Goal: Download file/media

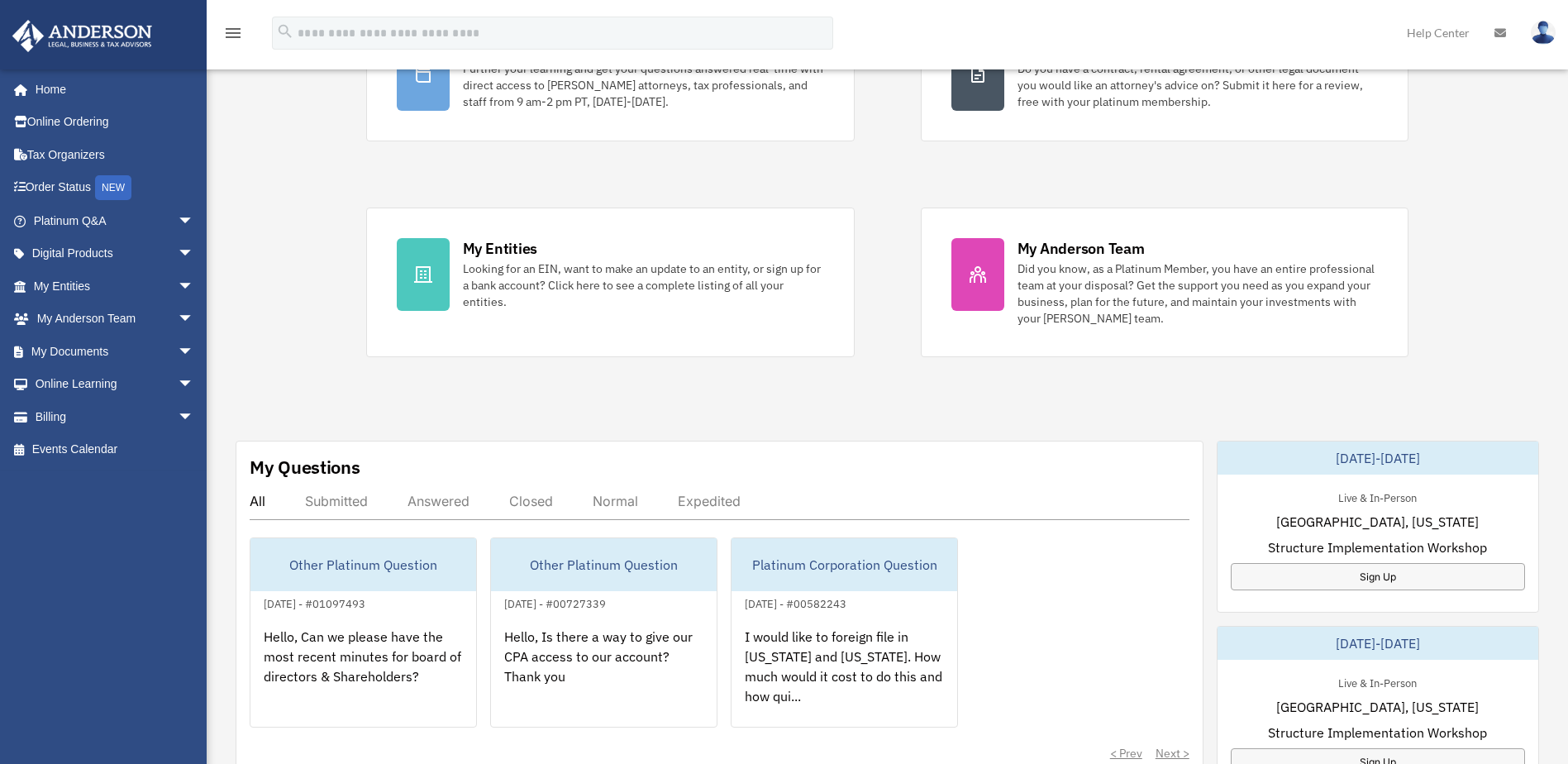
scroll to position [248, 0]
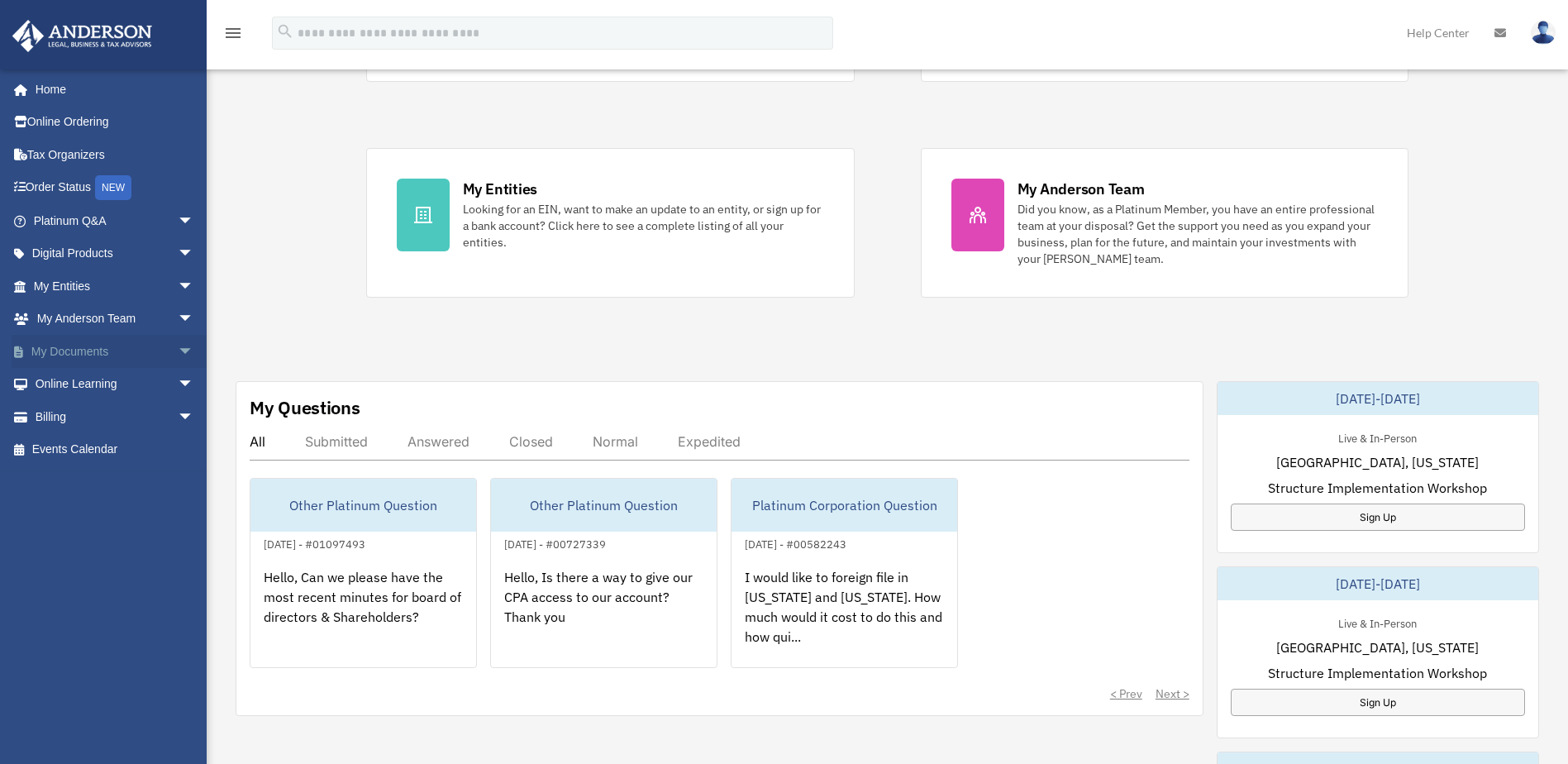
click at [178, 344] on span "arrow_drop_down" at bounding box center [194, 352] width 33 height 34
click at [108, 387] on link "Box" at bounding box center [121, 384] width 196 height 33
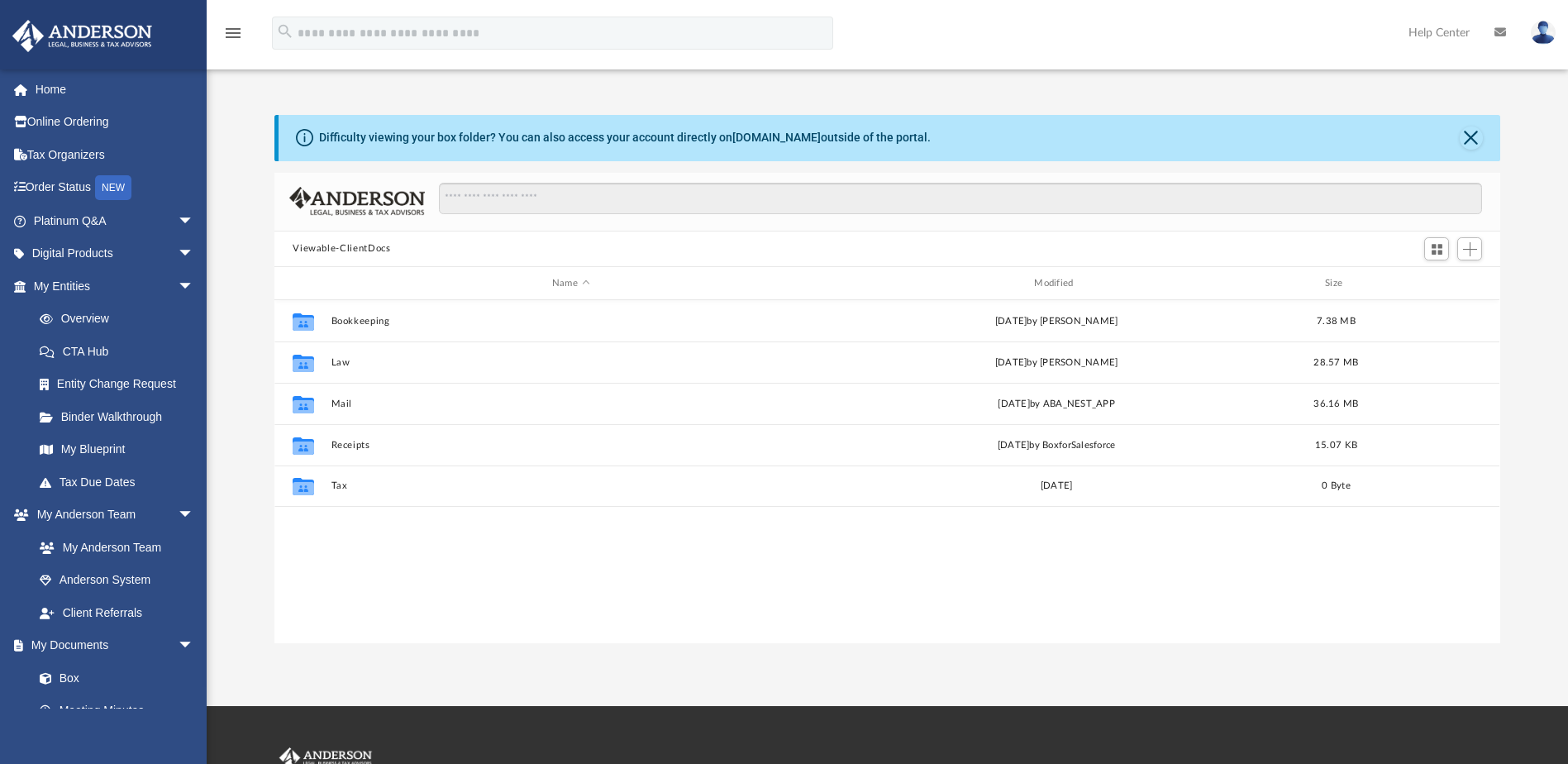
scroll to position [363, 1214]
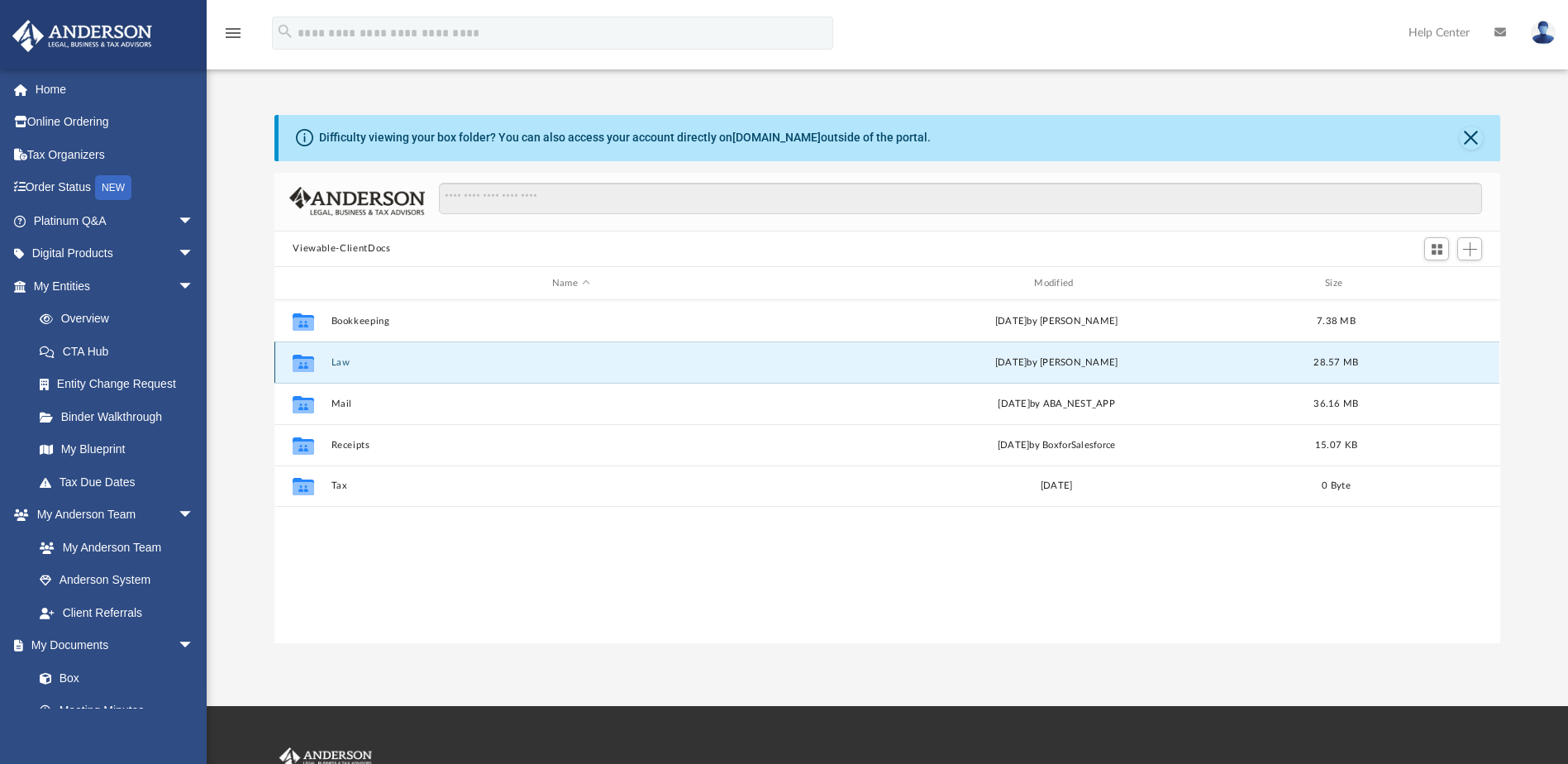
click at [336, 361] on button "Law" at bounding box center [570, 362] width 478 height 11
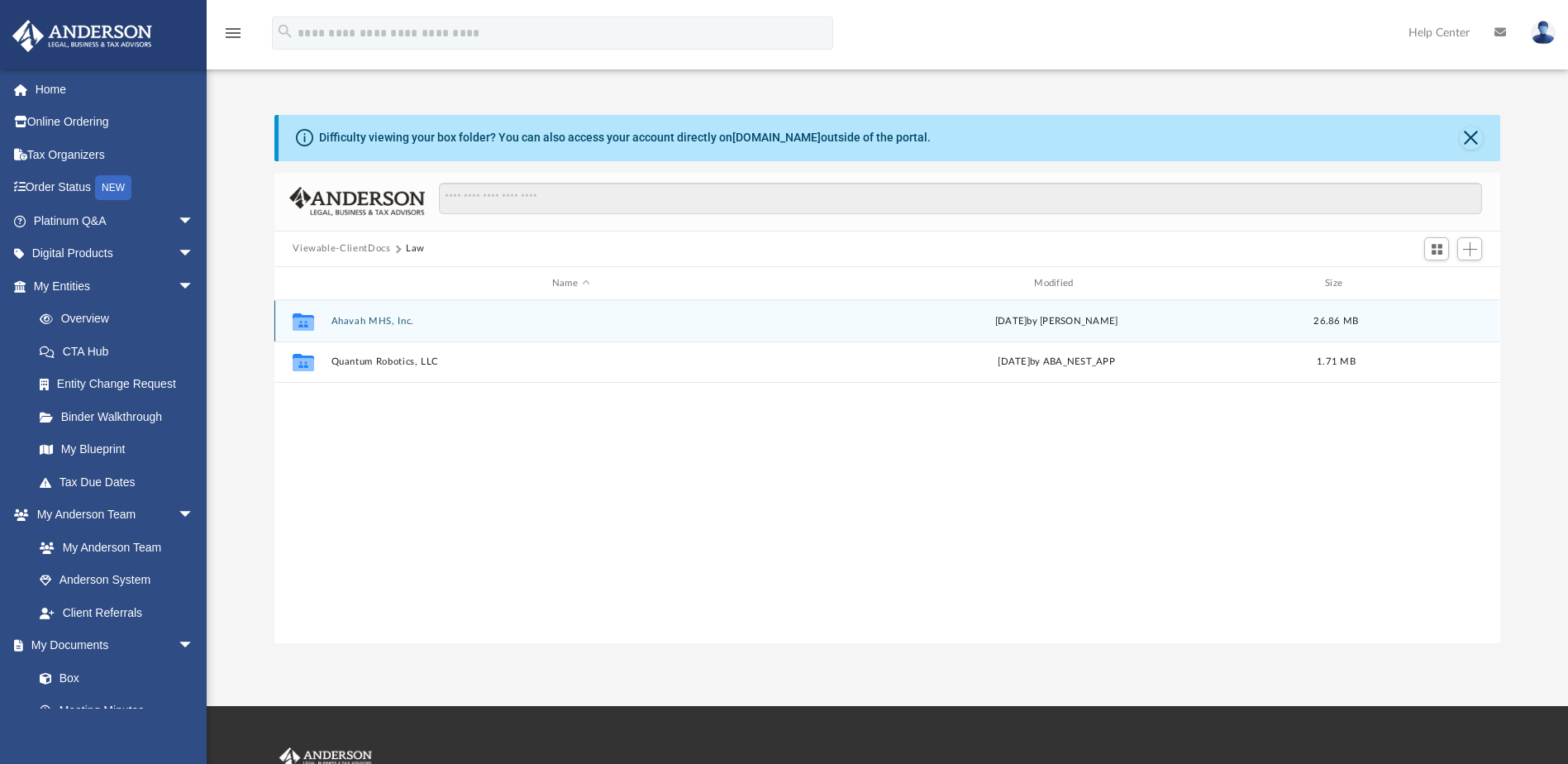
click at [391, 321] on button "Ahavah MHS, Inc." at bounding box center [570, 321] width 478 height 11
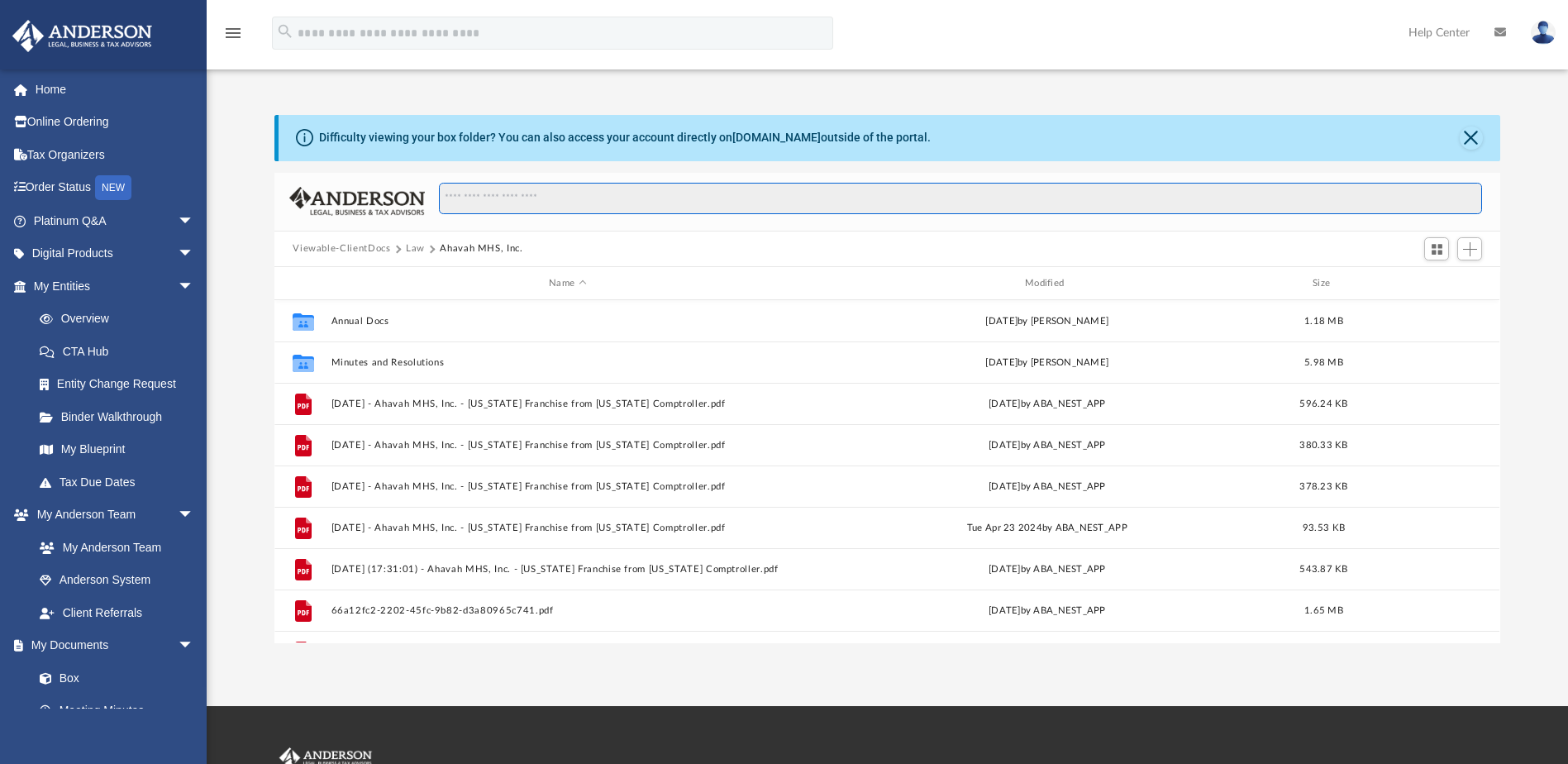
click at [532, 192] on input "Search files and folders" at bounding box center [960, 198] width 1043 height 31
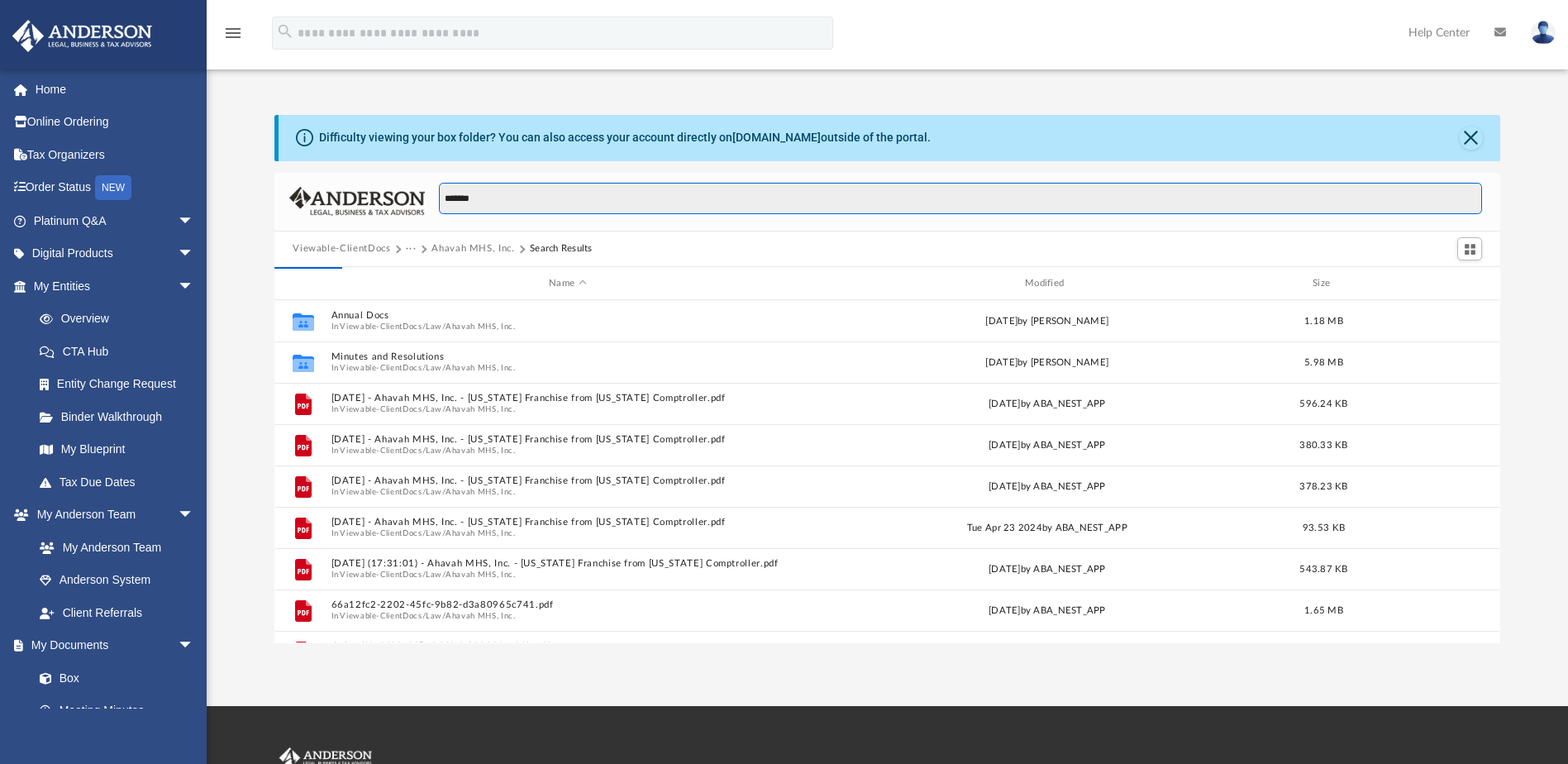
type input "*******"
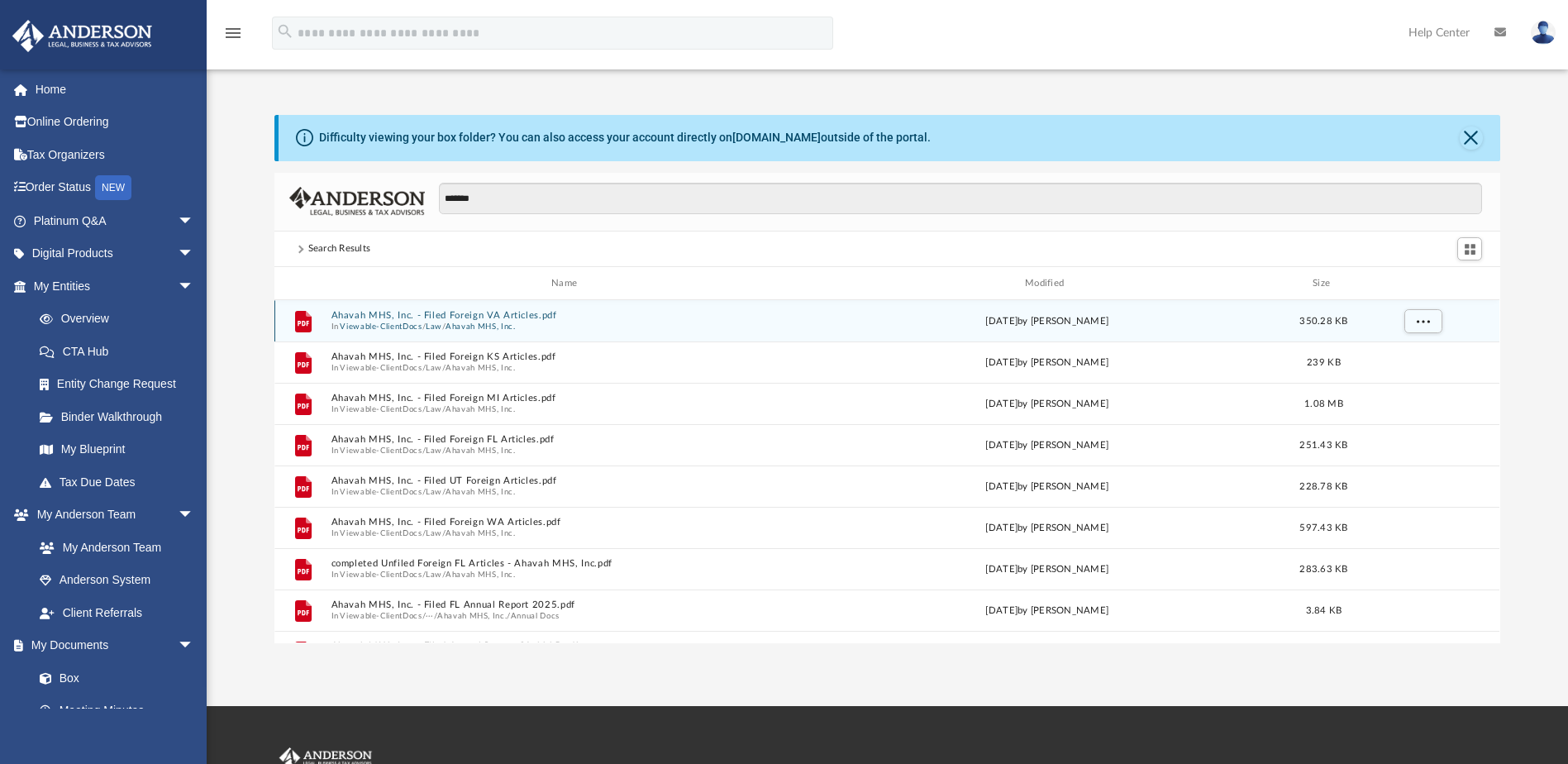
click at [485, 318] on button "Ahavah MHS, Inc. - Filed Foreign VA Articles.pdf" at bounding box center [567, 316] width 473 height 11
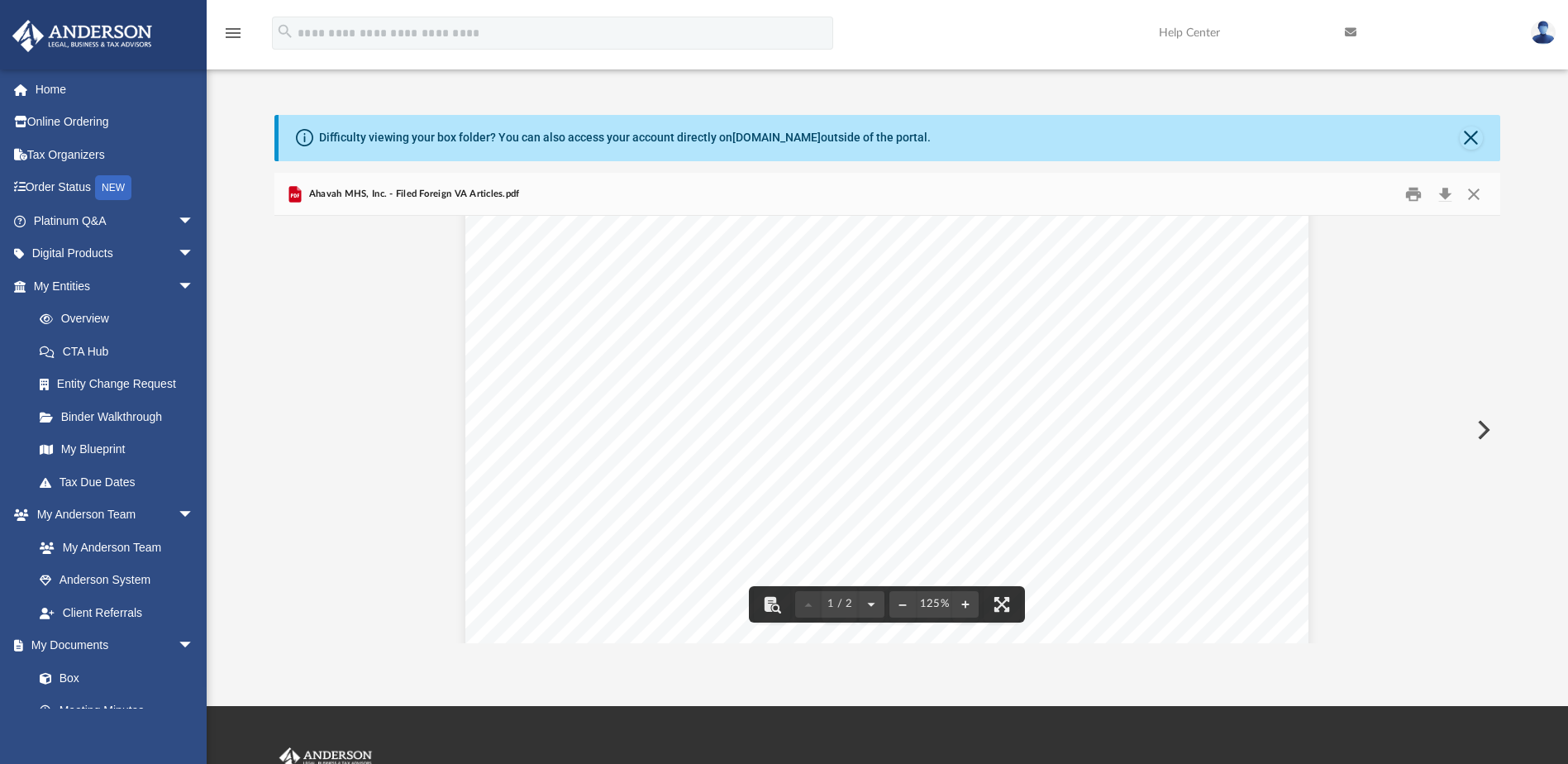
scroll to position [0, 0]
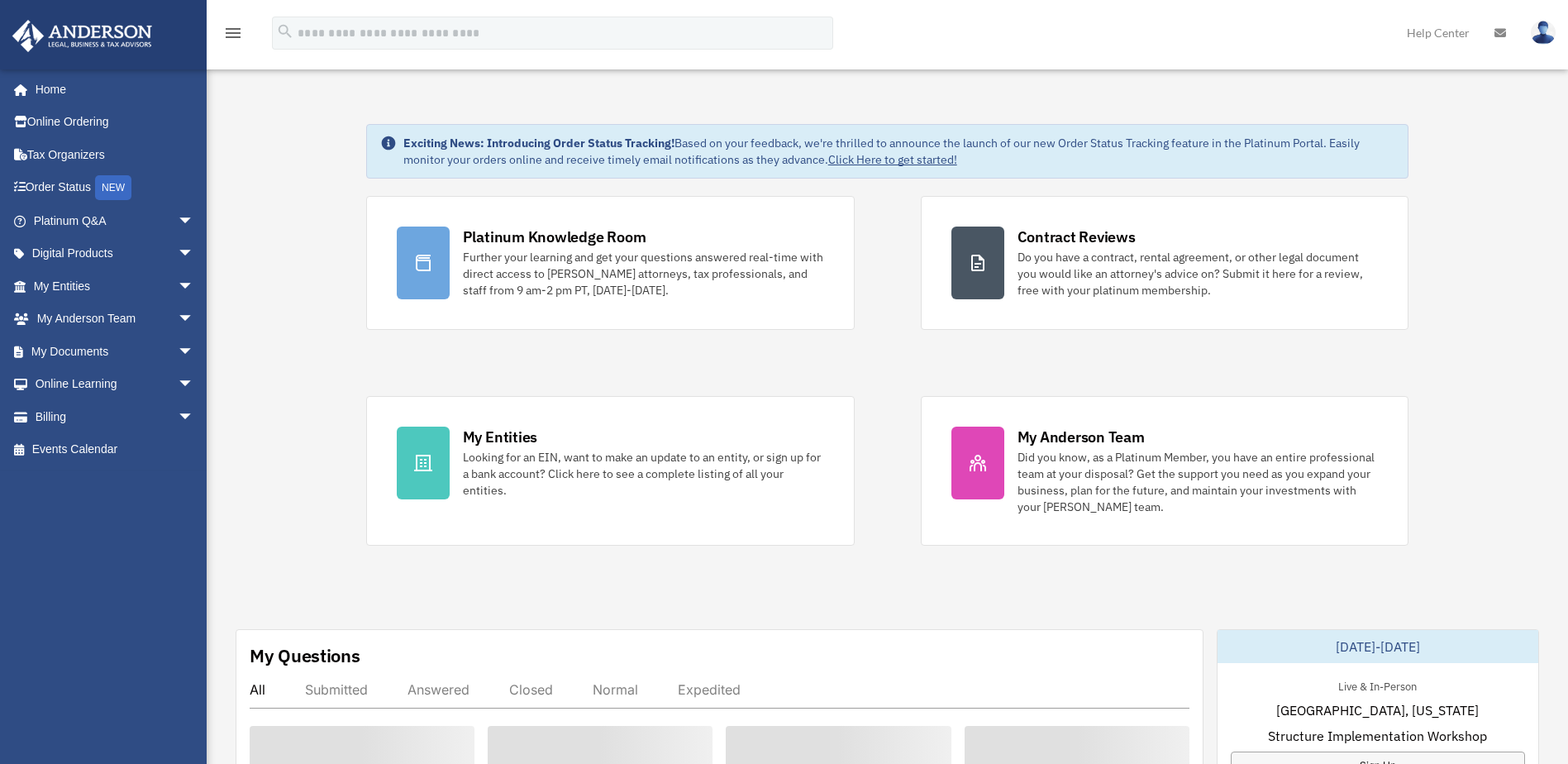
scroll to position [248, 0]
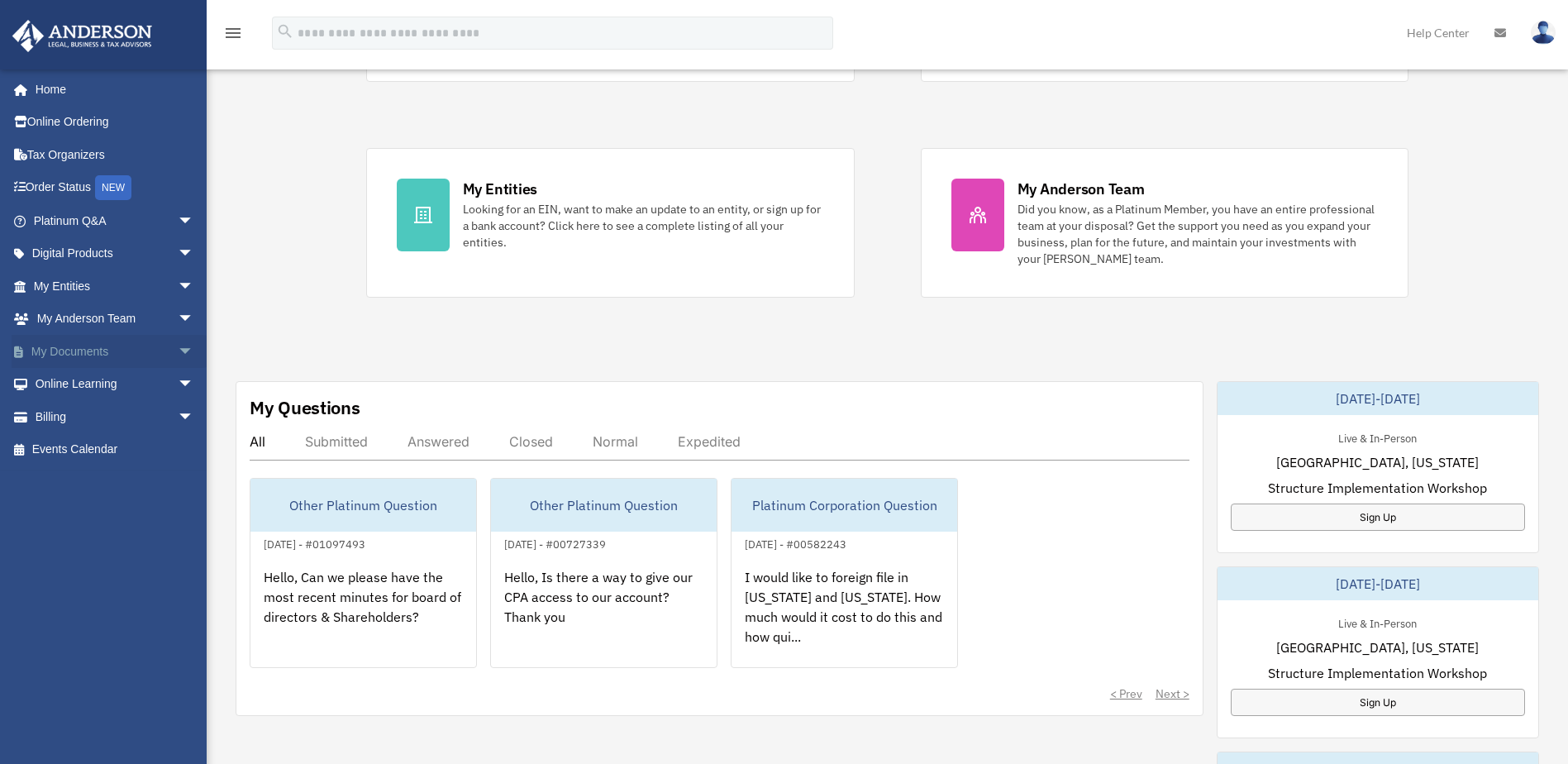
click at [178, 356] on span "arrow_drop_down" at bounding box center [194, 352] width 33 height 34
click at [110, 386] on link "Box" at bounding box center [121, 384] width 196 height 33
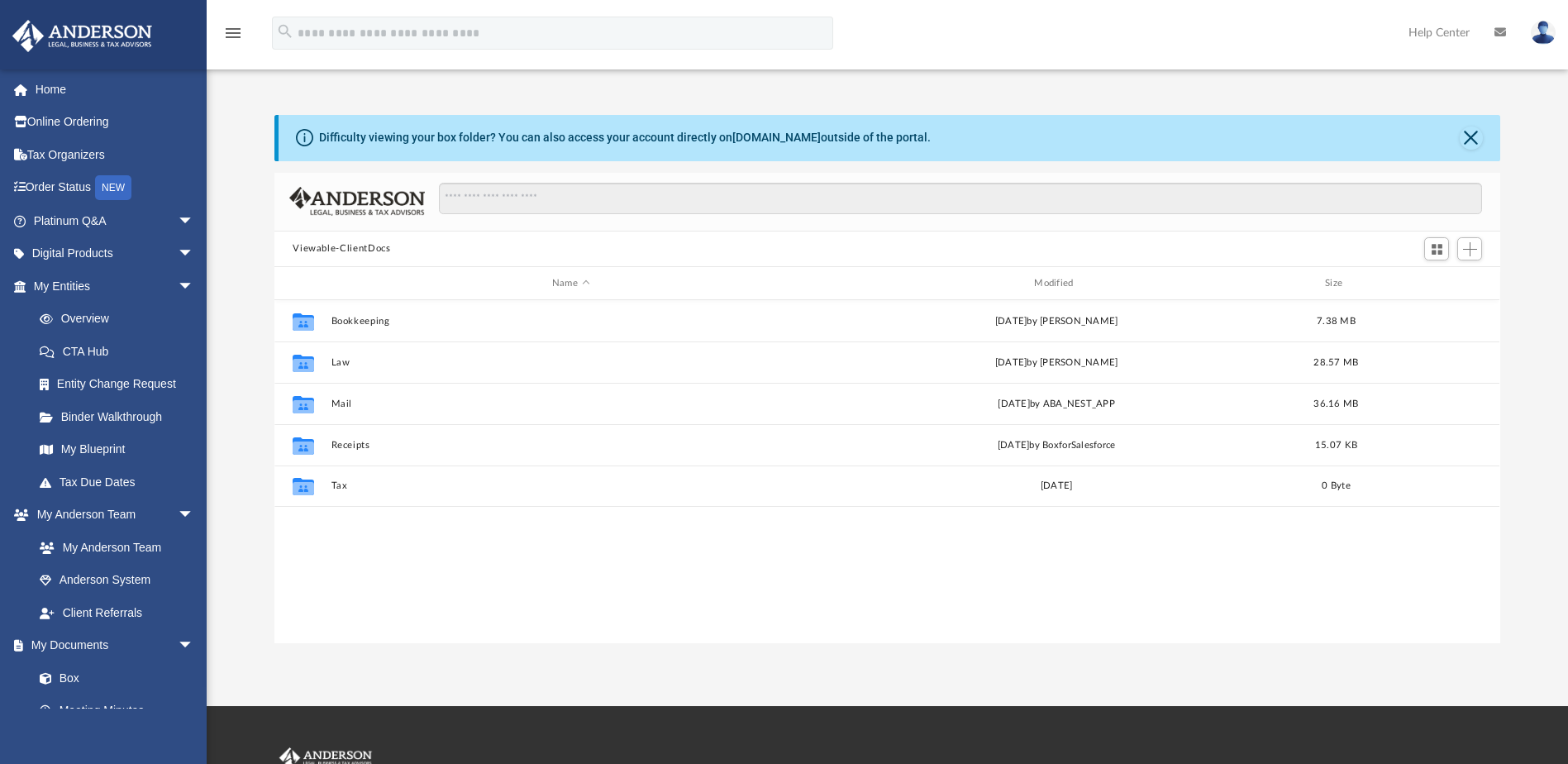
scroll to position [363, 1214]
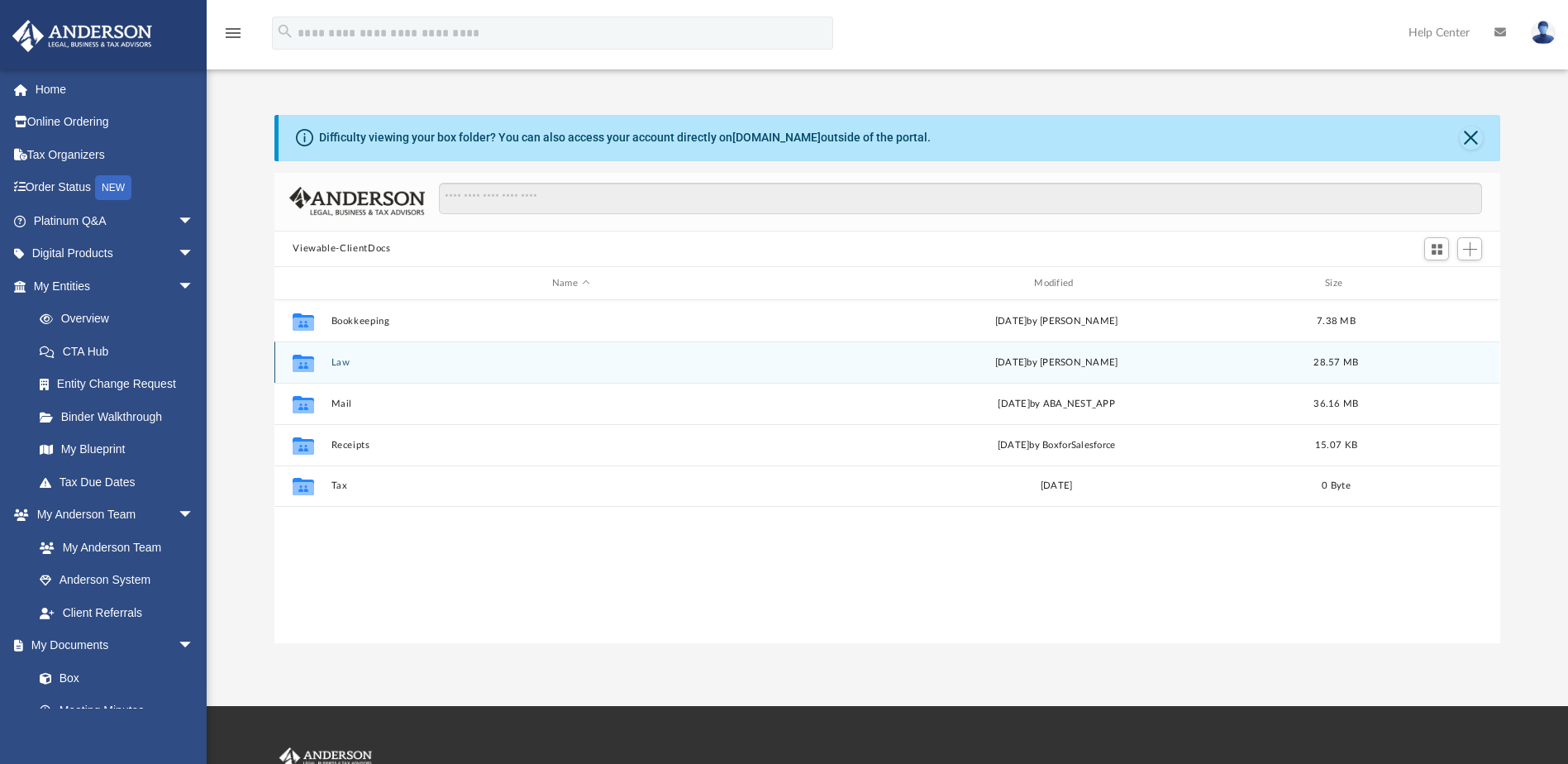
click at [342, 361] on button "Law" at bounding box center [570, 362] width 478 height 11
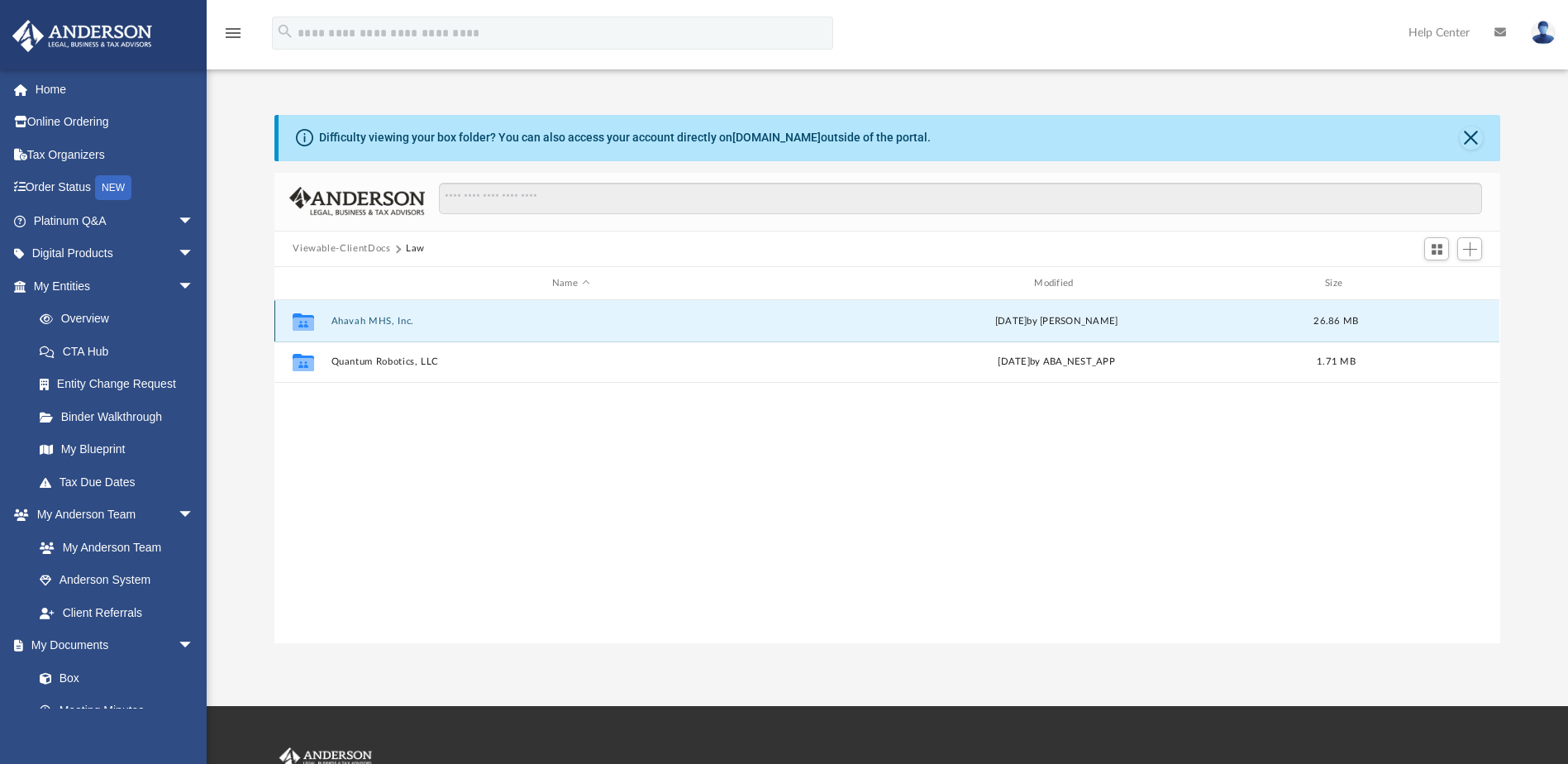
click at [397, 325] on button "Ahavah MHS, Inc." at bounding box center [570, 321] width 478 height 11
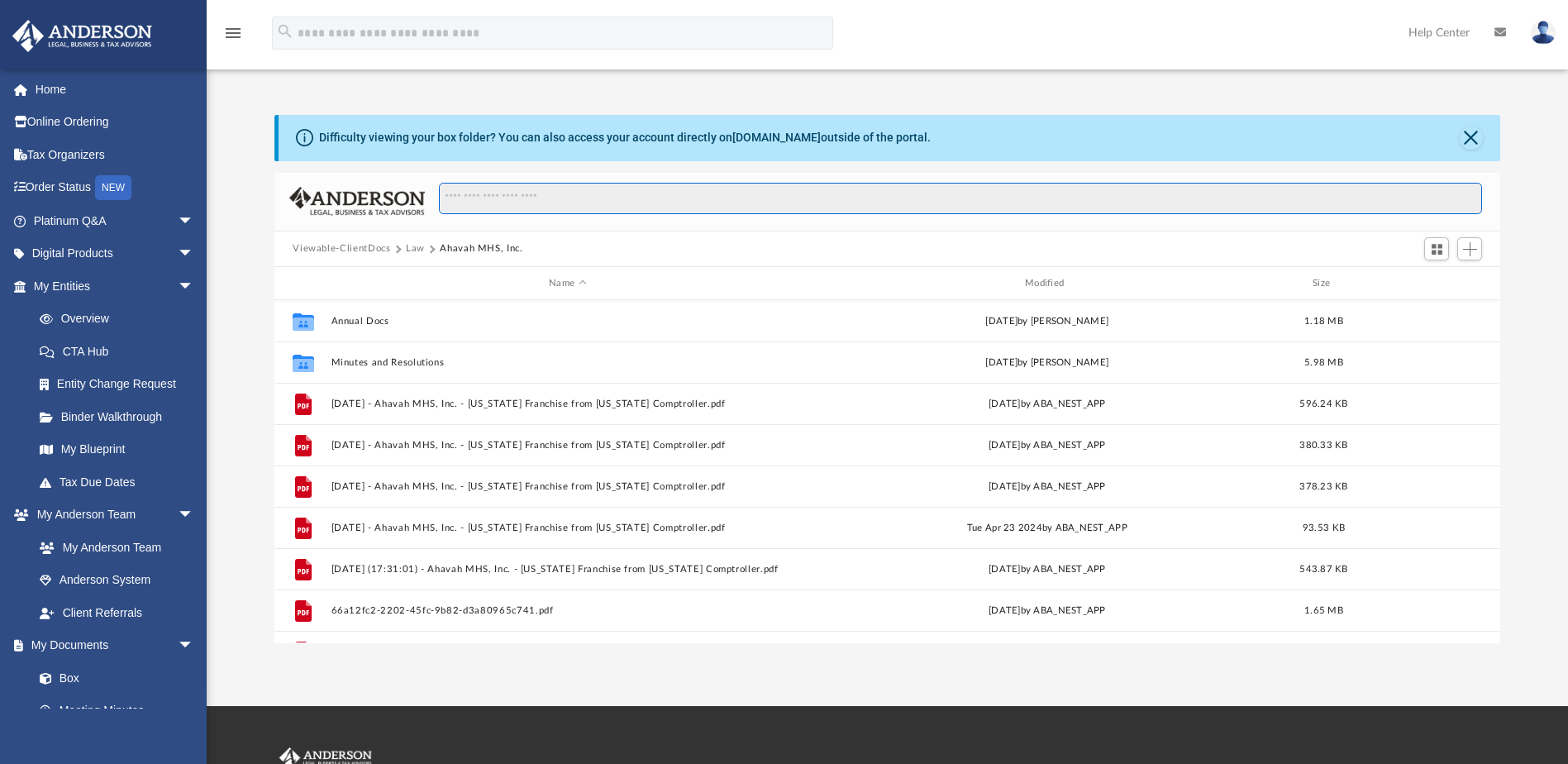
click at [538, 193] on input "Search files and folders" at bounding box center [960, 198] width 1043 height 31
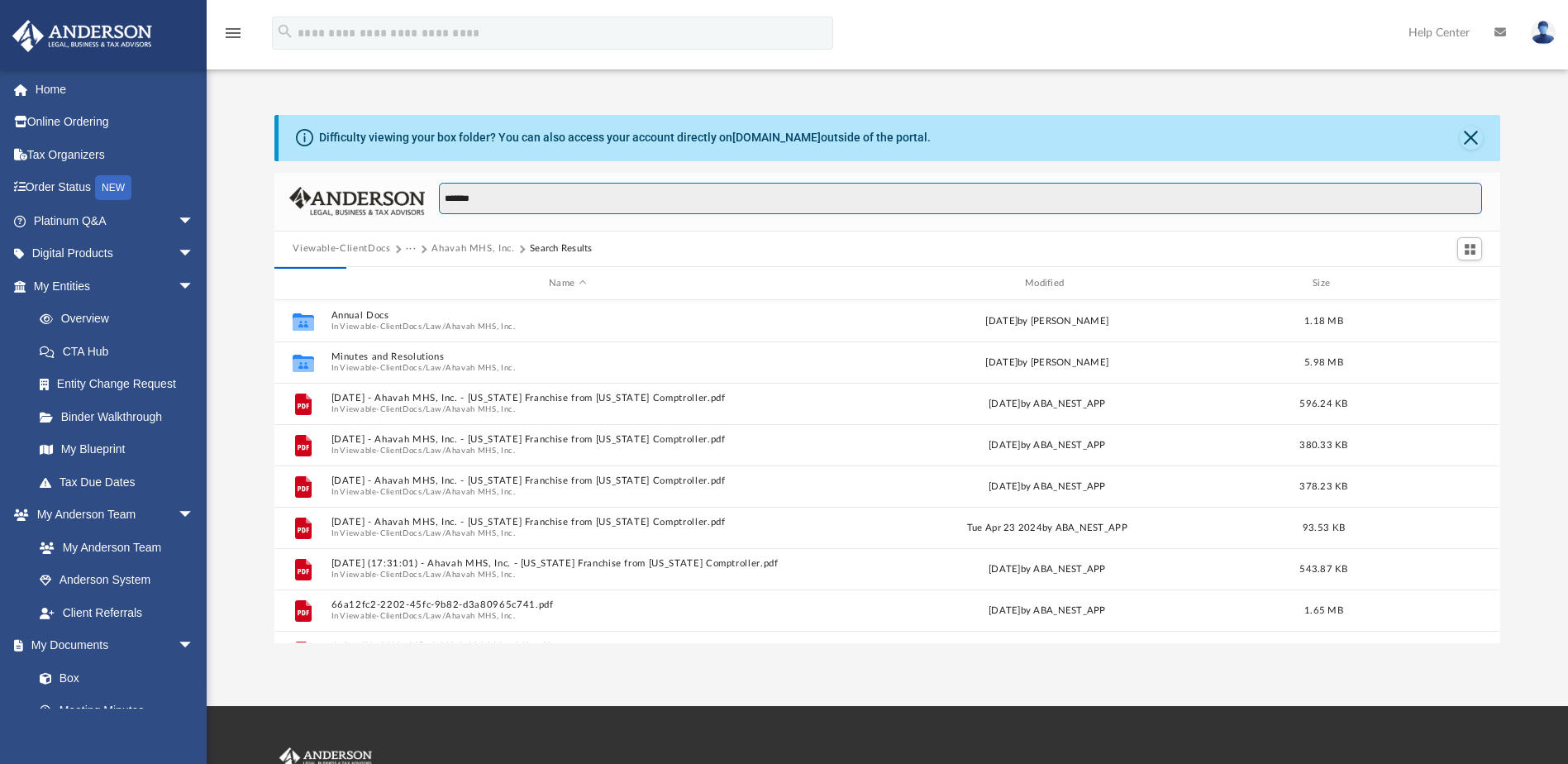
type input "*******"
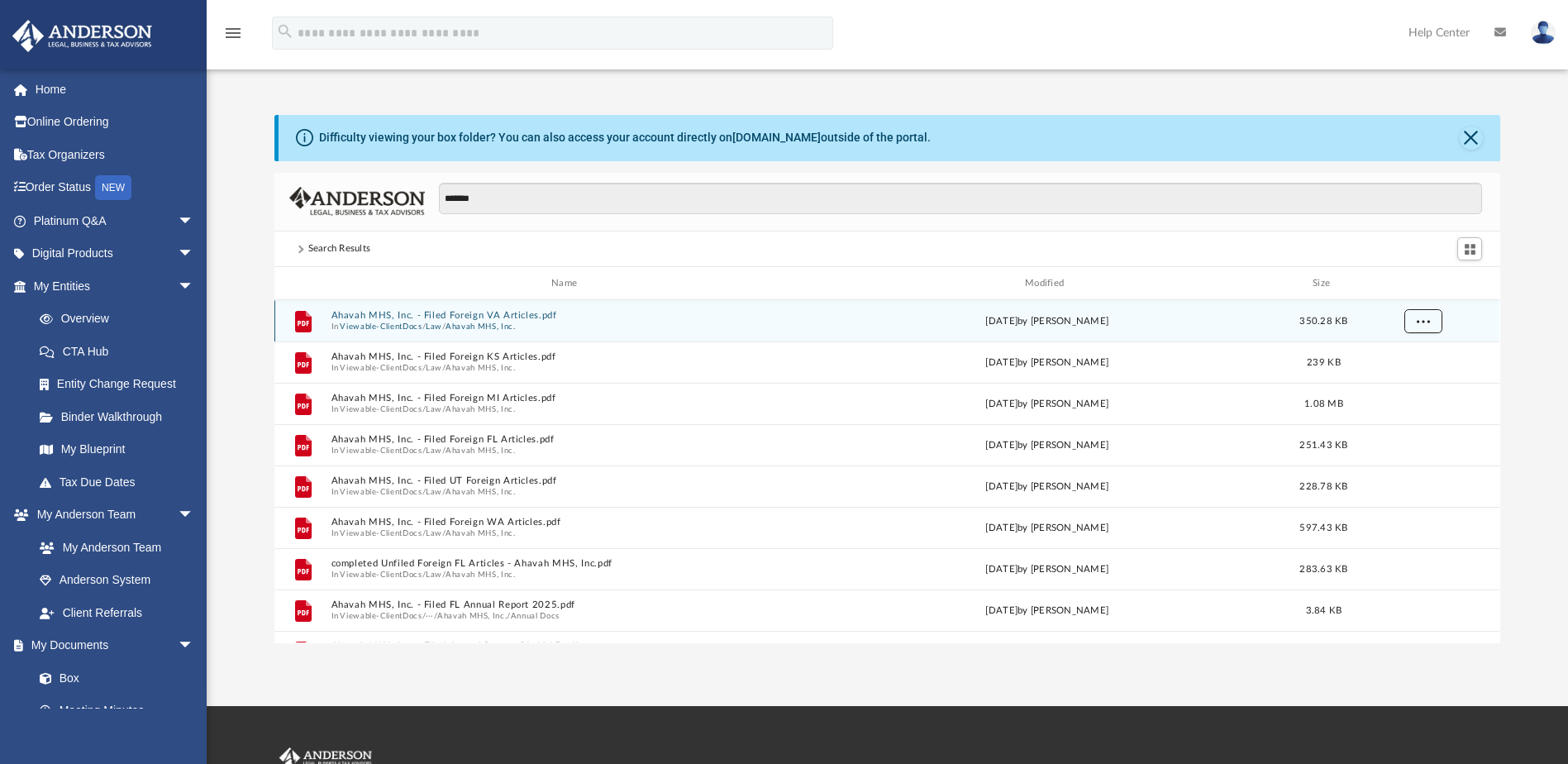
click at [1412, 321] on button "More options" at bounding box center [1423, 321] width 38 height 25
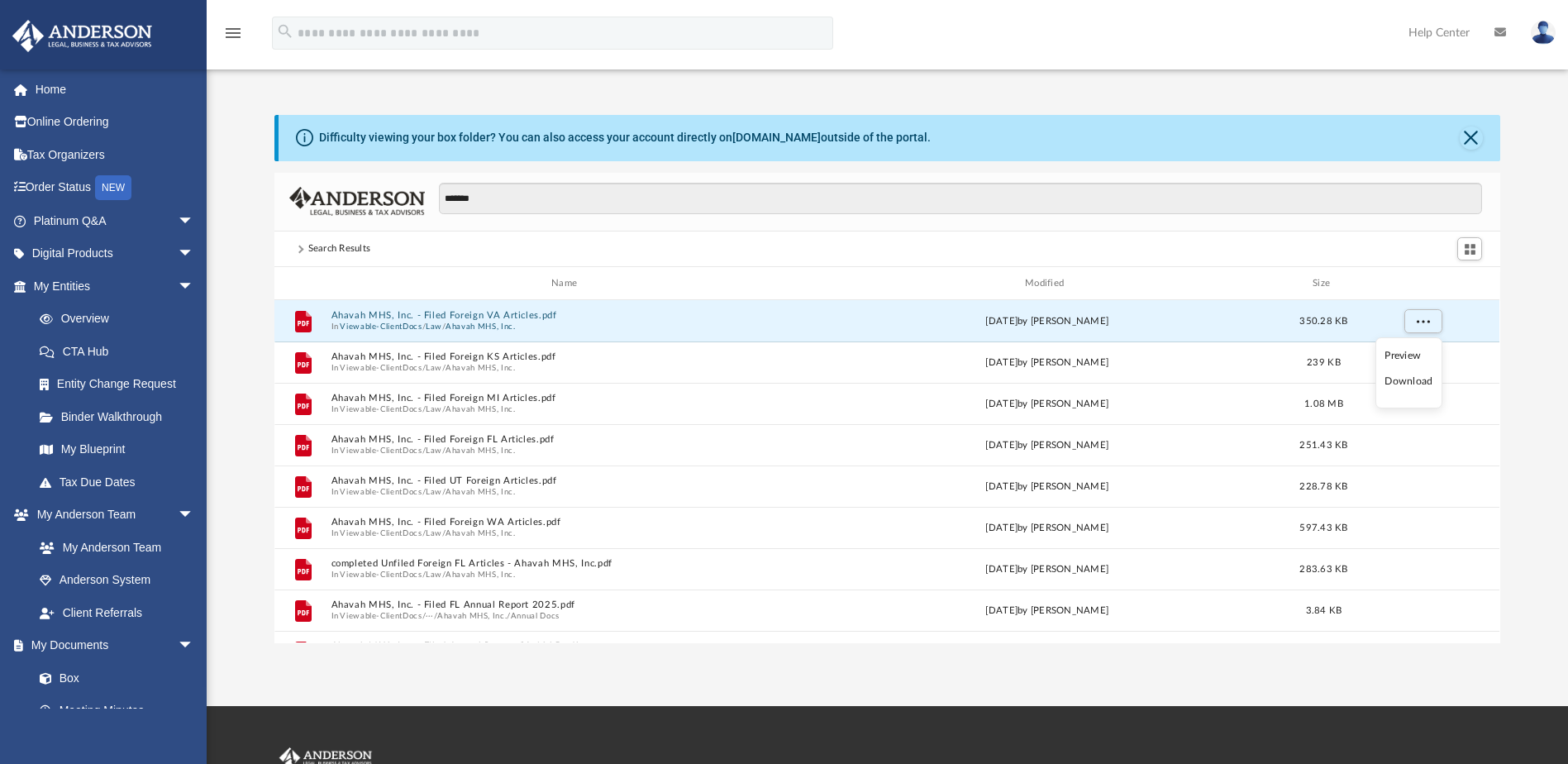
click at [1413, 382] on li "Download" at bounding box center [1409, 381] width 48 height 17
click at [1429, 319] on span "More options" at bounding box center [1423, 321] width 13 height 9
click at [1395, 382] on li "Download" at bounding box center [1409, 381] width 48 height 17
click at [1419, 329] on button "More options" at bounding box center [1423, 321] width 38 height 25
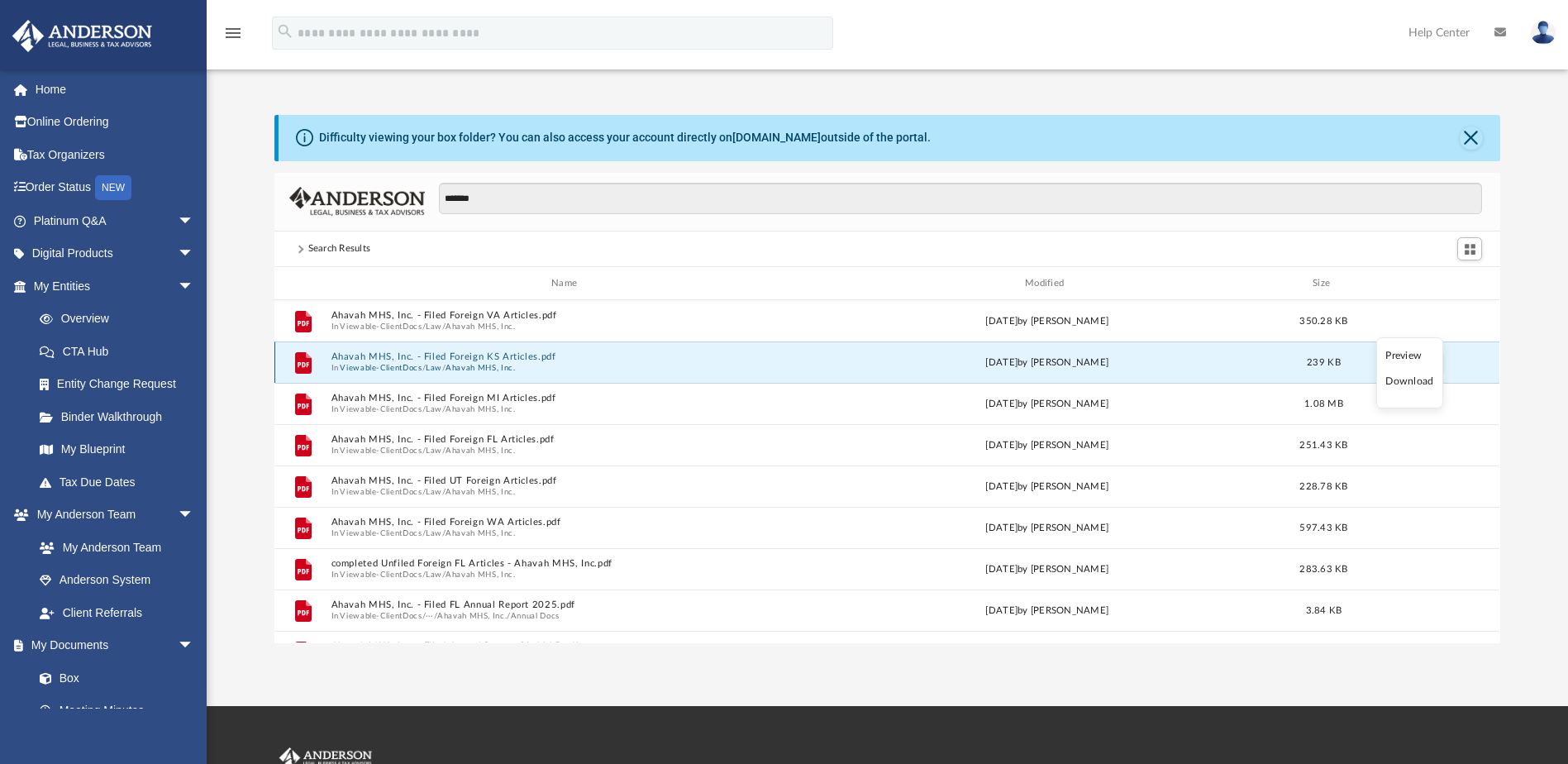
click at [665, 360] on button "Ahavah MHS, Inc. - Filed Foreign KS Articles.pdf" at bounding box center [567, 357] width 473 height 11
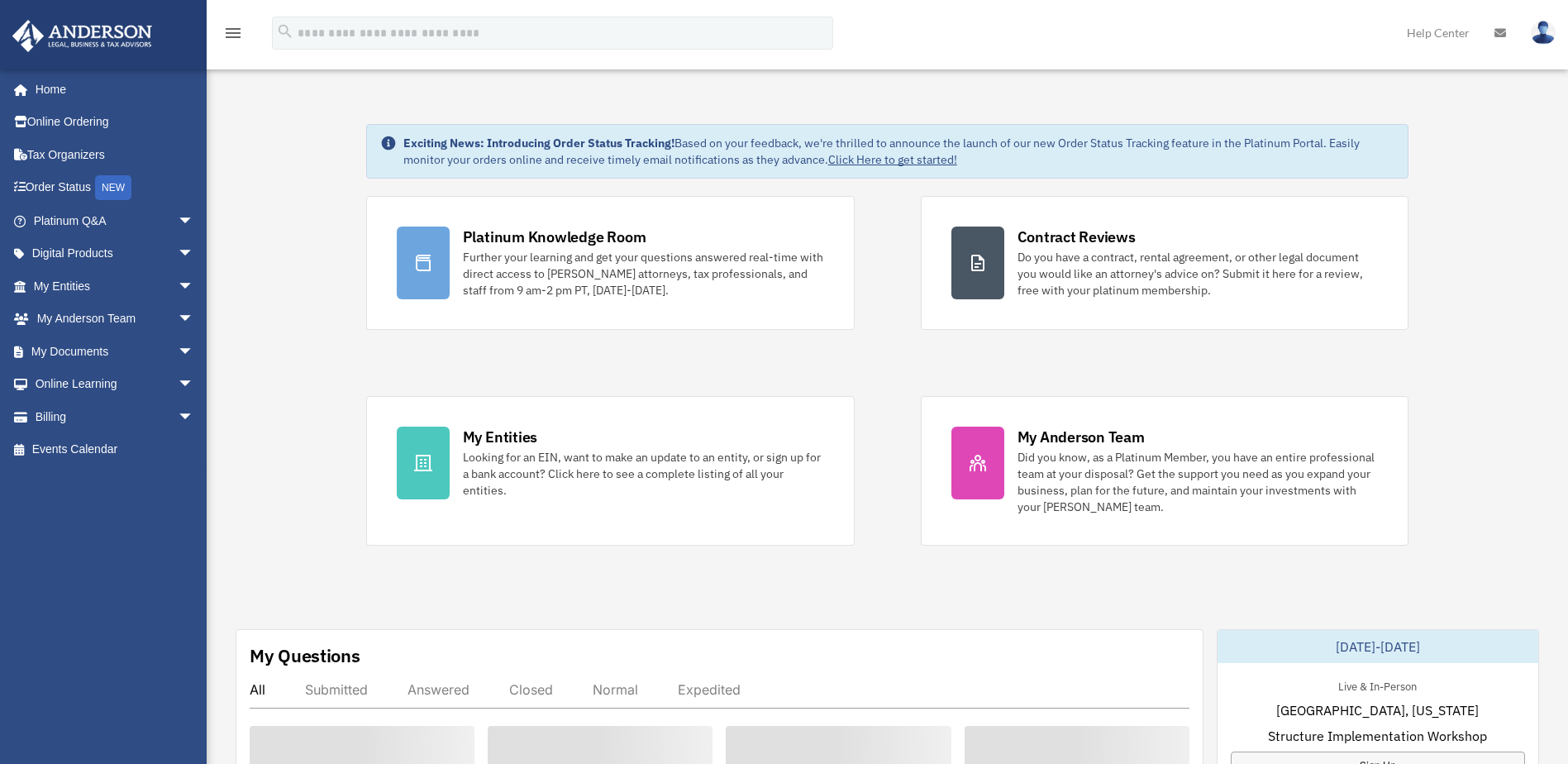
scroll to position [248, 0]
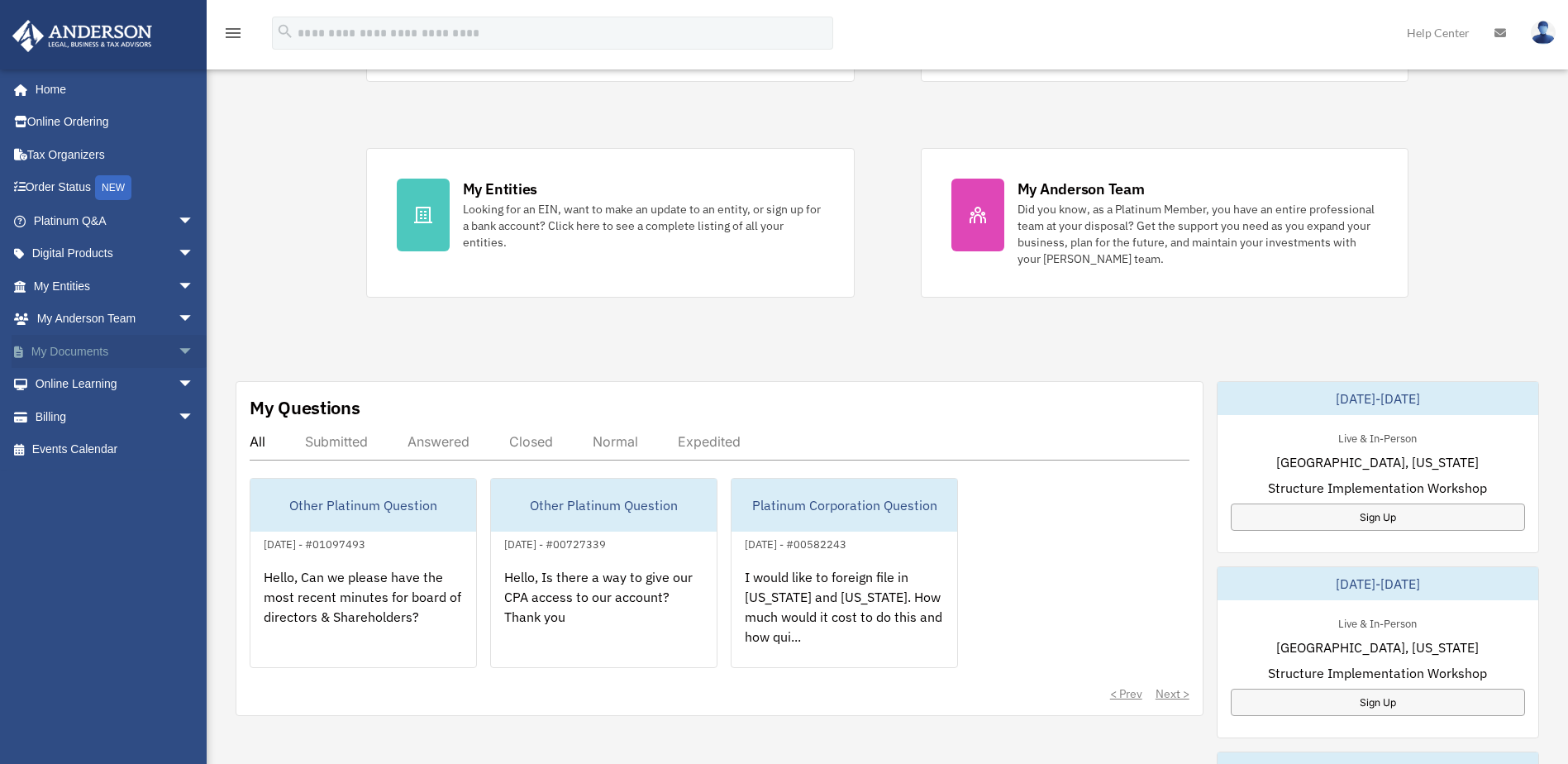
click at [178, 346] on span "arrow_drop_down" at bounding box center [194, 352] width 33 height 34
click at [106, 386] on link "Box" at bounding box center [121, 384] width 196 height 33
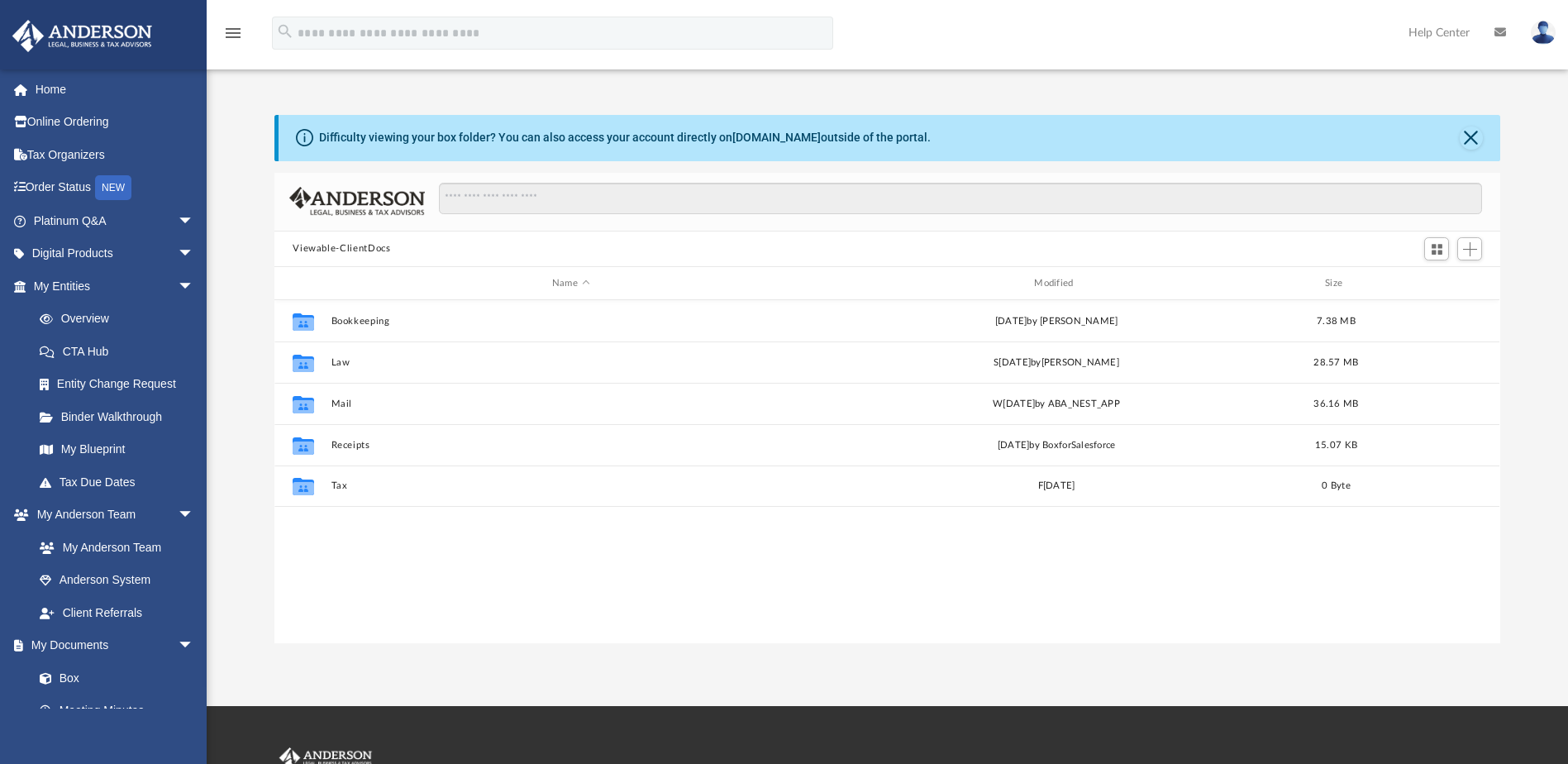
scroll to position [363, 1214]
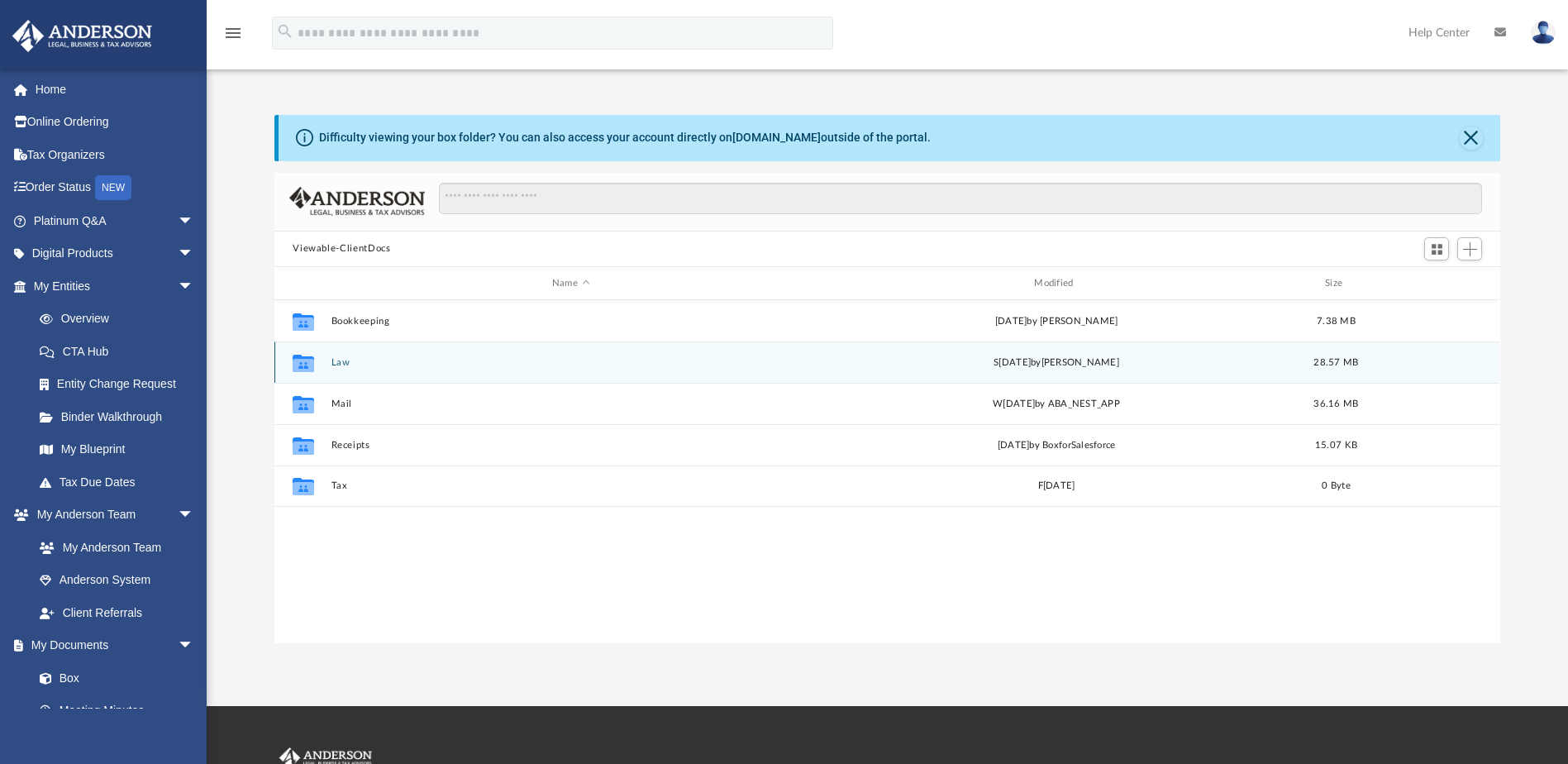
click at [337, 357] on button "Law" at bounding box center [570, 362] width 478 height 11
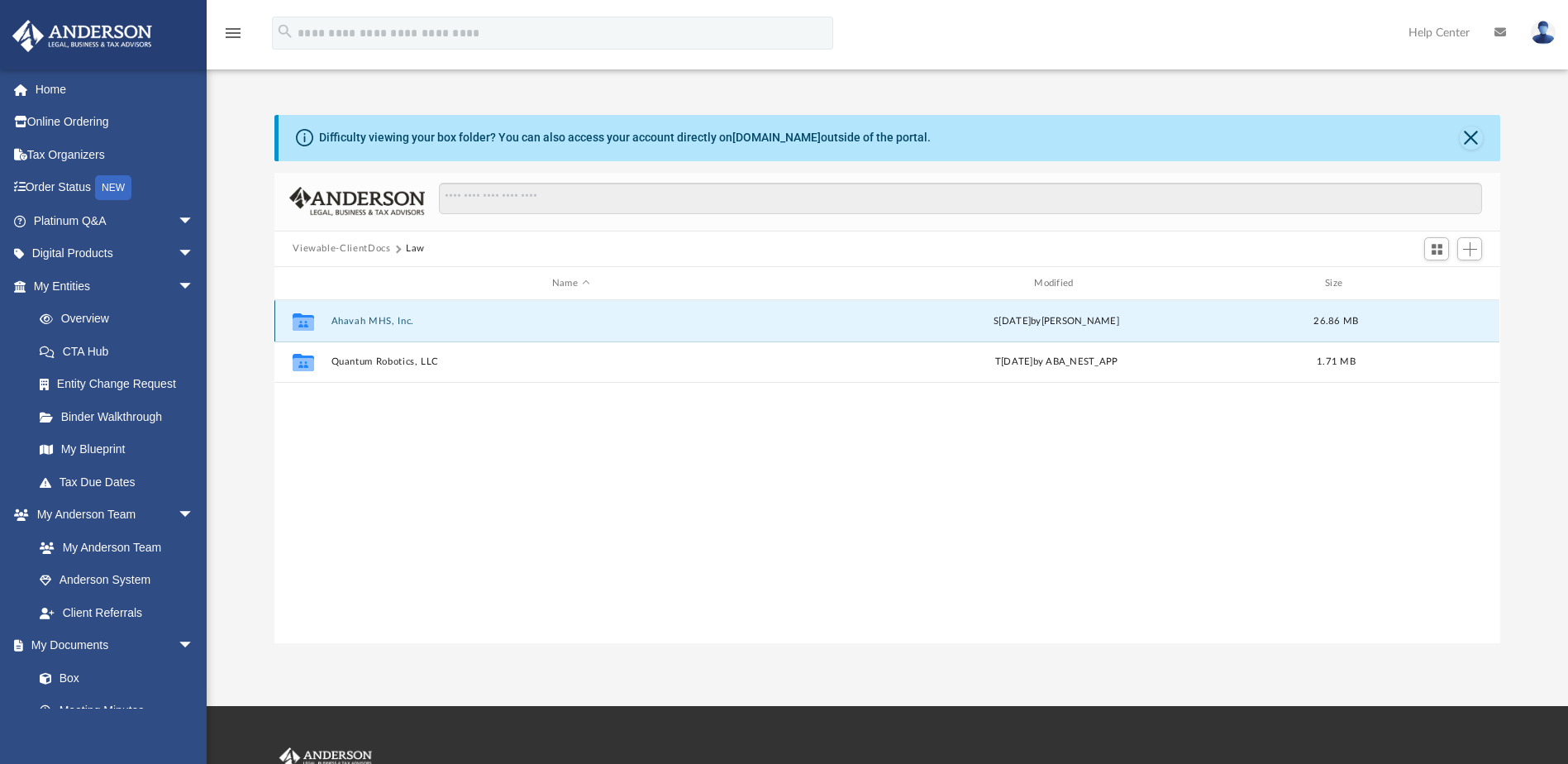
click at [379, 323] on button "Ahavah MHS, Inc." at bounding box center [570, 321] width 478 height 11
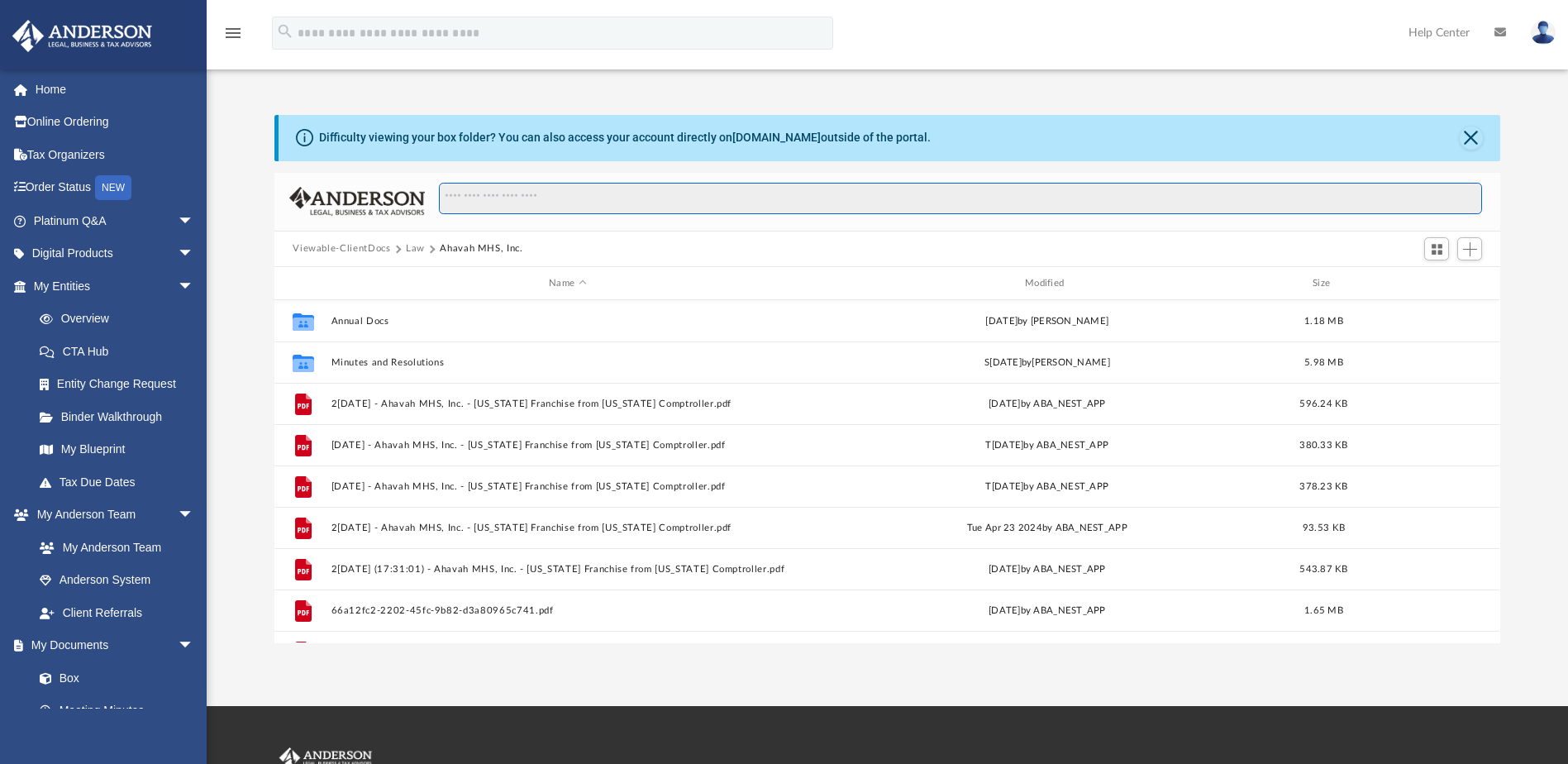
click at [535, 199] on input "Search files and folders" at bounding box center [960, 198] width 1043 height 31
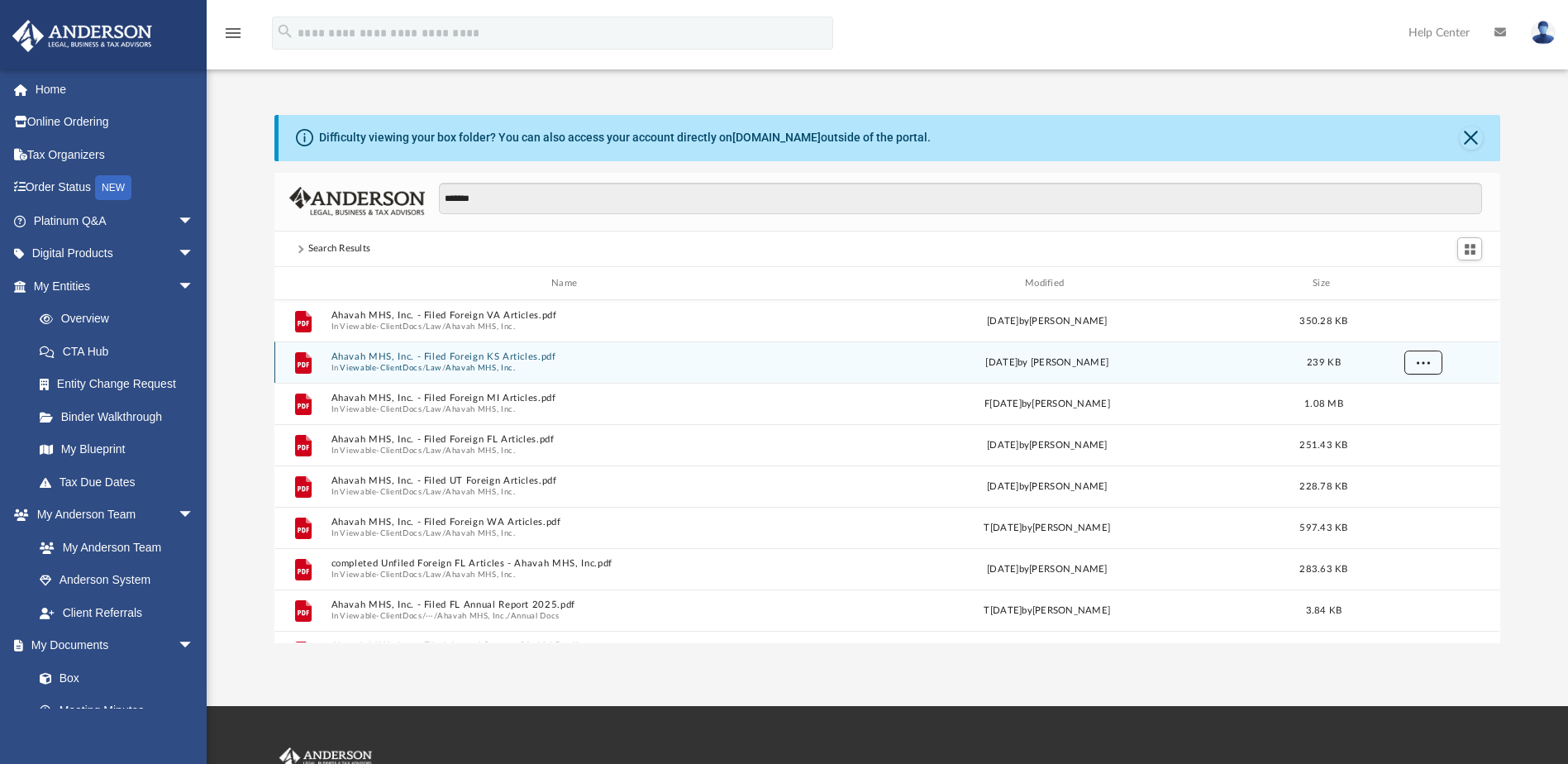
click at [1419, 361] on span "More options" at bounding box center [1423, 362] width 13 height 9
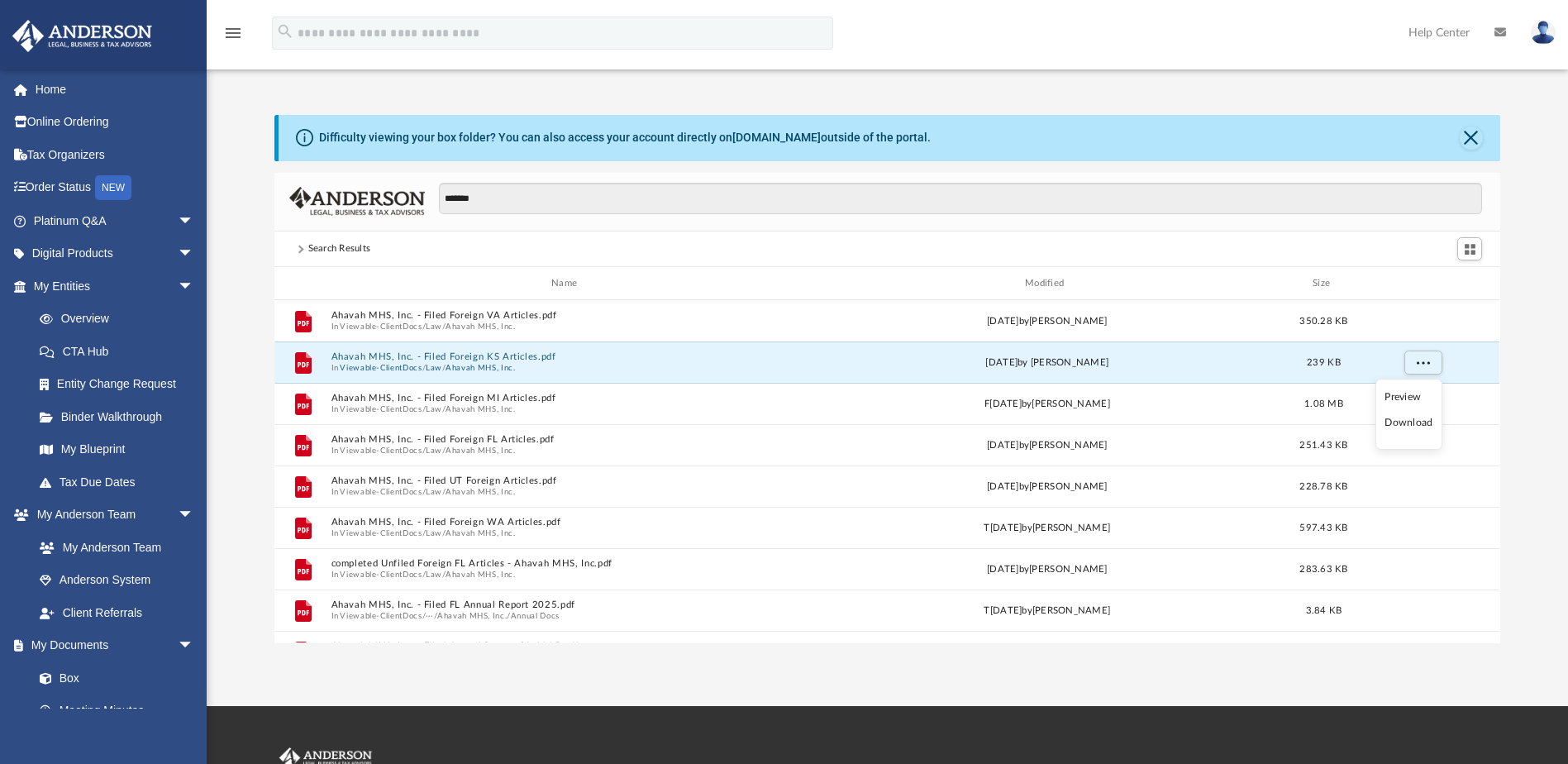
click at [1413, 425] on li "Download" at bounding box center [1409, 422] width 48 height 17
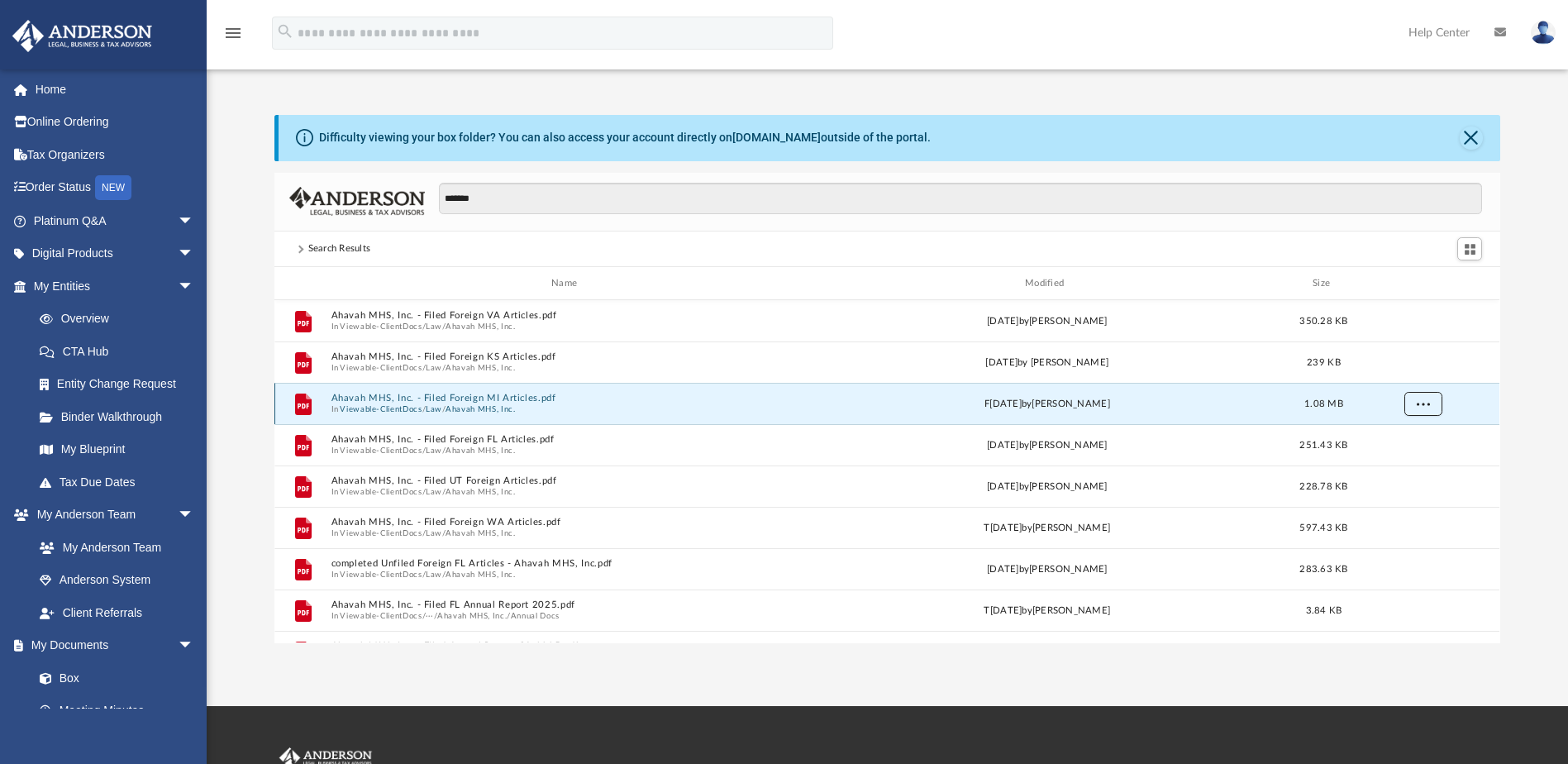
click at [1426, 401] on span "More options" at bounding box center [1423, 403] width 13 height 9
click at [1413, 461] on li "Download" at bounding box center [1409, 463] width 48 height 17
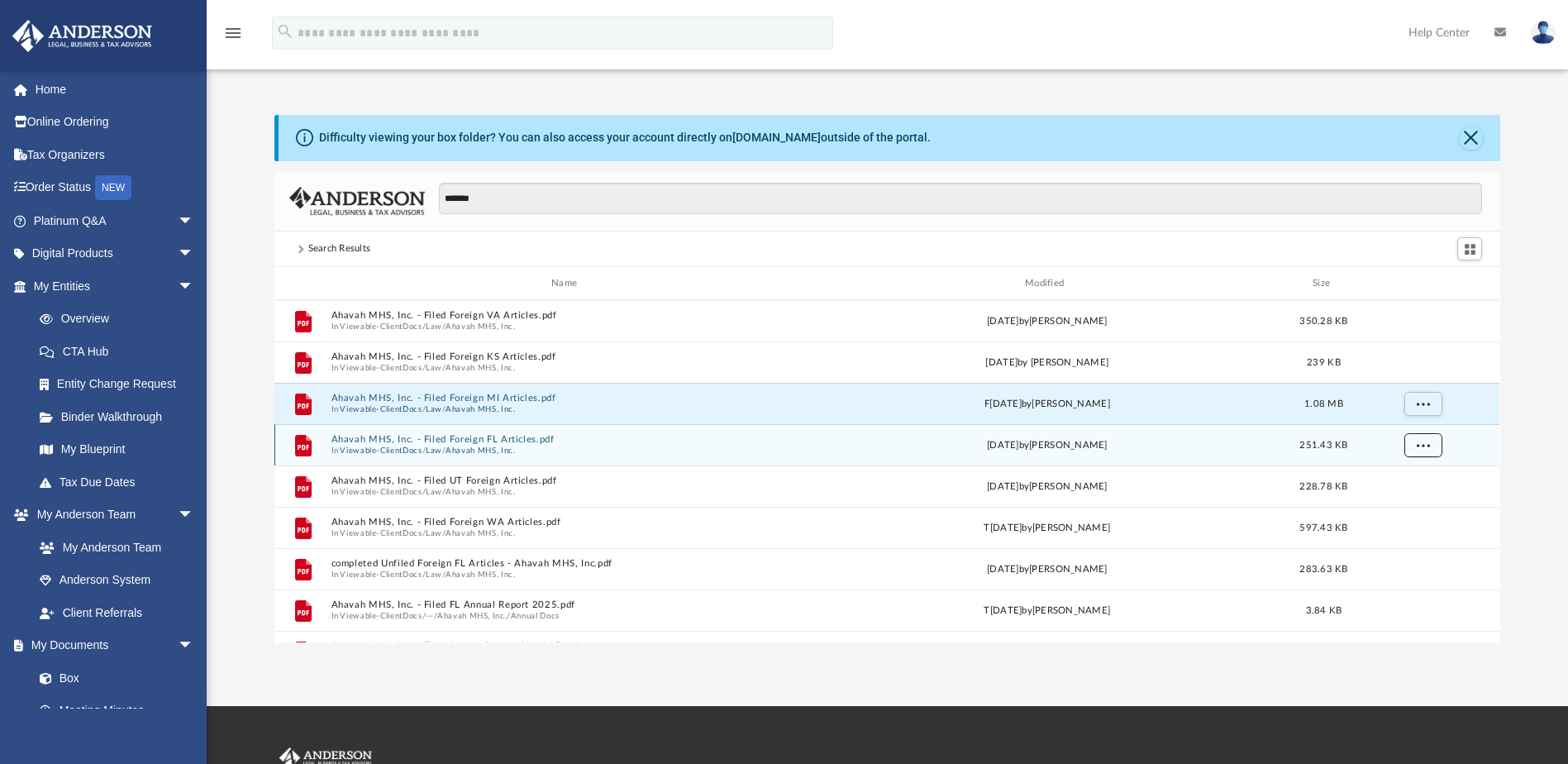
click at [1415, 438] on button "More options" at bounding box center [1423, 445] width 38 height 25
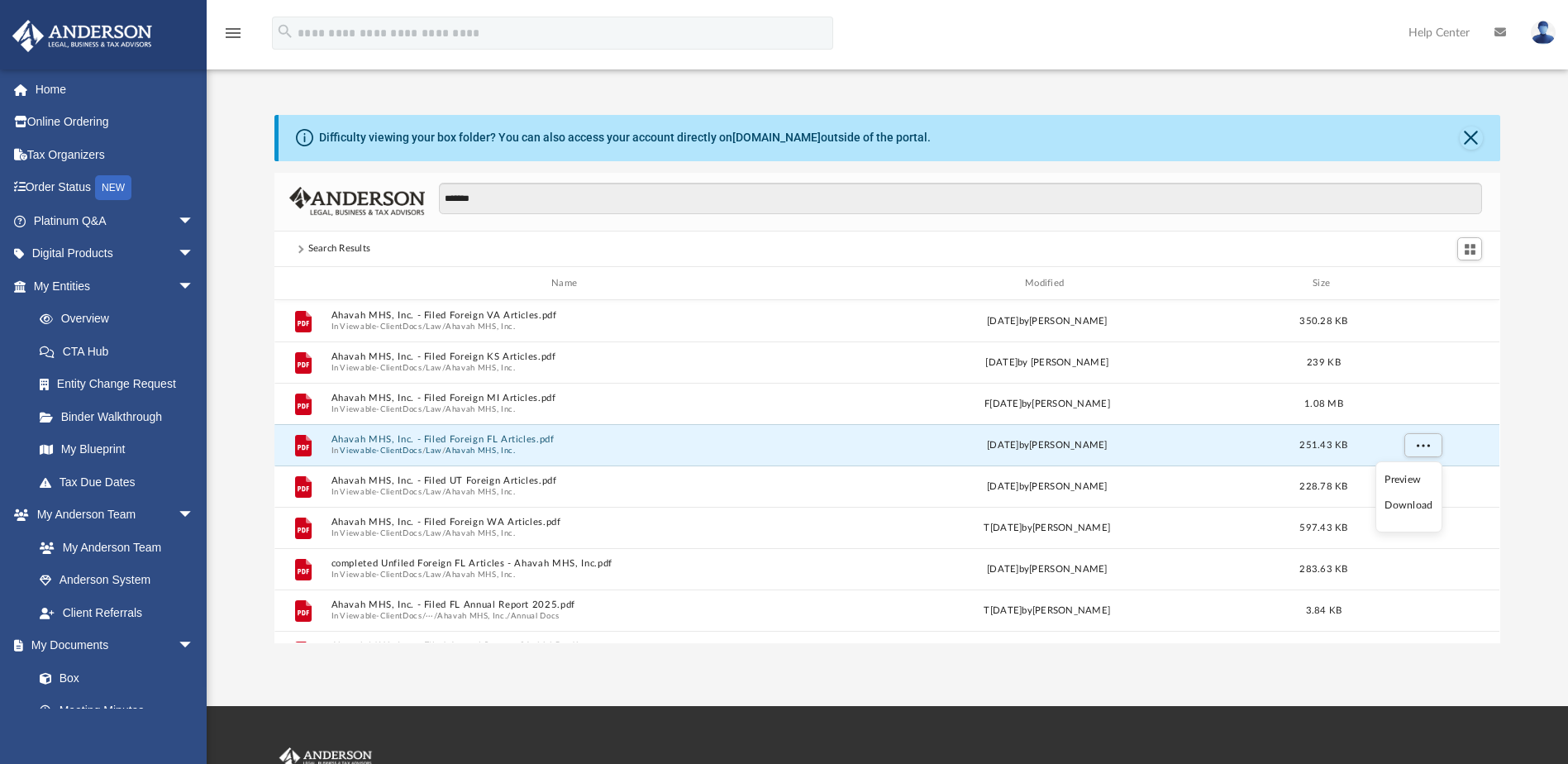
click at [1417, 506] on li "Download" at bounding box center [1409, 505] width 48 height 17
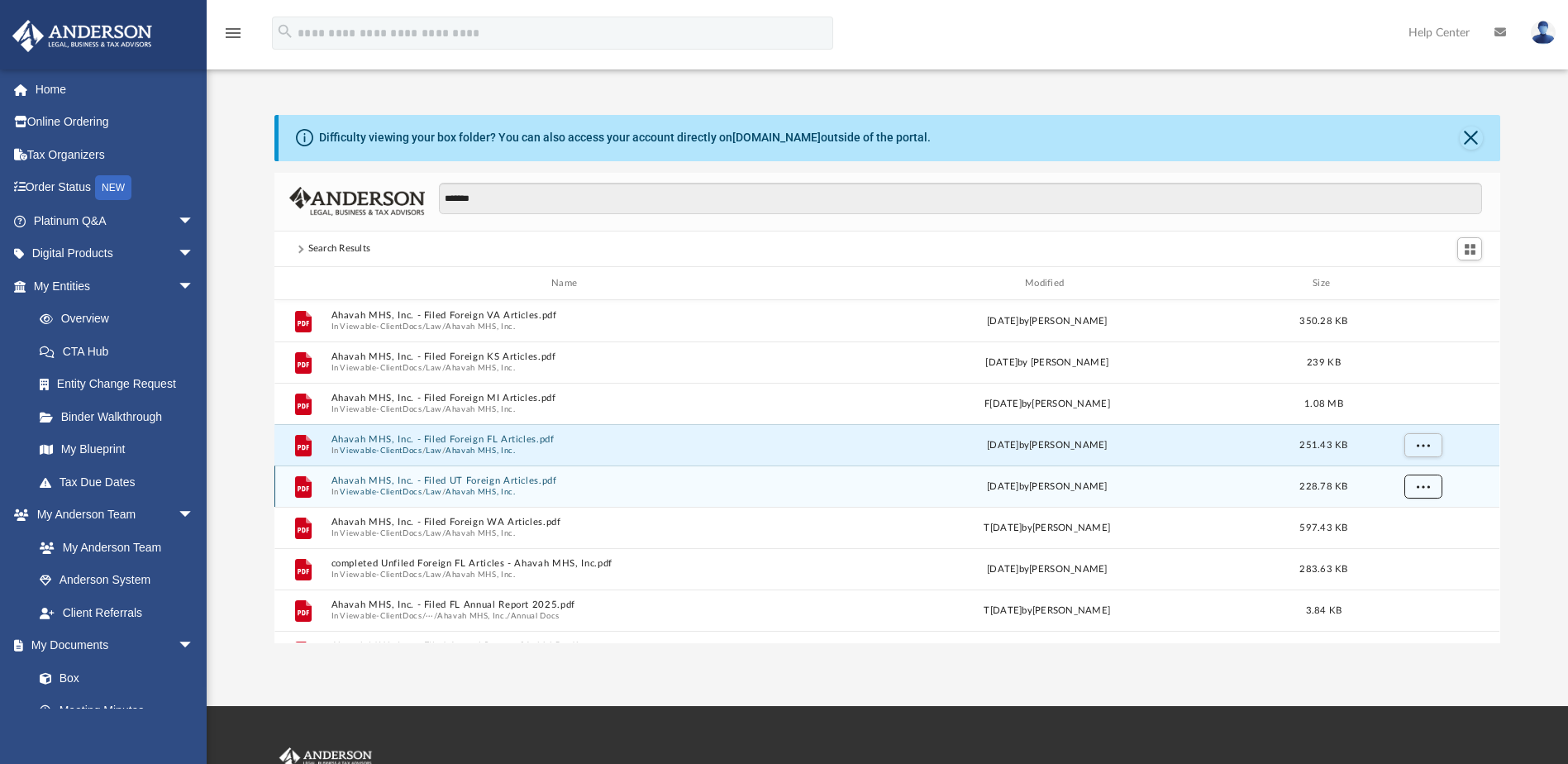
click at [1410, 482] on button "More options" at bounding box center [1423, 487] width 38 height 25
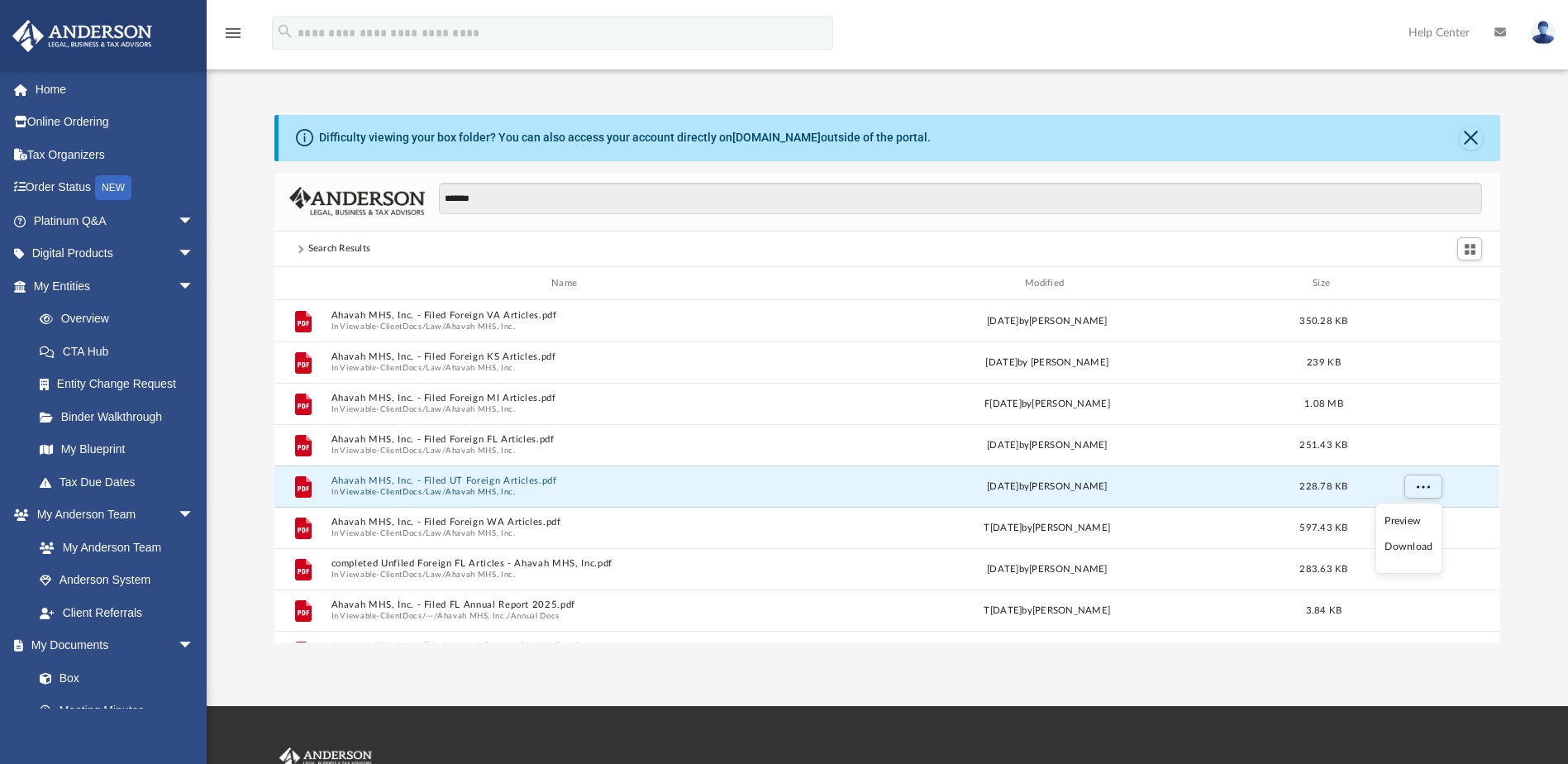
click at [1421, 547] on li "Download" at bounding box center [1409, 546] width 48 height 17
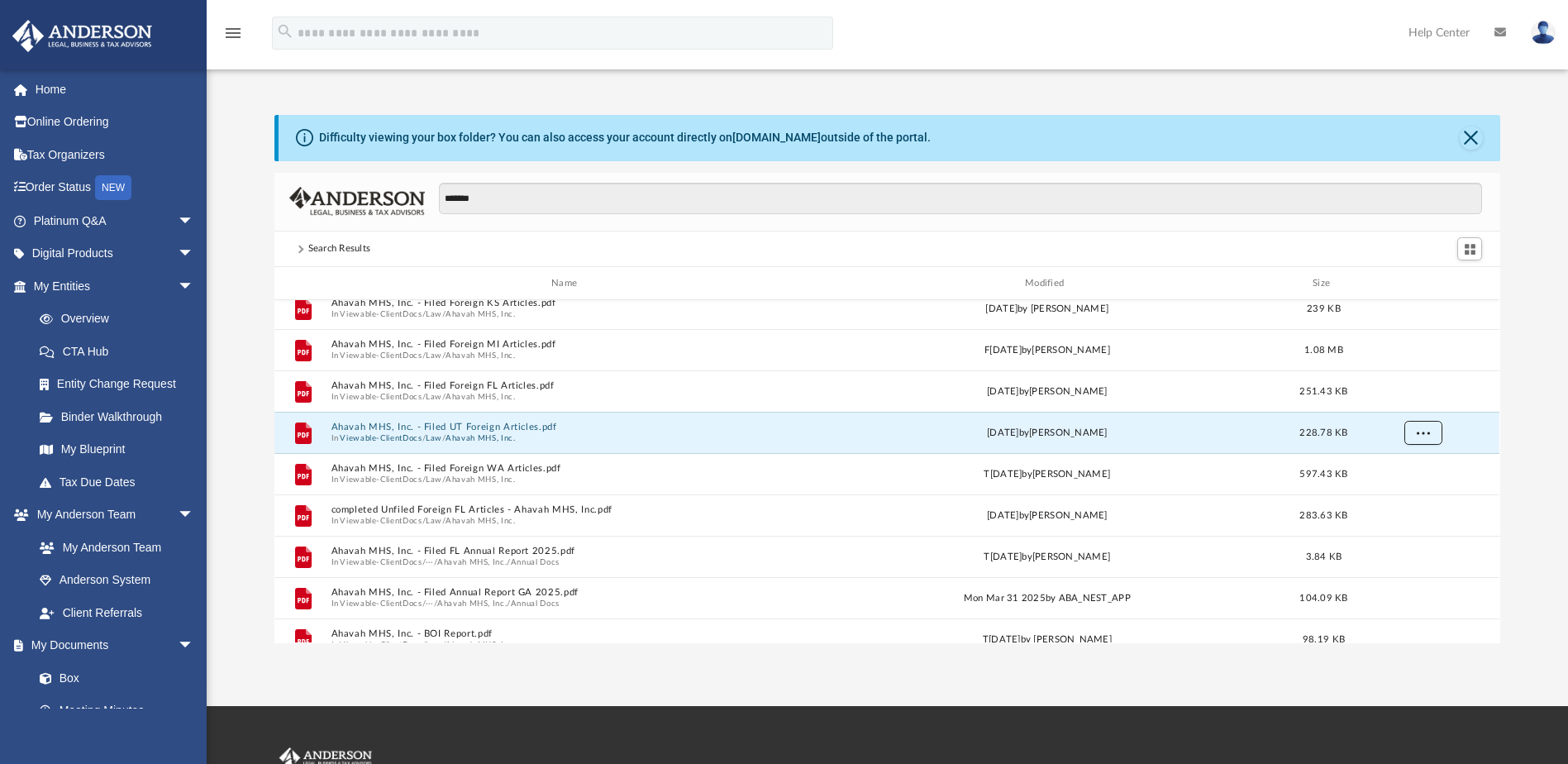
scroll to position [83, 0]
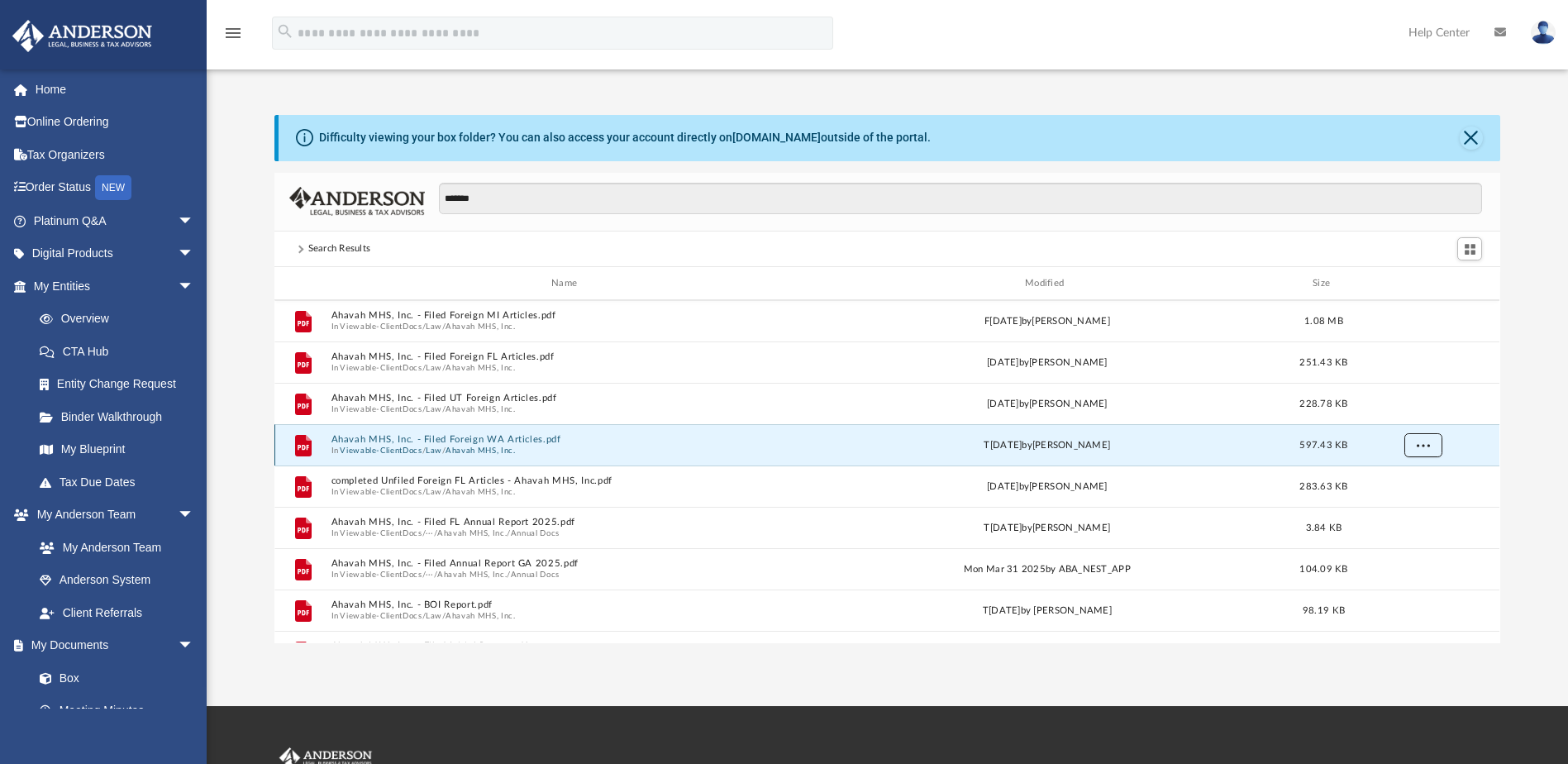
click at [1433, 443] on button "More options" at bounding box center [1423, 445] width 38 height 25
click at [1410, 508] on li "Download" at bounding box center [1409, 505] width 48 height 17
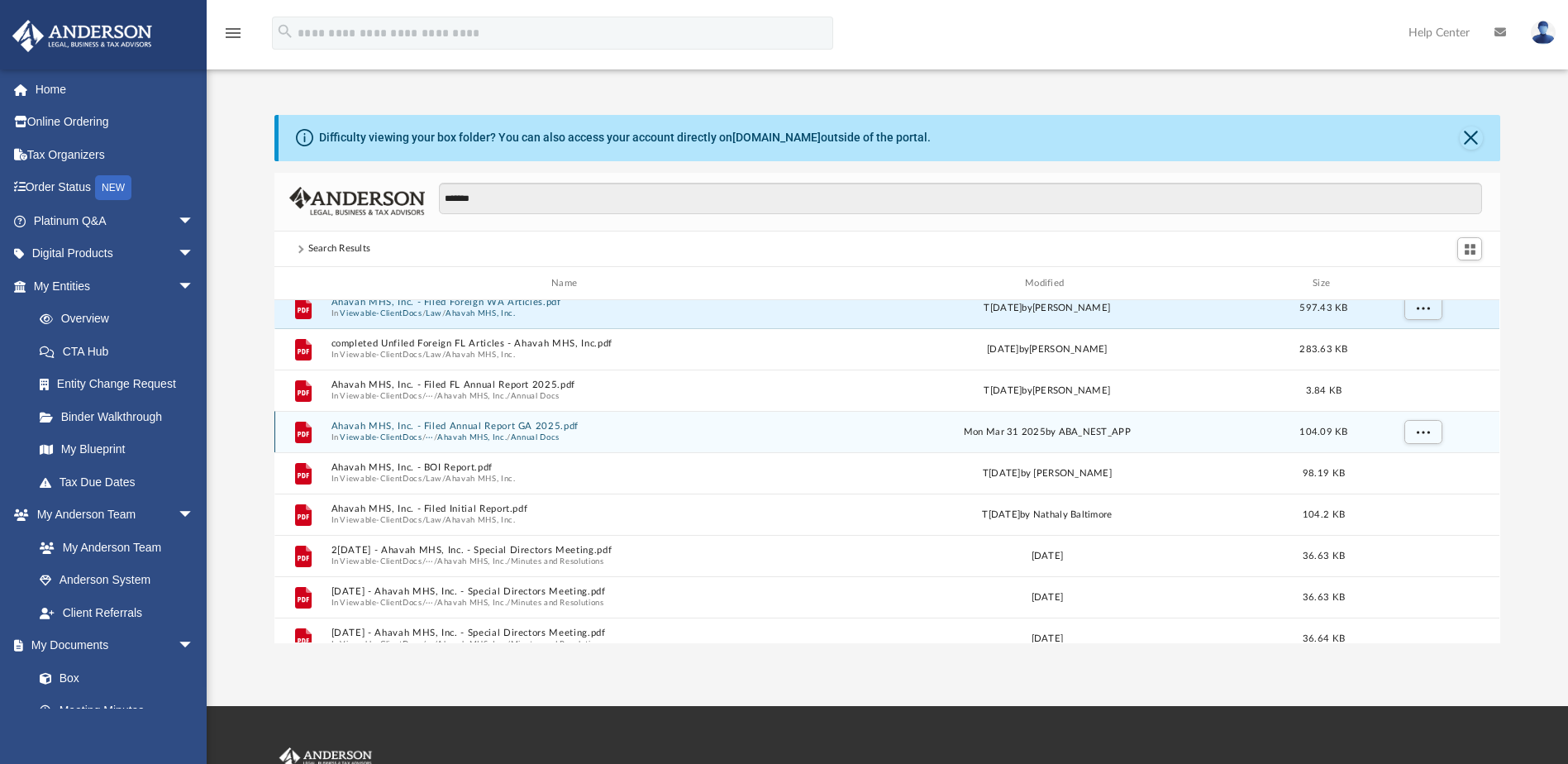
scroll to position [248, 0]
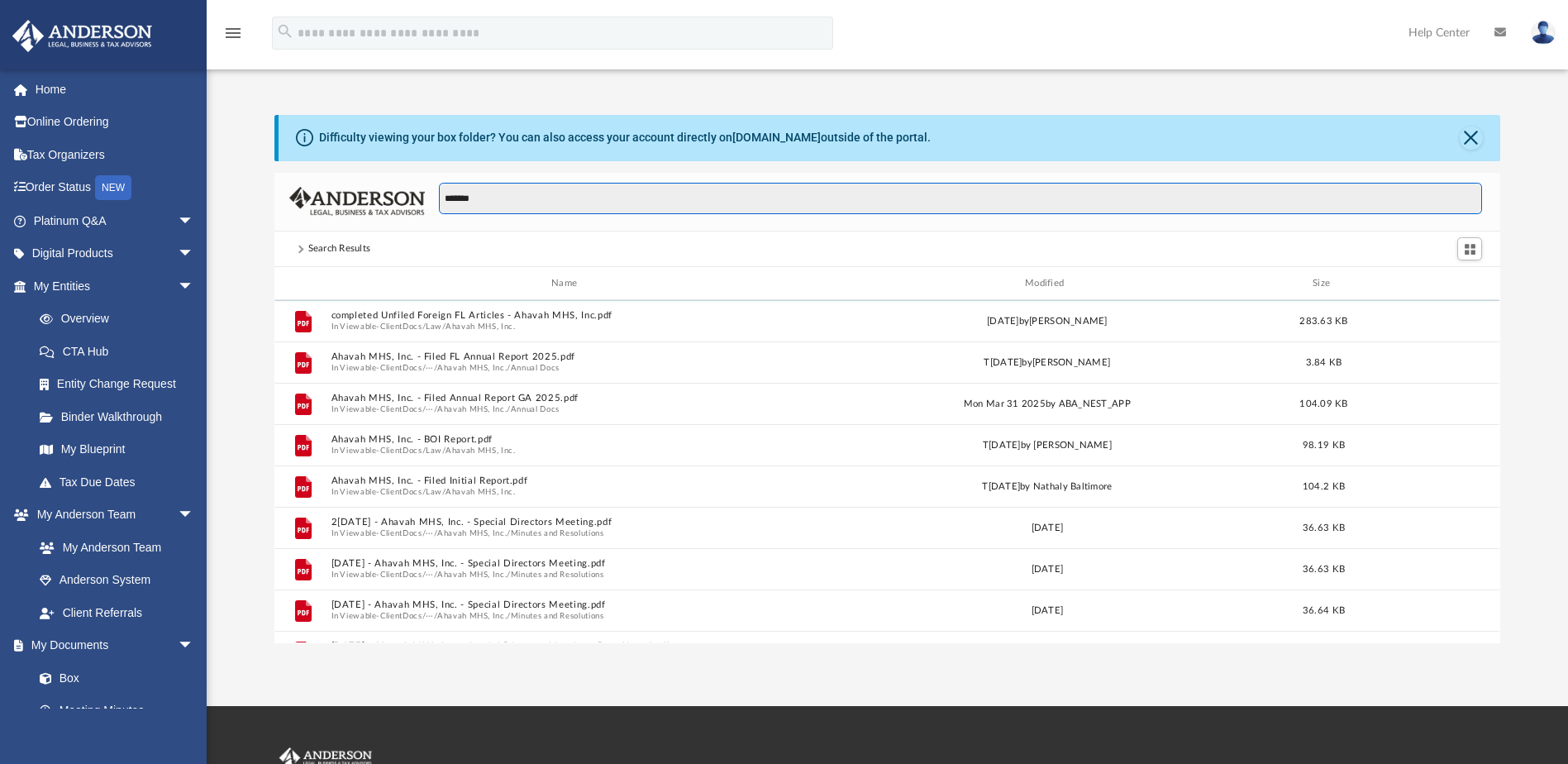
drag, startPoint x: 499, startPoint y: 196, endPoint x: 411, endPoint y: 202, distance: 88.2
click at [411, 202] on div "*******" at bounding box center [887, 202] width 1225 height 59
type input "*******"
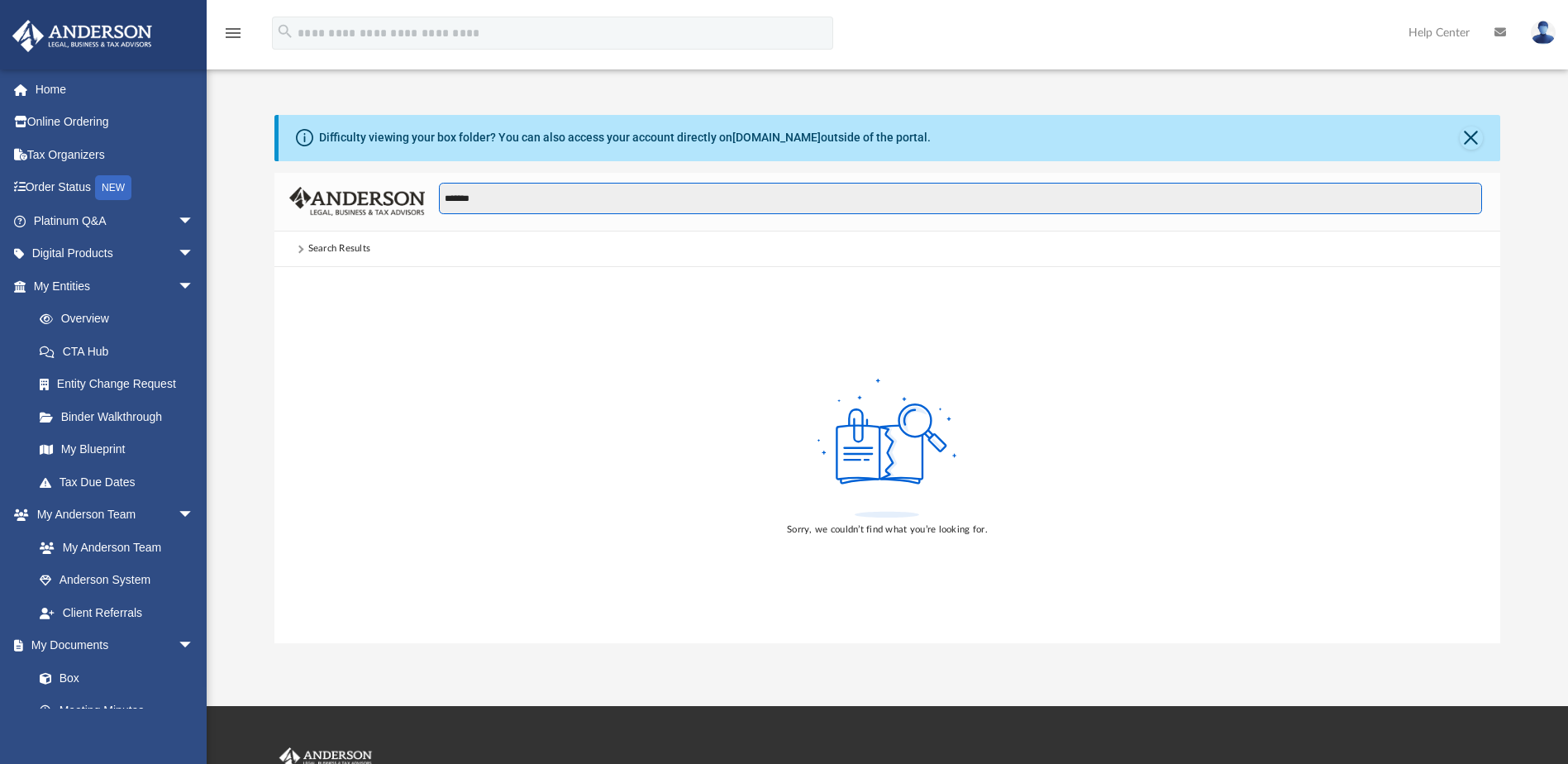
drag, startPoint x: 541, startPoint y: 199, endPoint x: 414, endPoint y: 201, distance: 127.0
click at [414, 201] on div "*******" at bounding box center [887, 202] width 1225 height 59
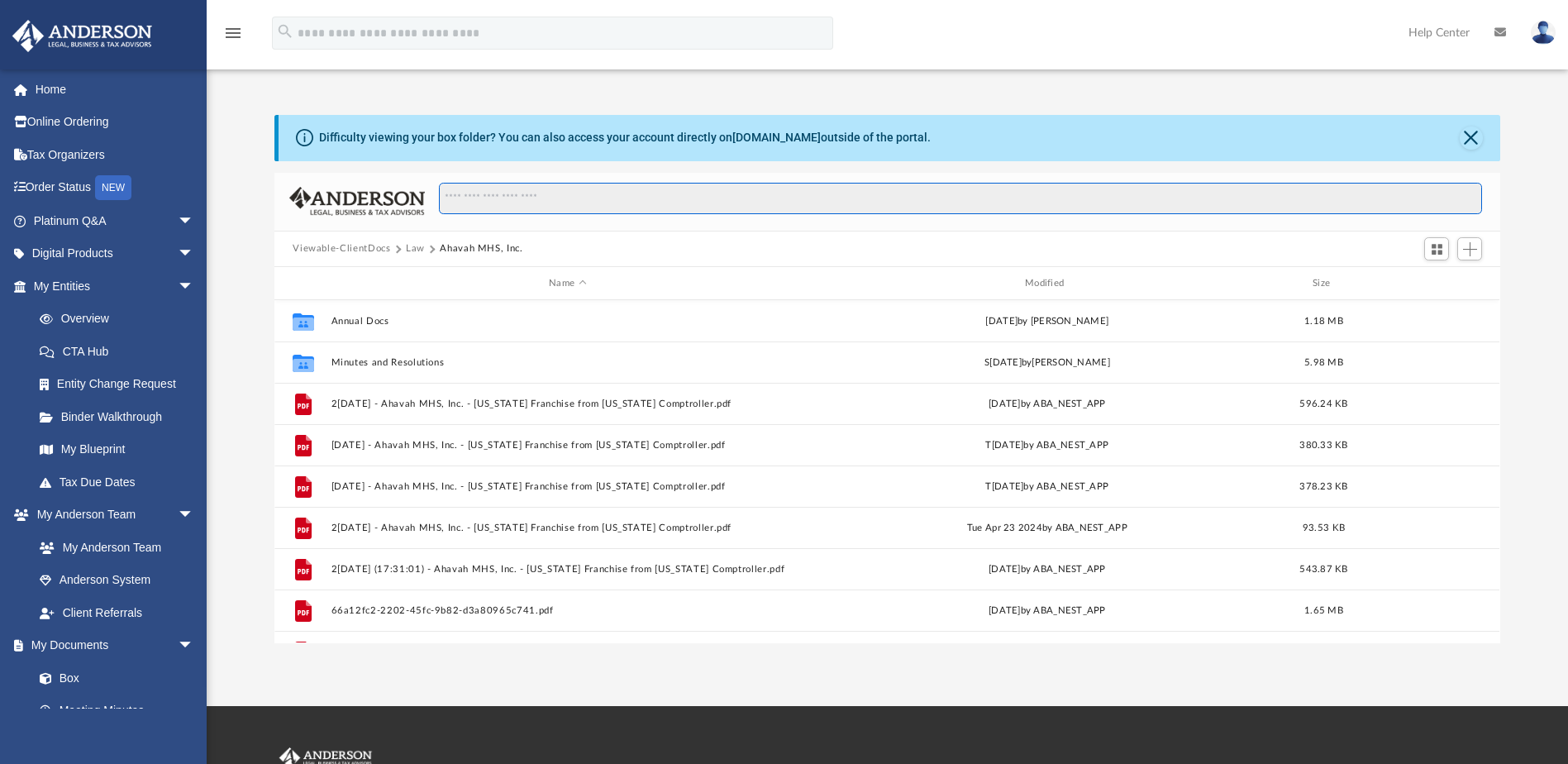
click at [524, 201] on input "Search files and folders" at bounding box center [960, 198] width 1043 height 31
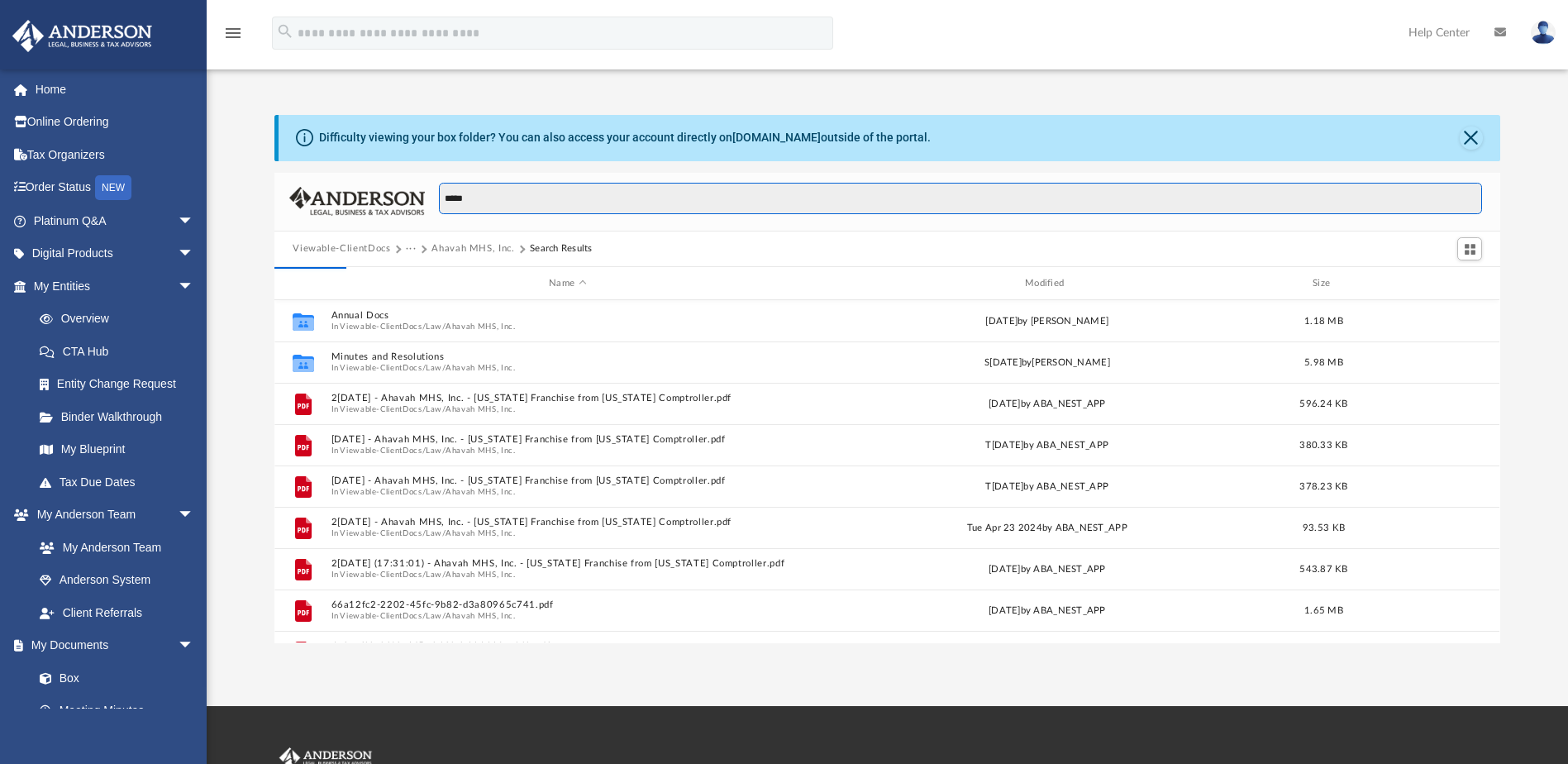
type input "*****"
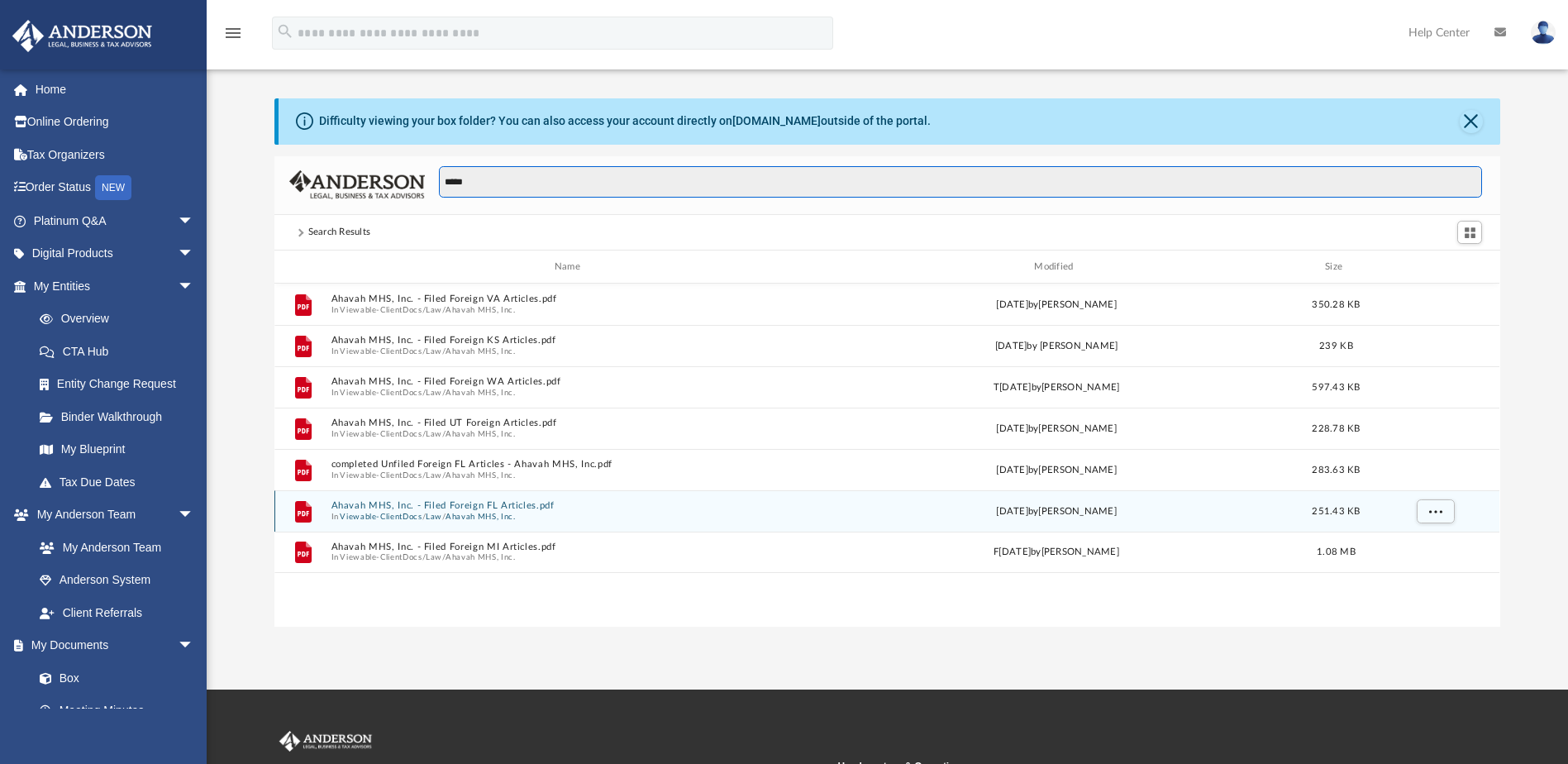
scroll to position [0, 0]
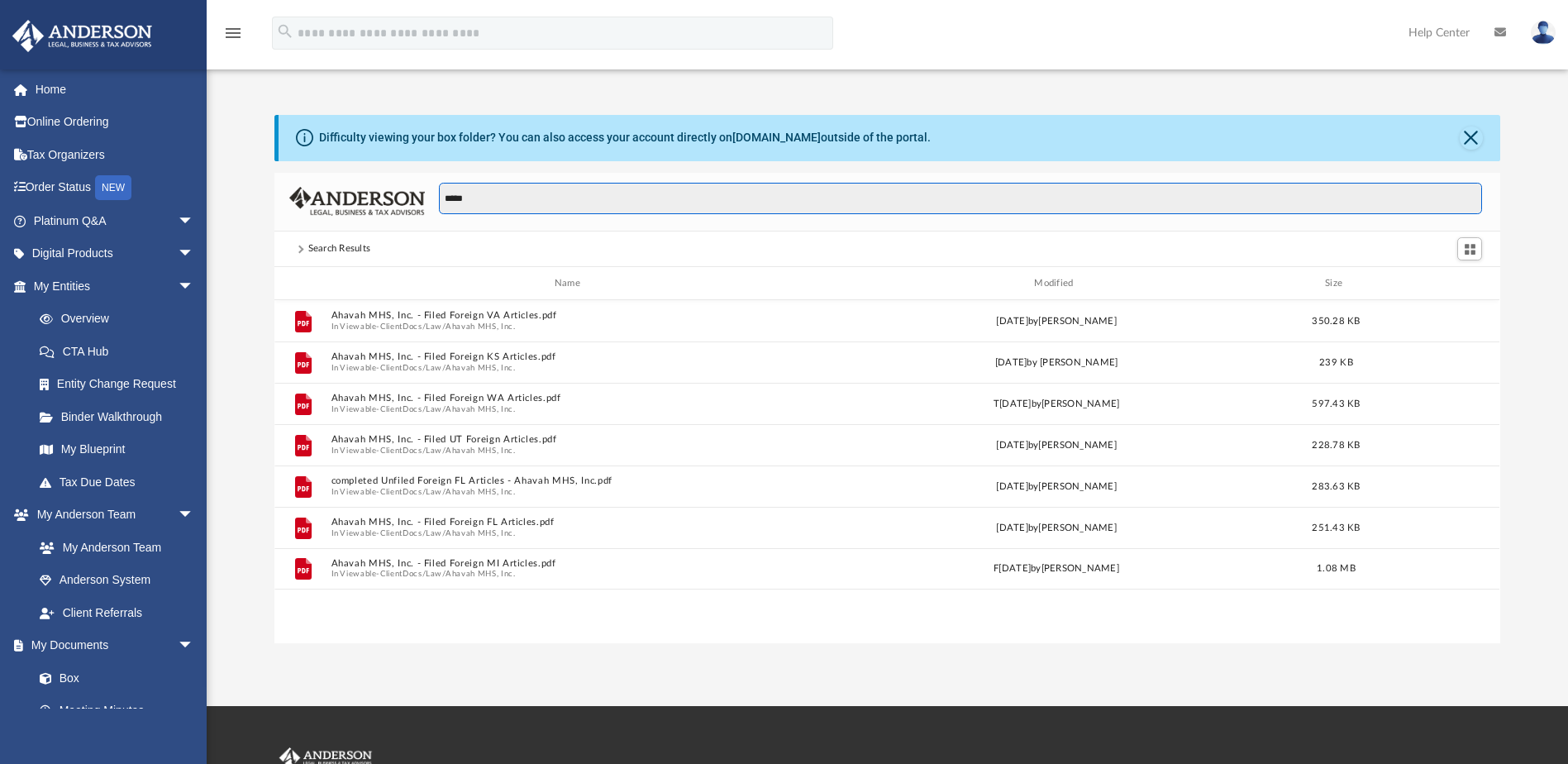
drag, startPoint x: 479, startPoint y: 197, endPoint x: 428, endPoint y: 195, distance: 51.0
click at [428, 195] on div "*****" at bounding box center [953, 207] width 1057 height 48
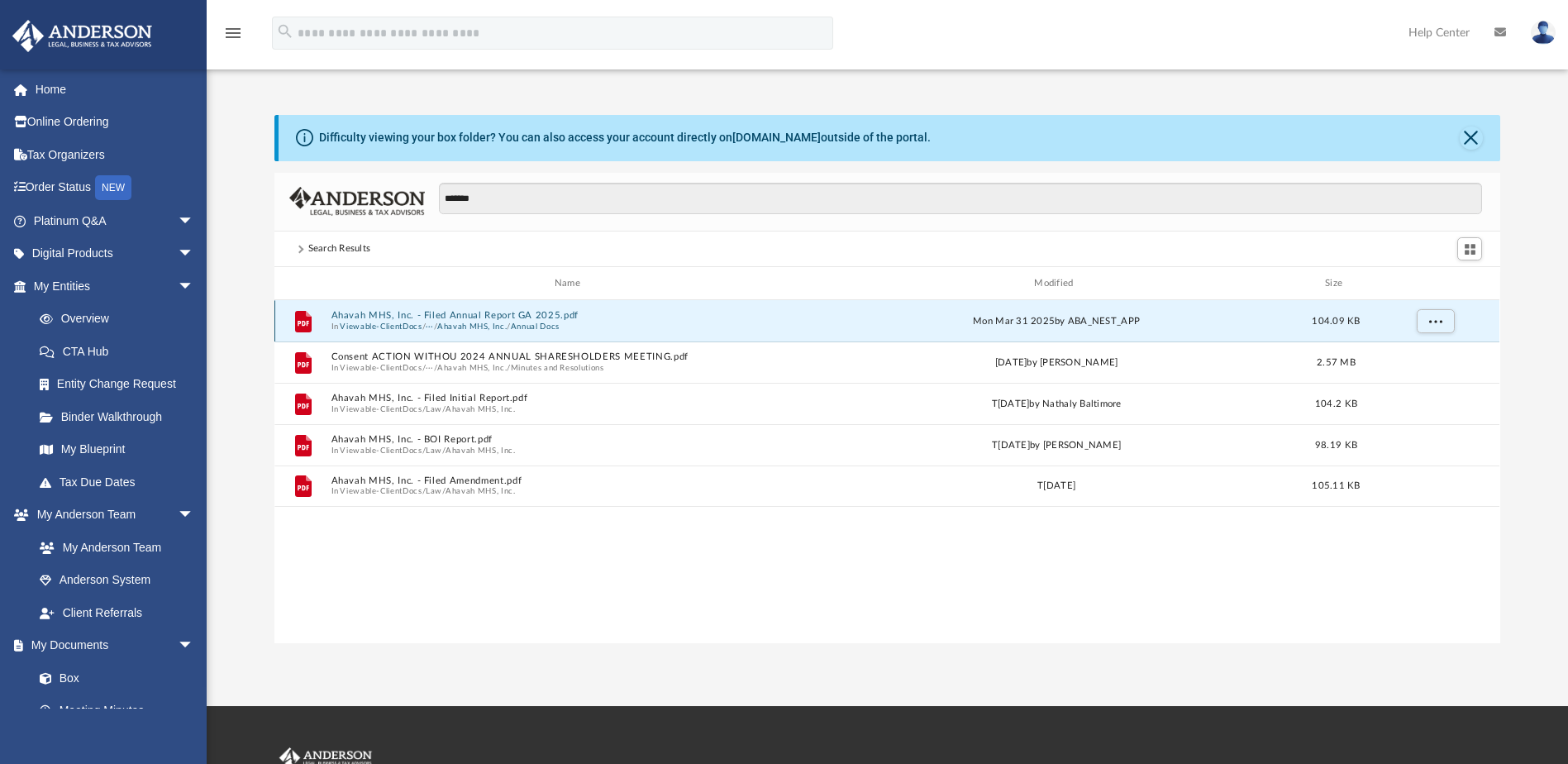
click at [517, 312] on button "Ahavah MHS, Inc. - Filed Annual Report GA 2025.pdf" at bounding box center [570, 316] width 478 height 11
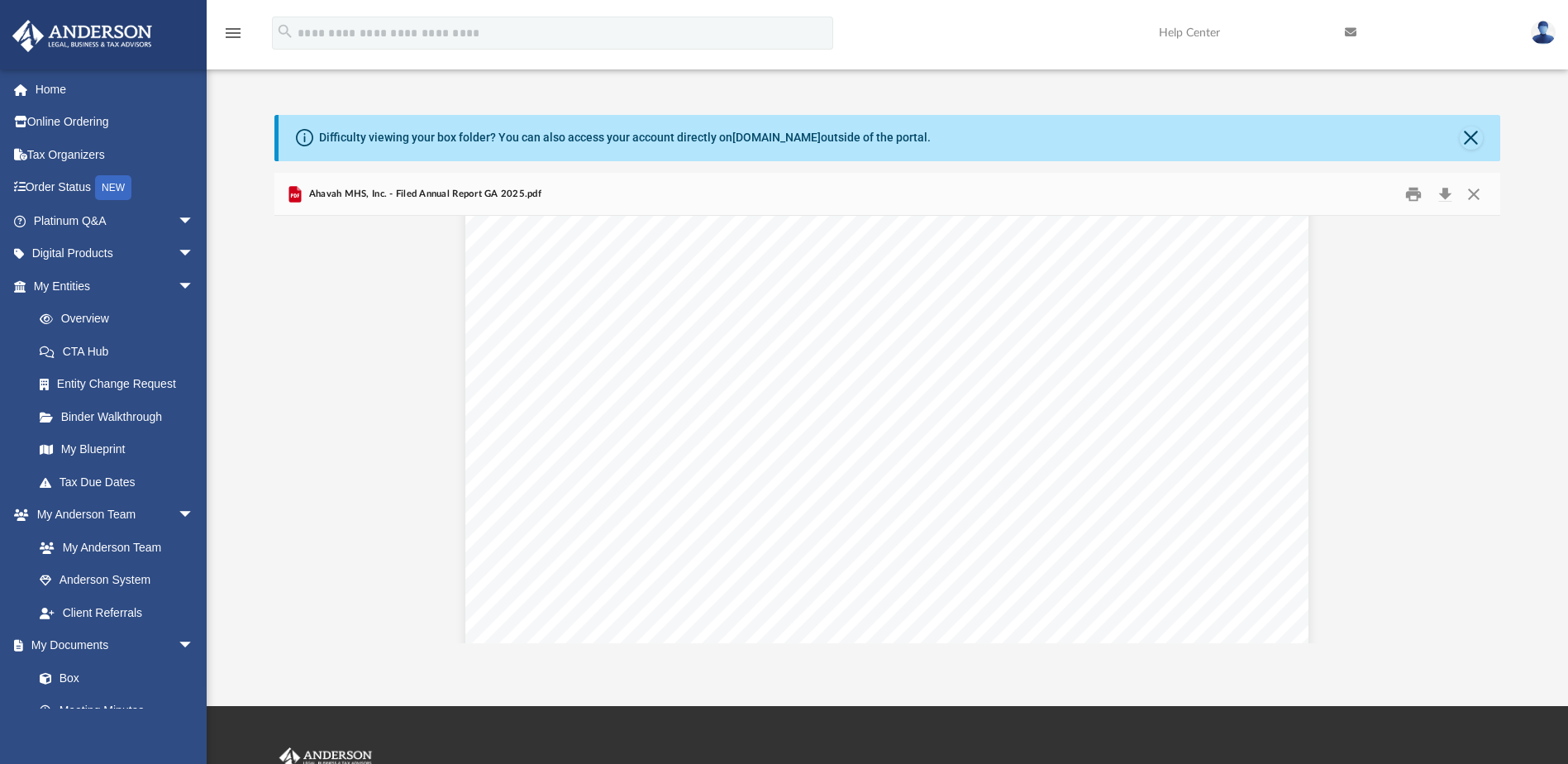
scroll to position [28, 0]
click at [1450, 191] on button "Download" at bounding box center [1444, 193] width 29 height 26
click at [1473, 192] on button "Close" at bounding box center [1473, 193] width 29 height 26
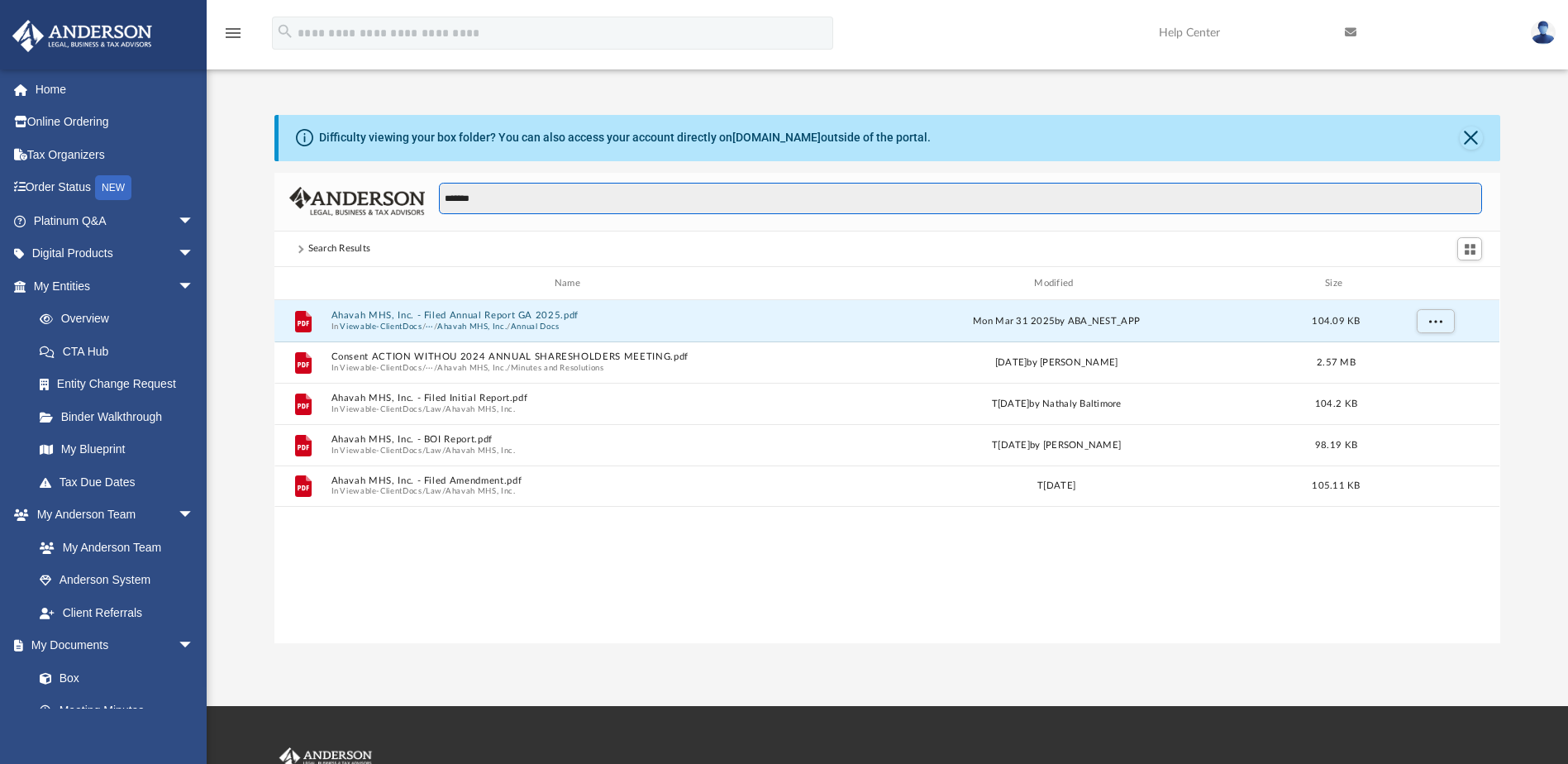
drag, startPoint x: 522, startPoint y: 199, endPoint x: 439, endPoint y: 199, distance: 83.0
click at [439, 199] on input "*******" at bounding box center [960, 198] width 1043 height 31
type input "**********"
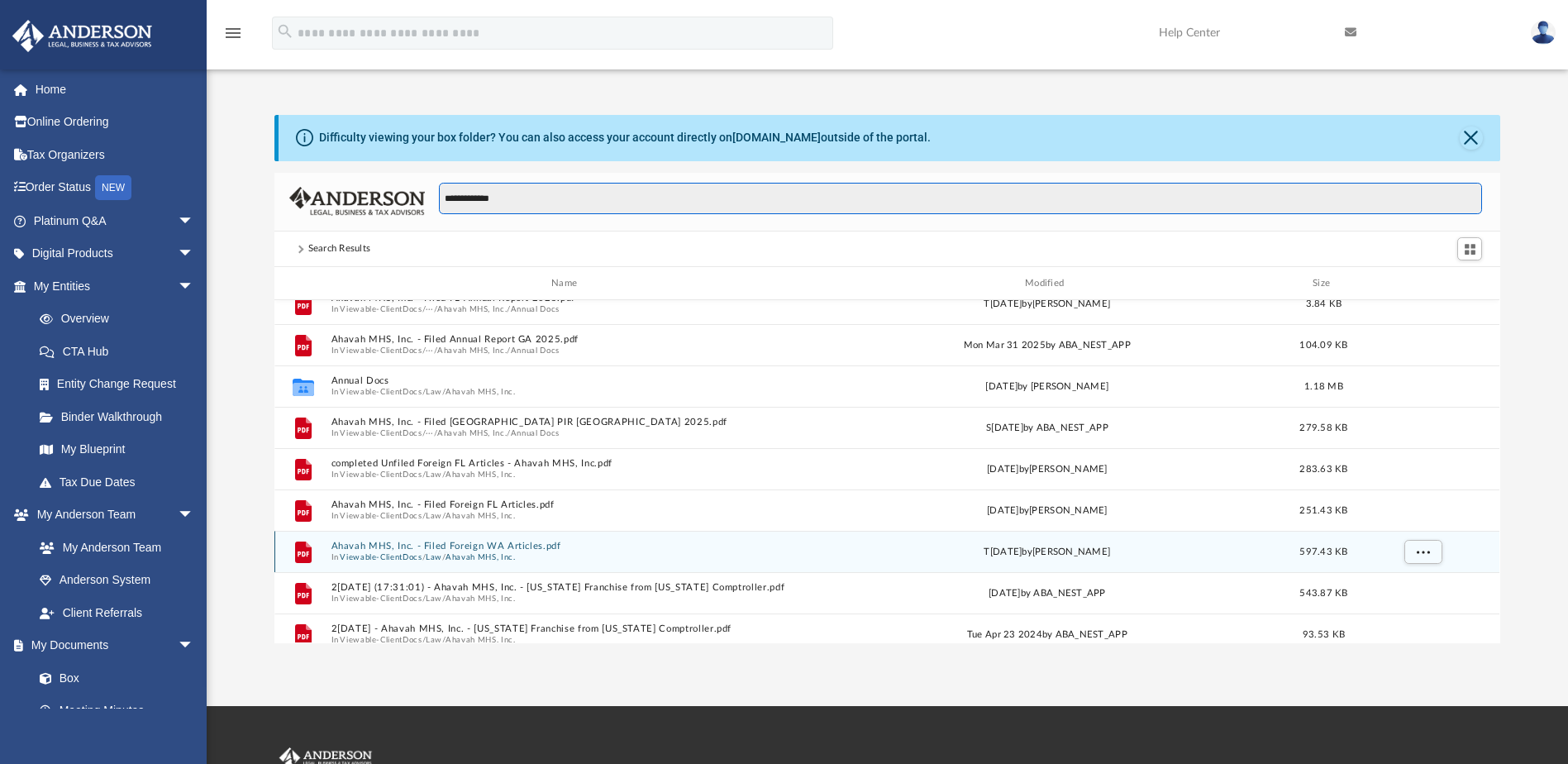
scroll to position [71, 0]
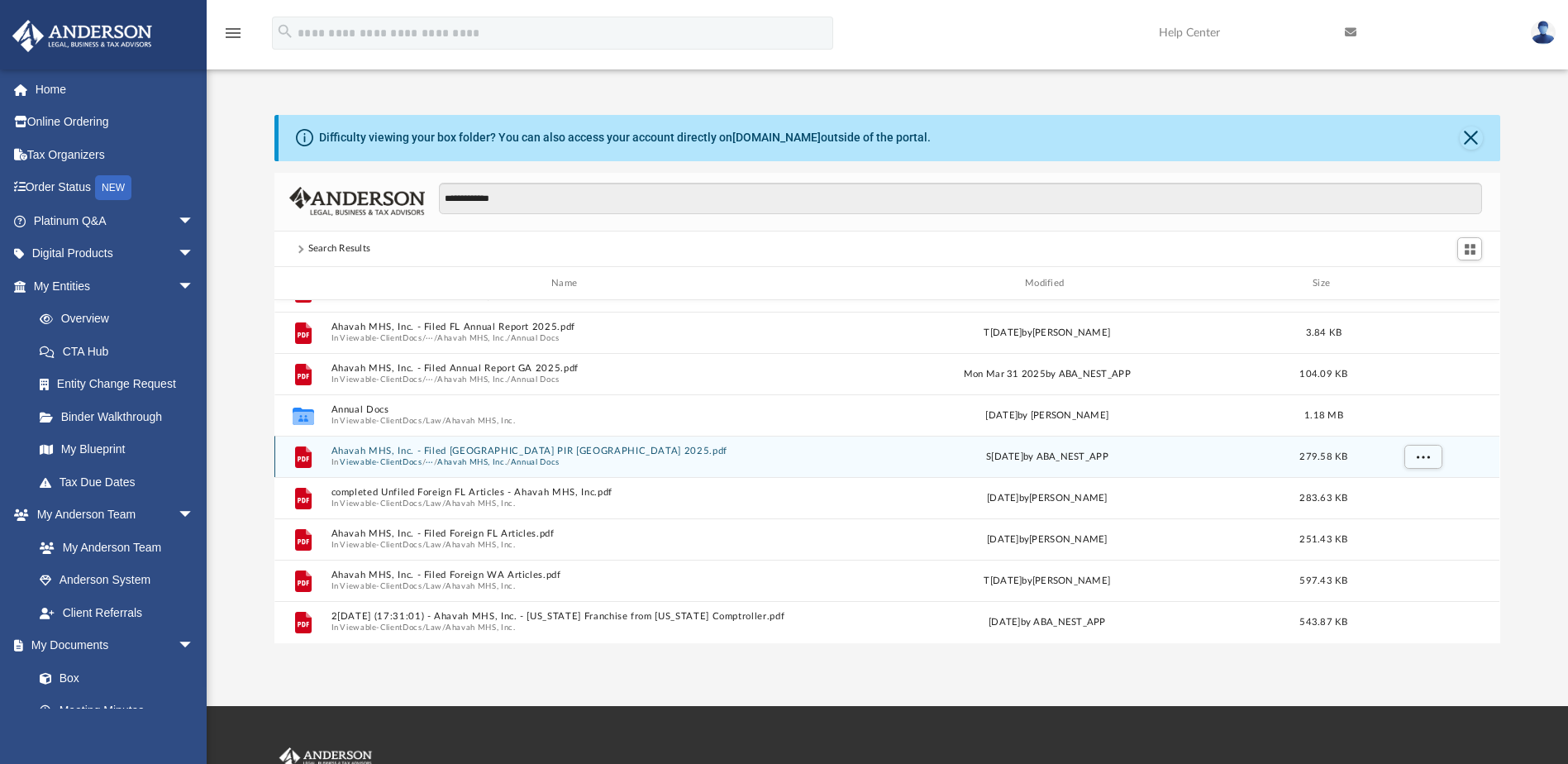
click at [578, 450] on button "Ahavah MHS, Inc. - Filed [GEOGRAPHIC_DATA] PIR [GEOGRAPHIC_DATA] 2025.pdf" at bounding box center [567, 451] width 473 height 11
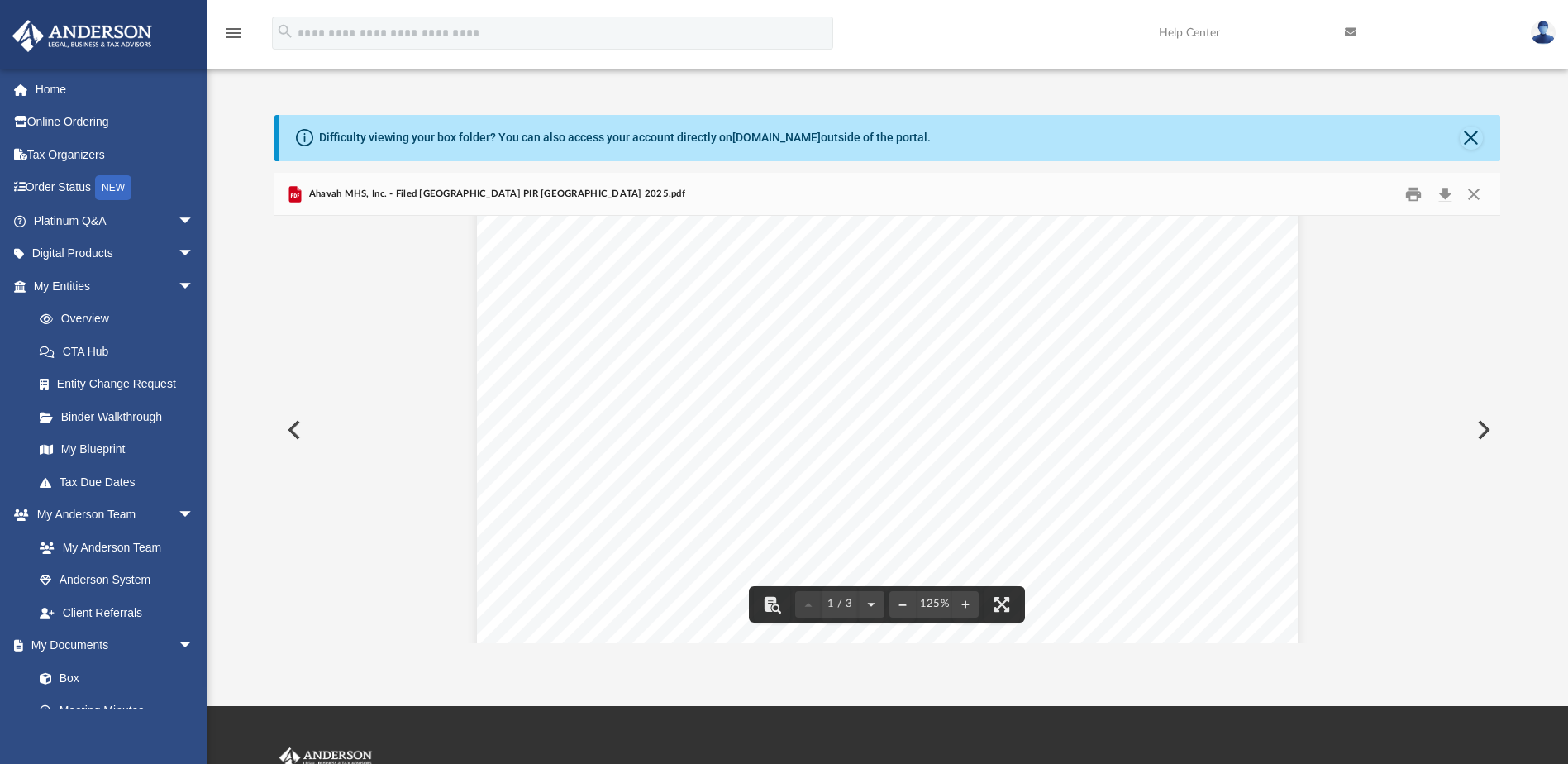
scroll to position [0, 0]
click at [1467, 192] on button "Close" at bounding box center [1473, 193] width 29 height 26
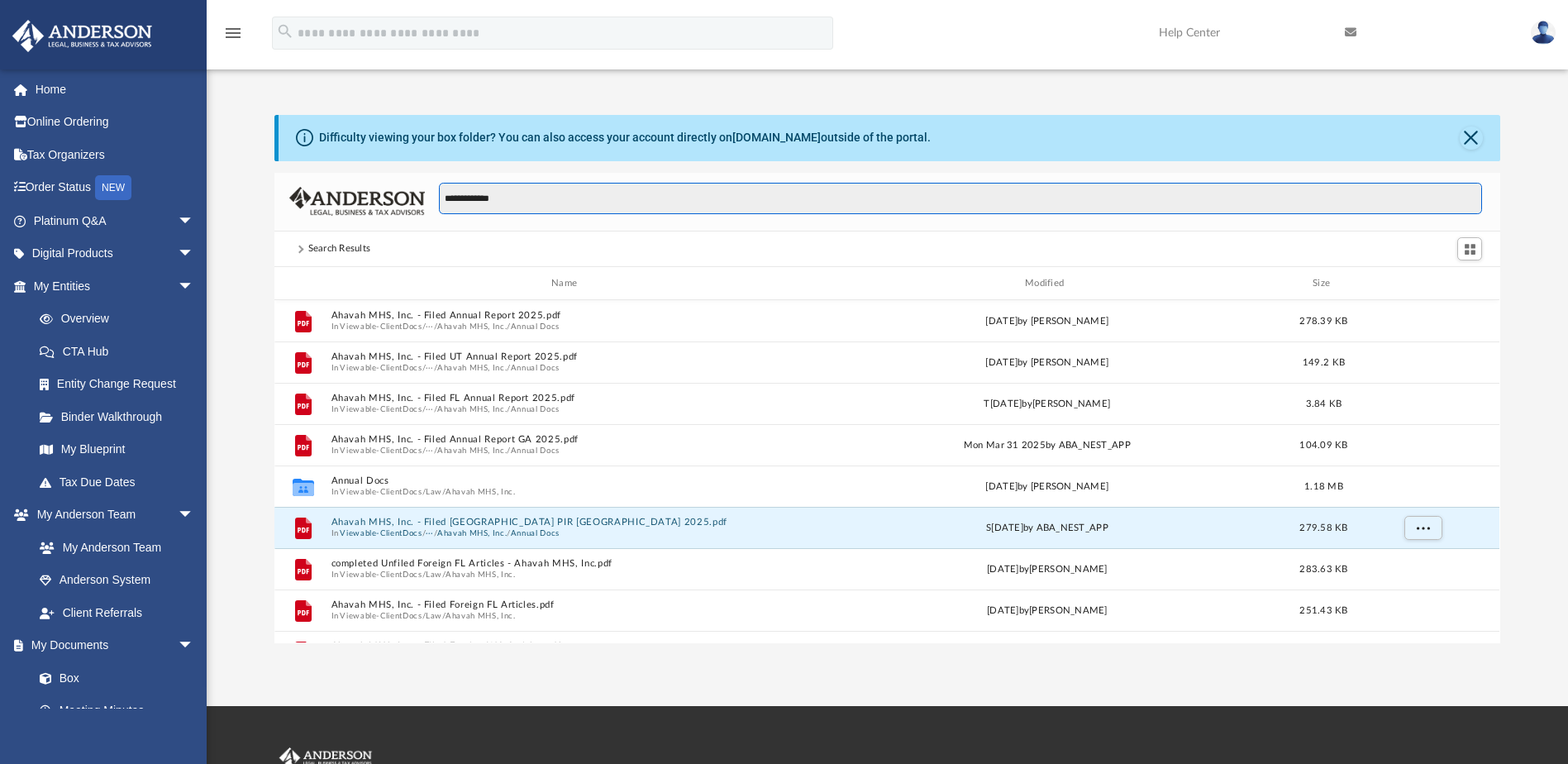
click at [552, 200] on input "**********" at bounding box center [960, 198] width 1043 height 31
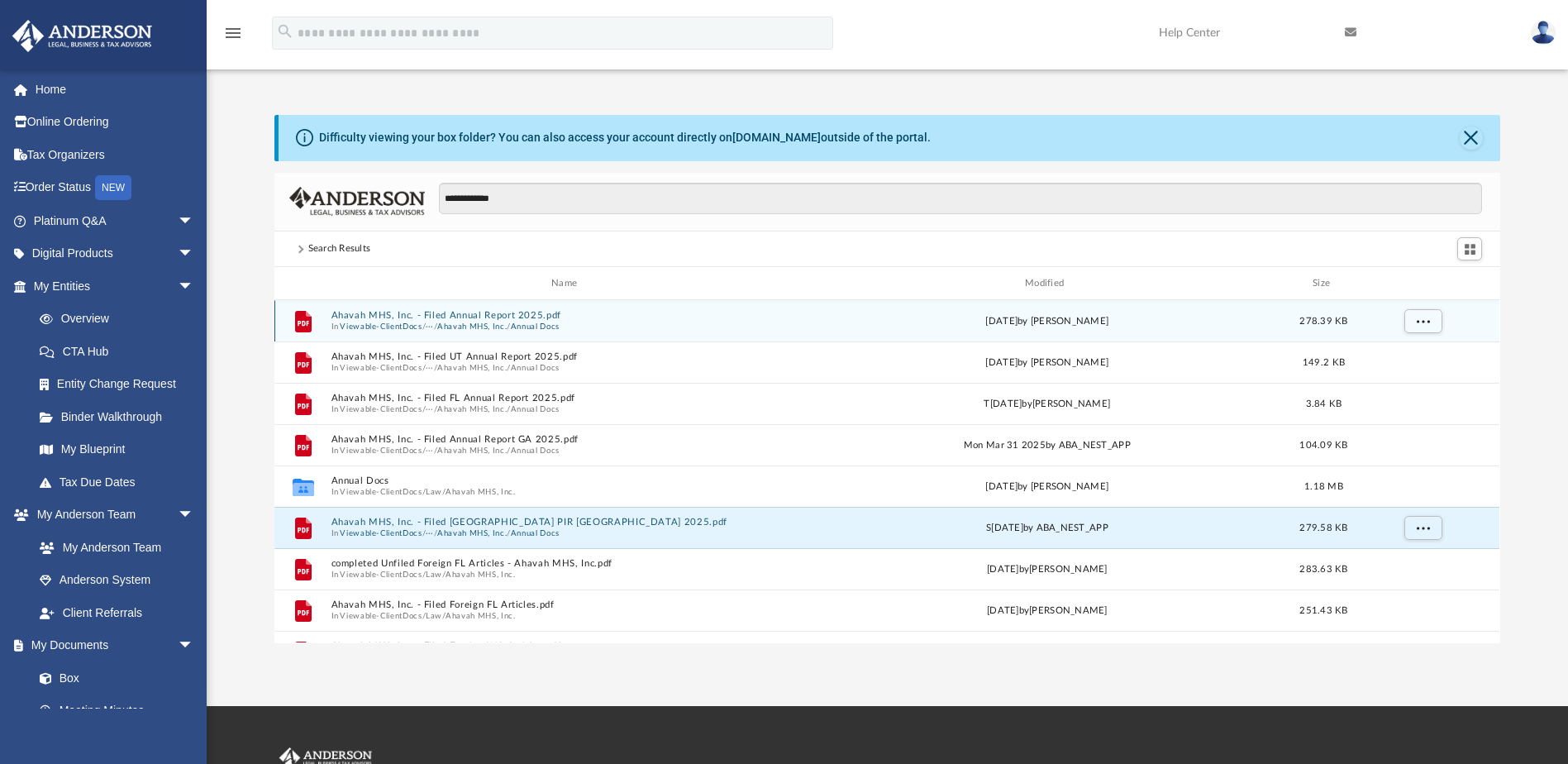
click at [563, 313] on button "Ahavah MHS, Inc. - Filed Annual Report 2025.pdf" at bounding box center [567, 316] width 473 height 11
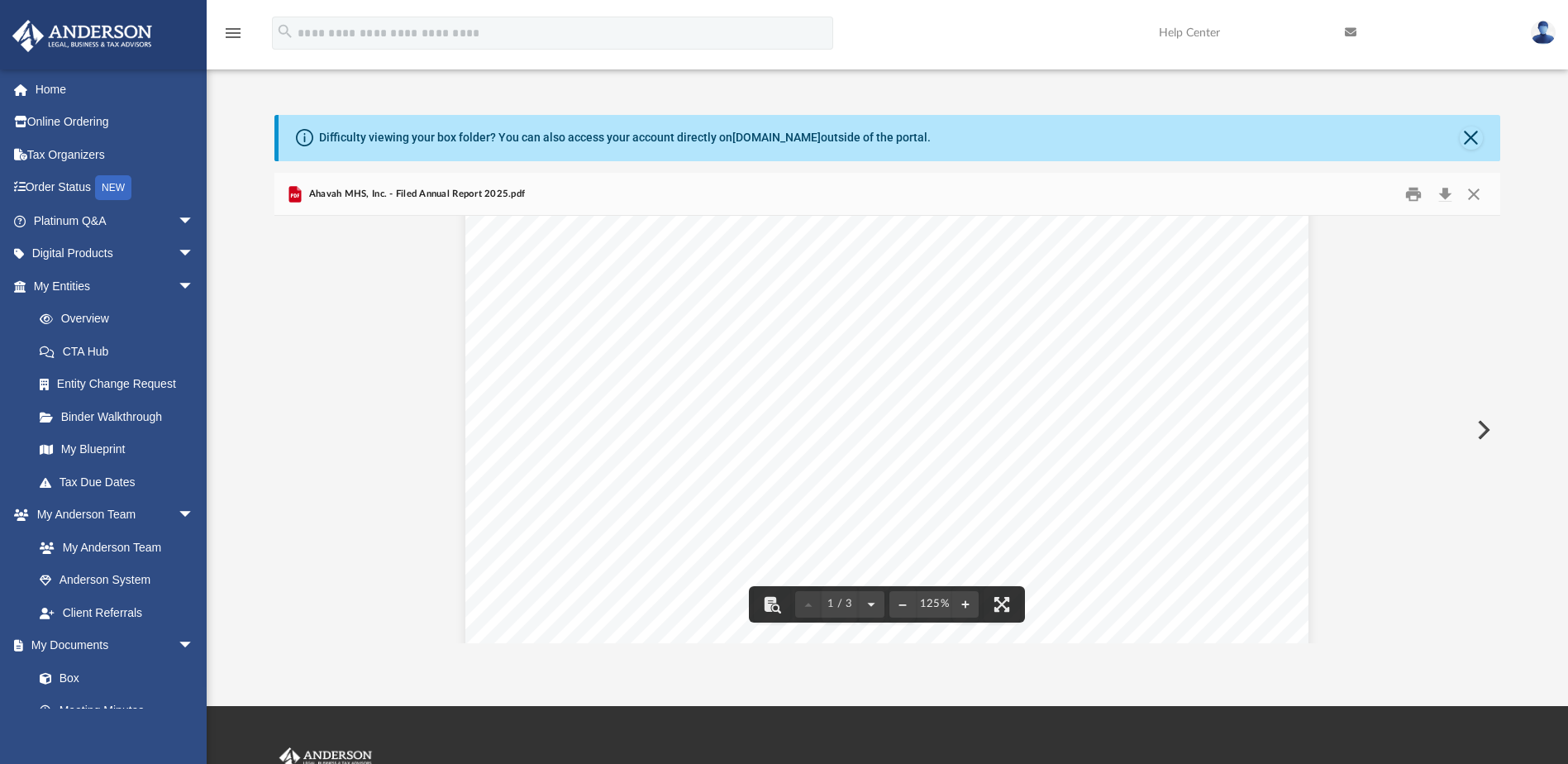
scroll to position [248, 0]
click at [1445, 191] on button "Download" at bounding box center [1444, 193] width 29 height 26
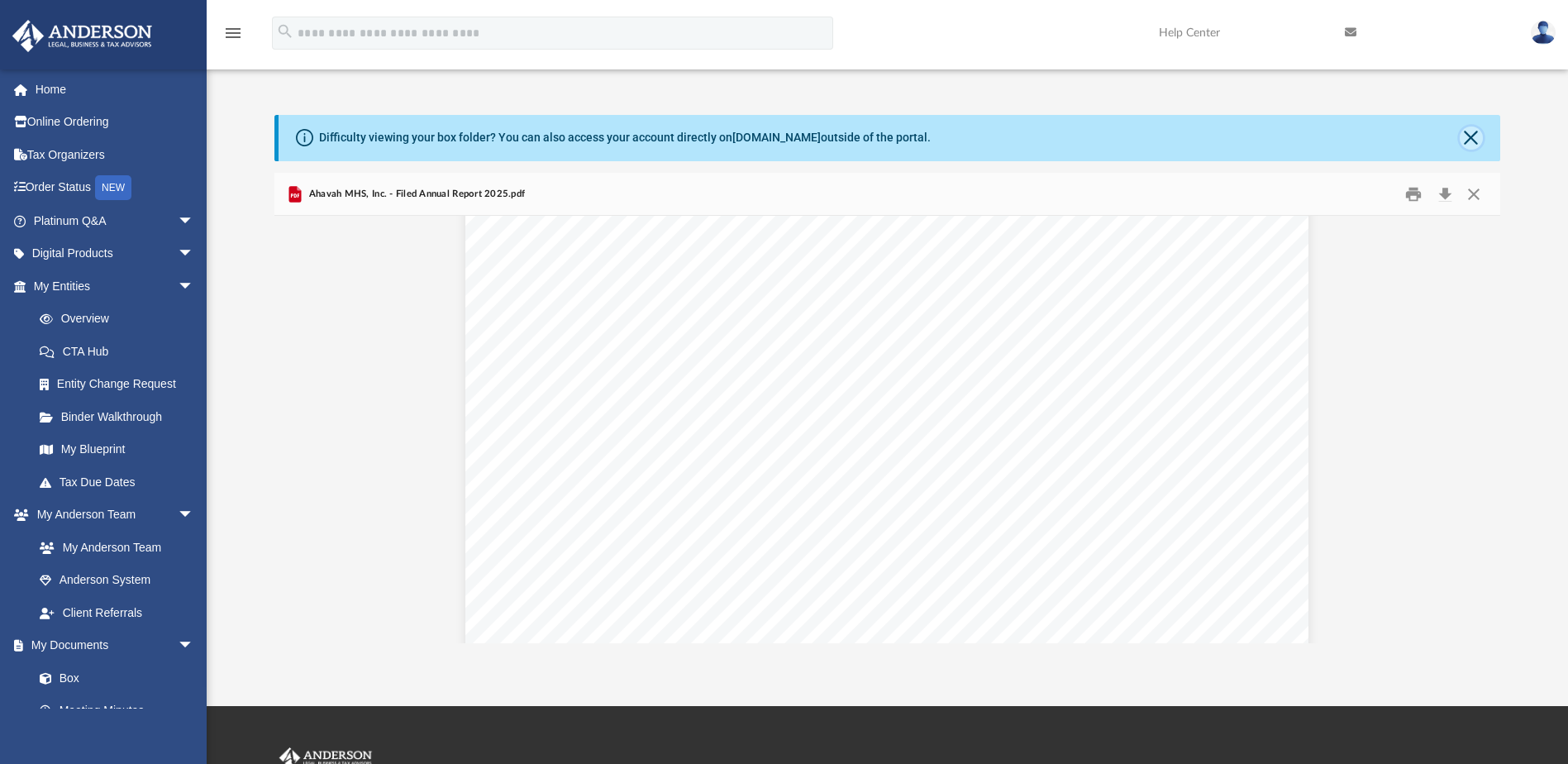
click at [1469, 138] on button "Close" at bounding box center [1471, 138] width 23 height 23
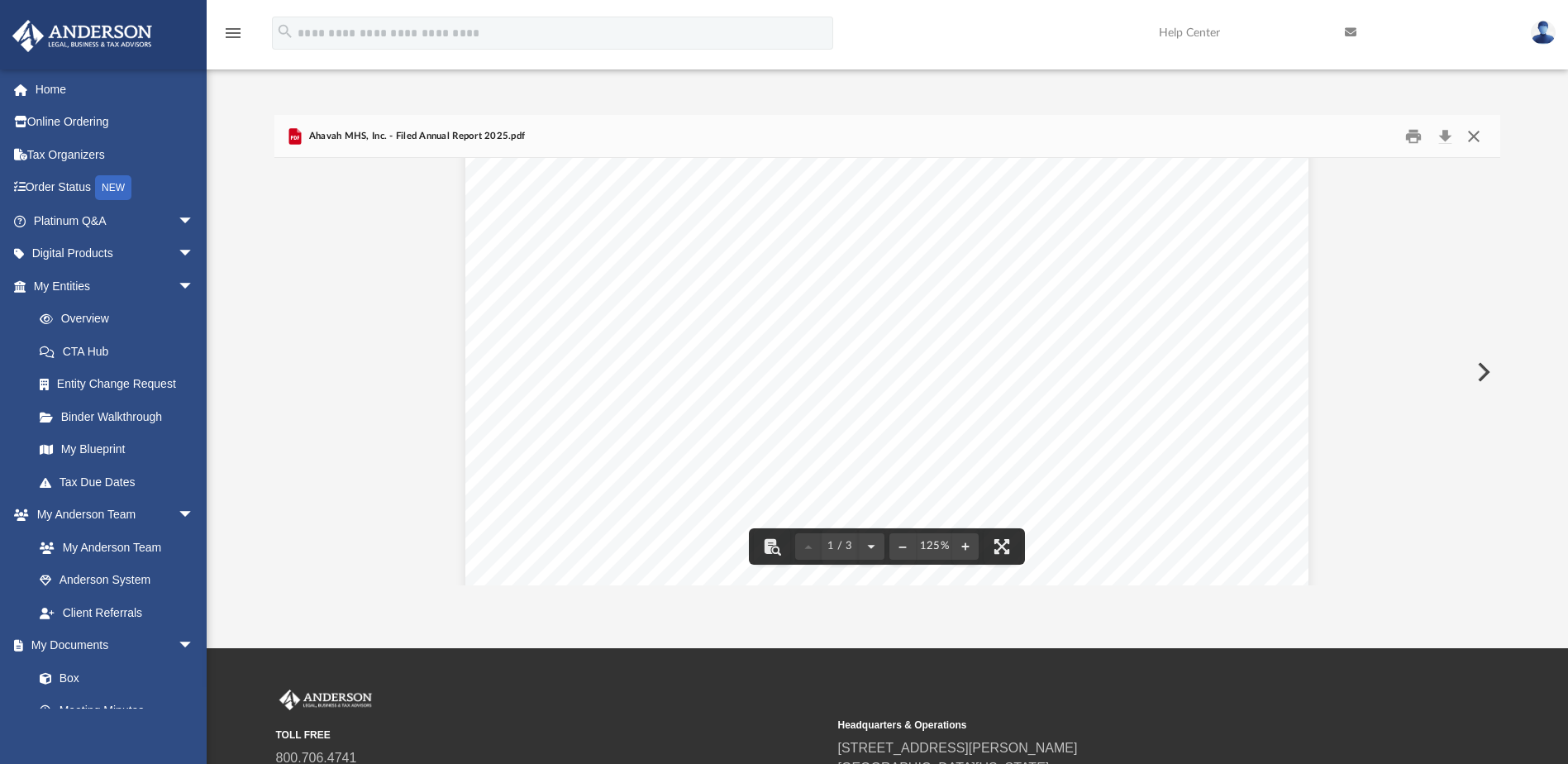
click at [1478, 137] on button "Close" at bounding box center [1473, 135] width 29 height 26
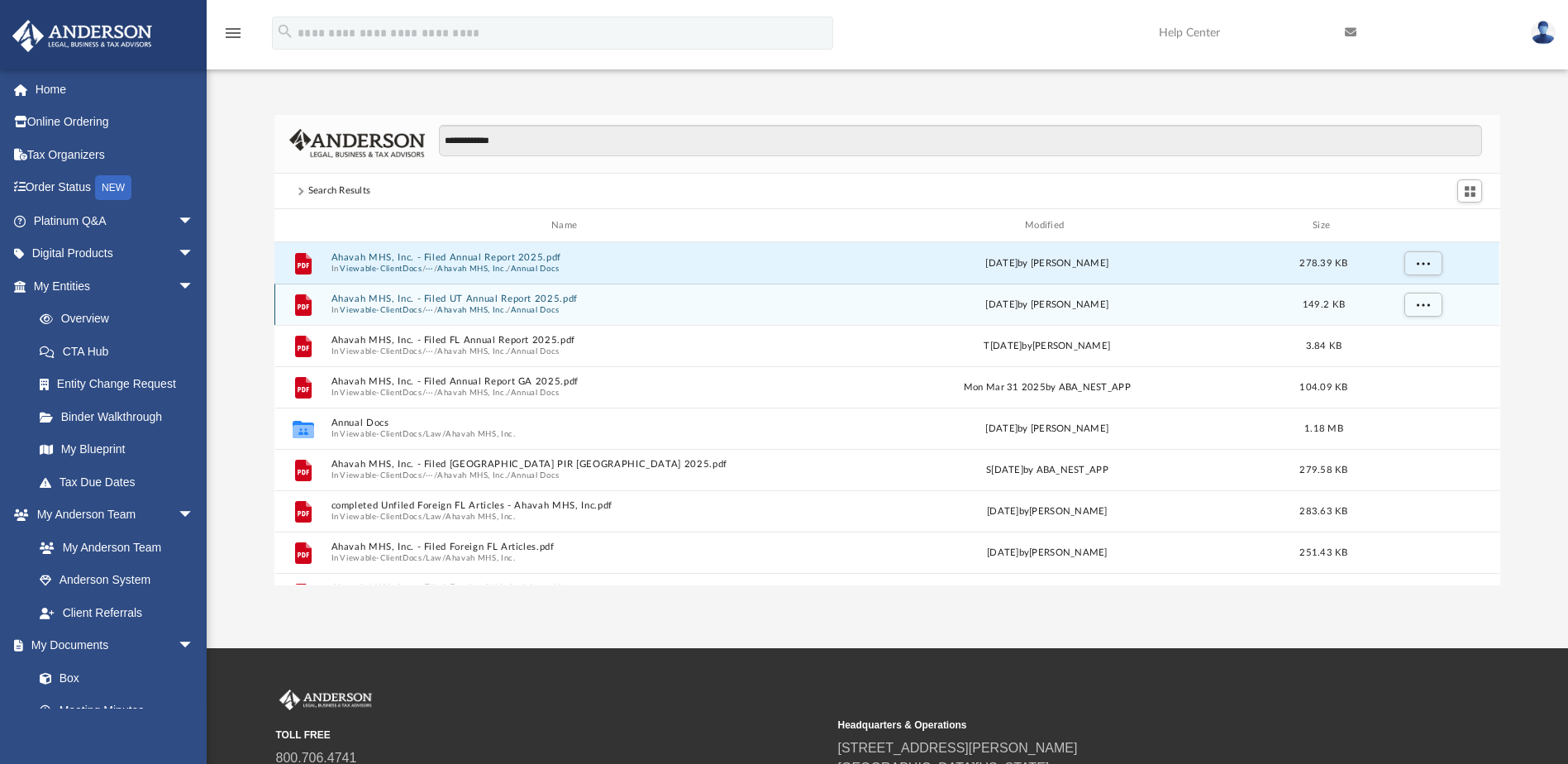
click at [524, 306] on button "Annual Docs" at bounding box center [535, 310] width 49 height 11
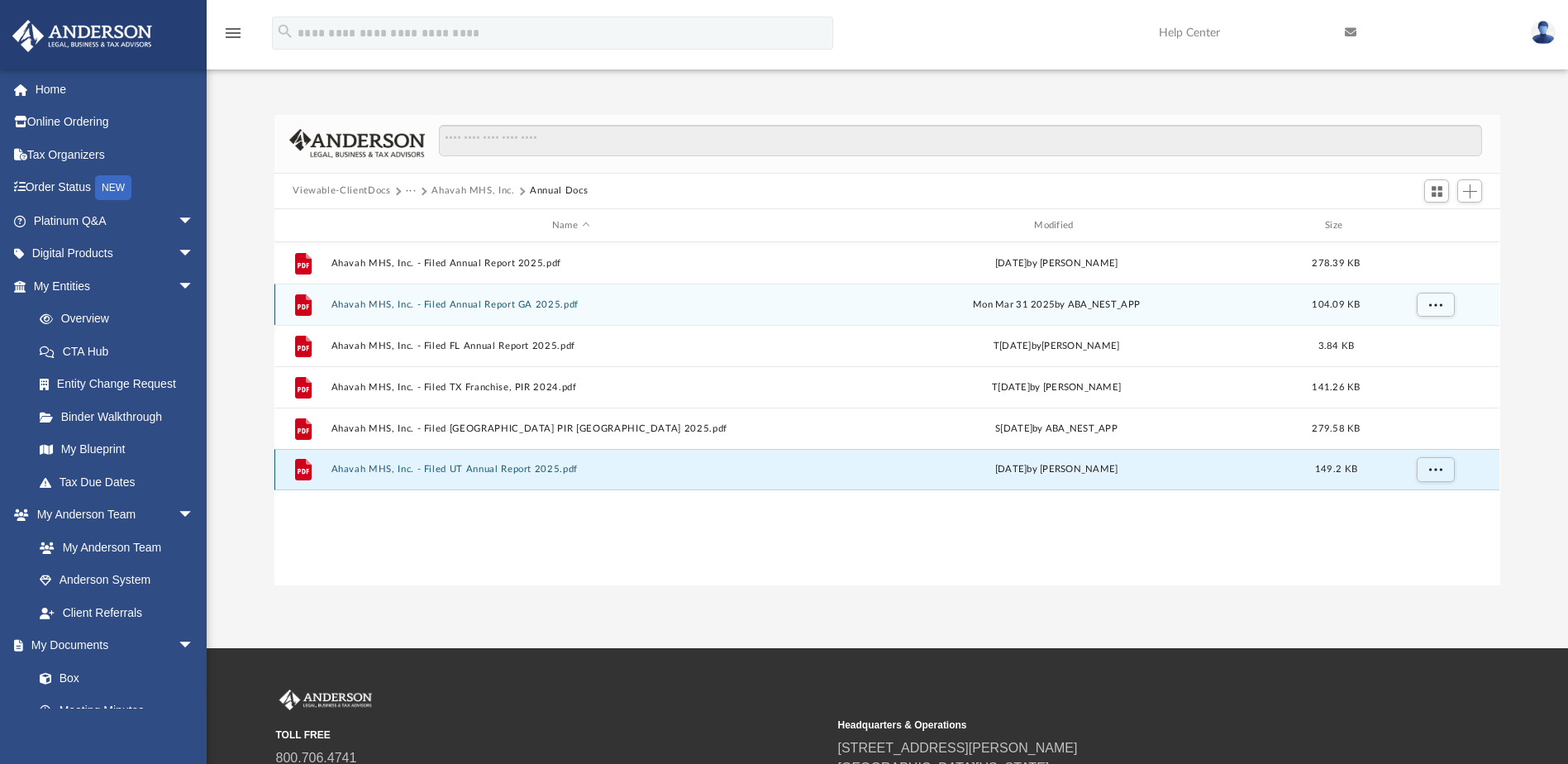
click at [518, 469] on button "Ahavah MHS, Inc. - Filed UT Annual Report 2025.pdf" at bounding box center [570, 470] width 478 height 11
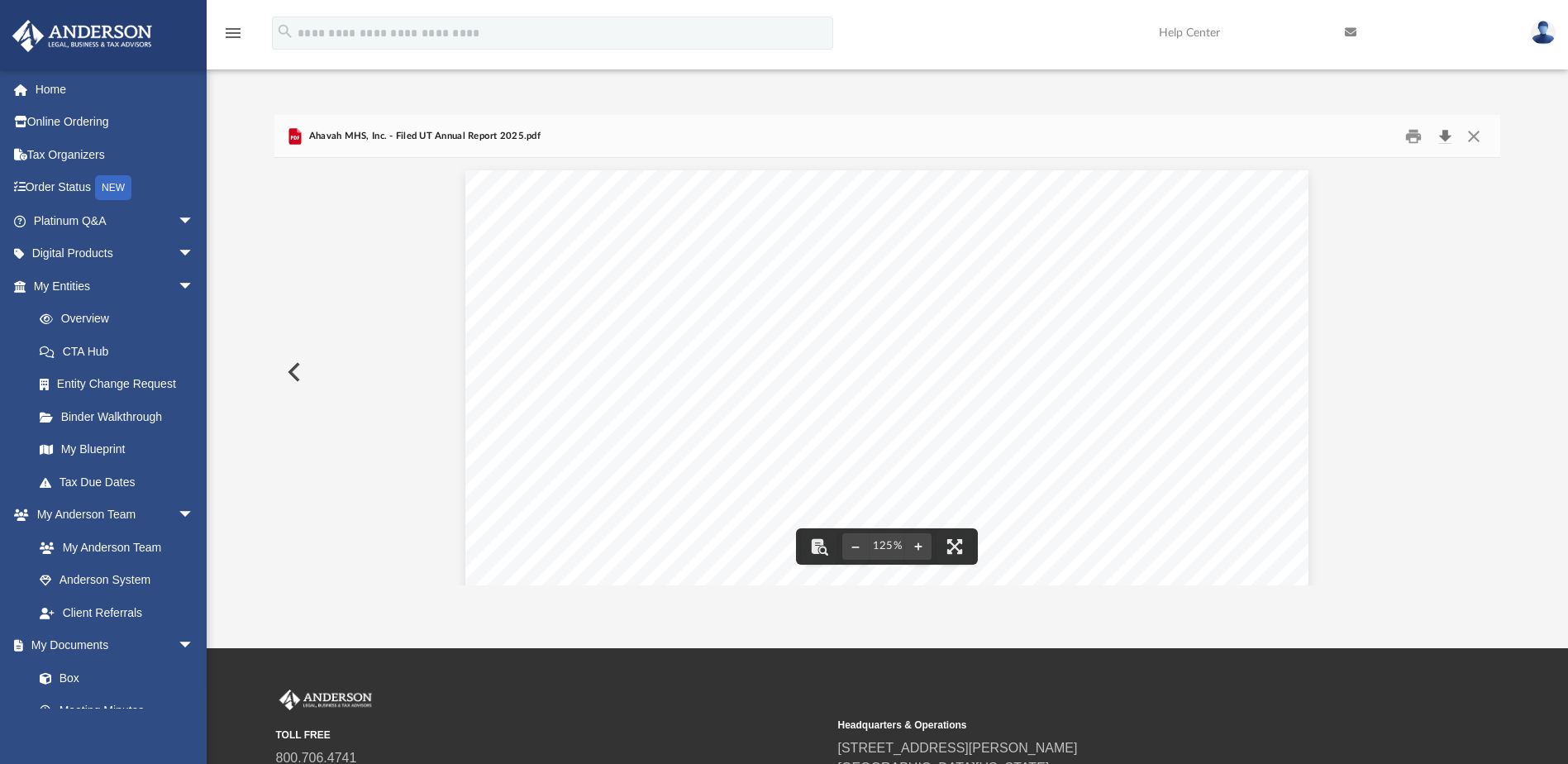
click at [1445, 138] on button "Download" at bounding box center [1444, 135] width 29 height 26
click at [1472, 134] on button "Close" at bounding box center [1473, 135] width 29 height 26
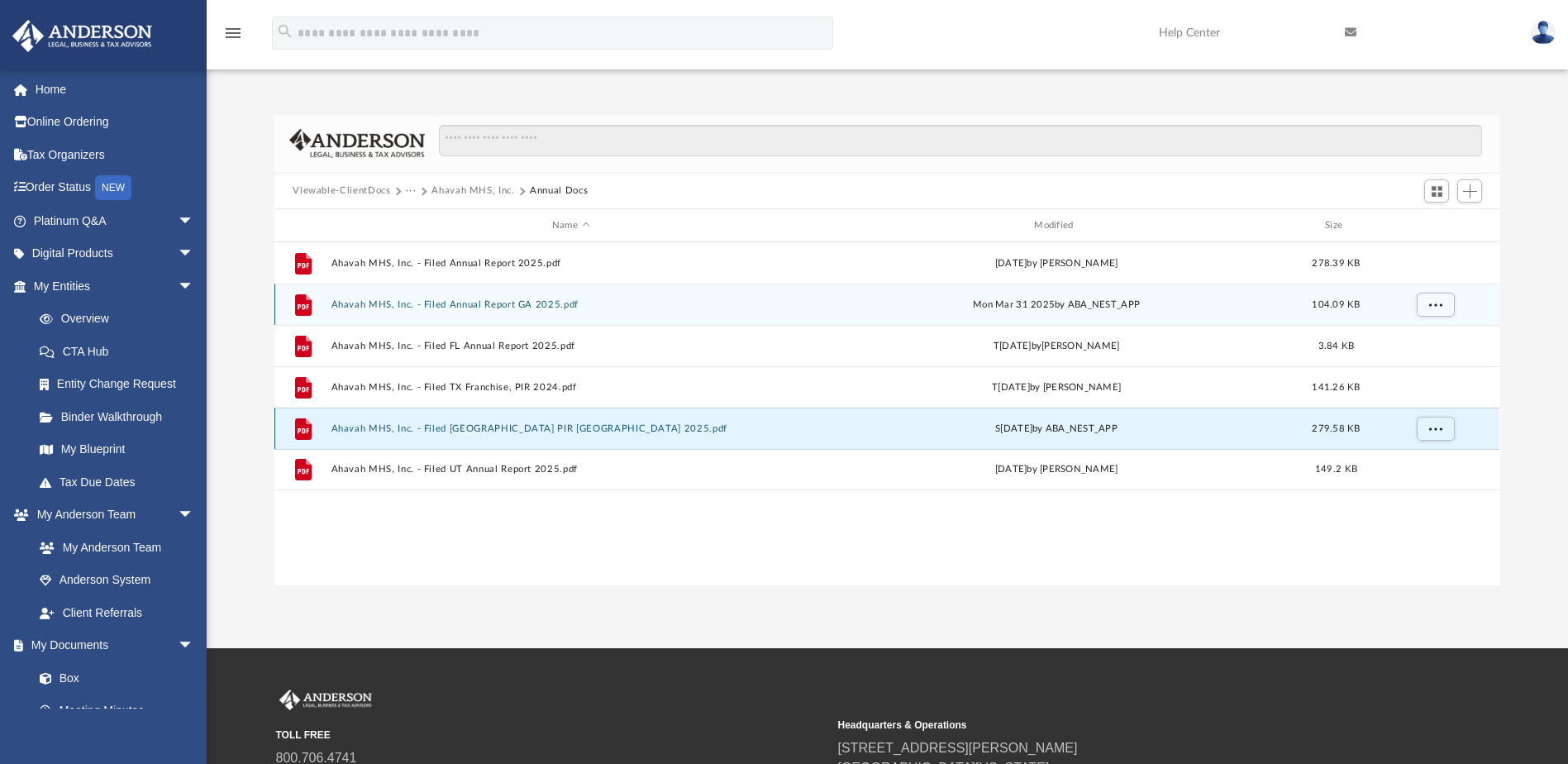
click at [494, 427] on button "Ahavah MHS, Inc. - Filed [GEOGRAPHIC_DATA] PIR [GEOGRAPHIC_DATA] 2025.pdf" at bounding box center [570, 428] width 478 height 11
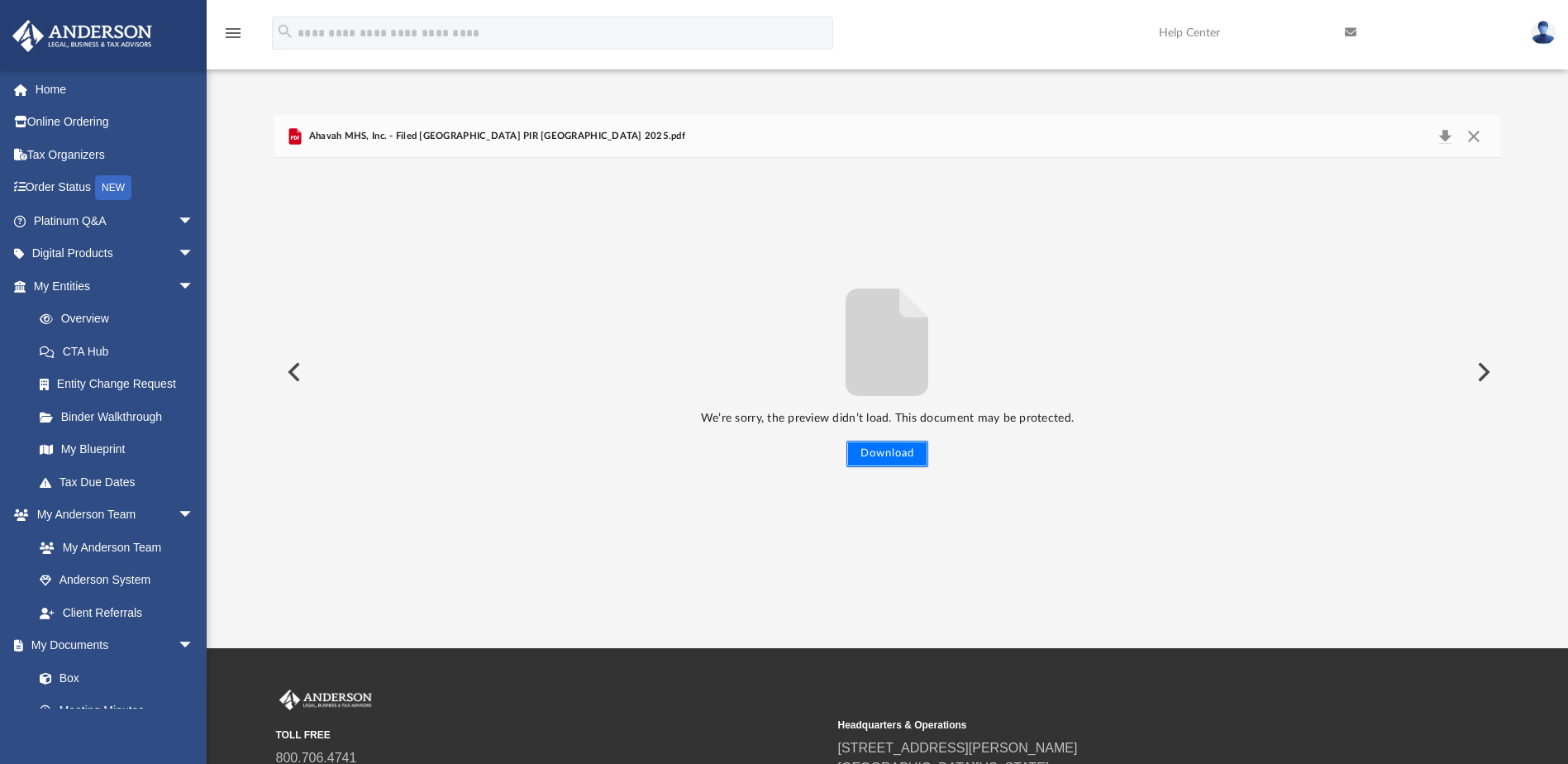
click at [889, 455] on button "Download" at bounding box center [887, 454] width 82 height 27
click at [886, 443] on button "Download" at bounding box center [887, 454] width 82 height 27
click at [1479, 142] on button "Close" at bounding box center [1473, 136] width 29 height 23
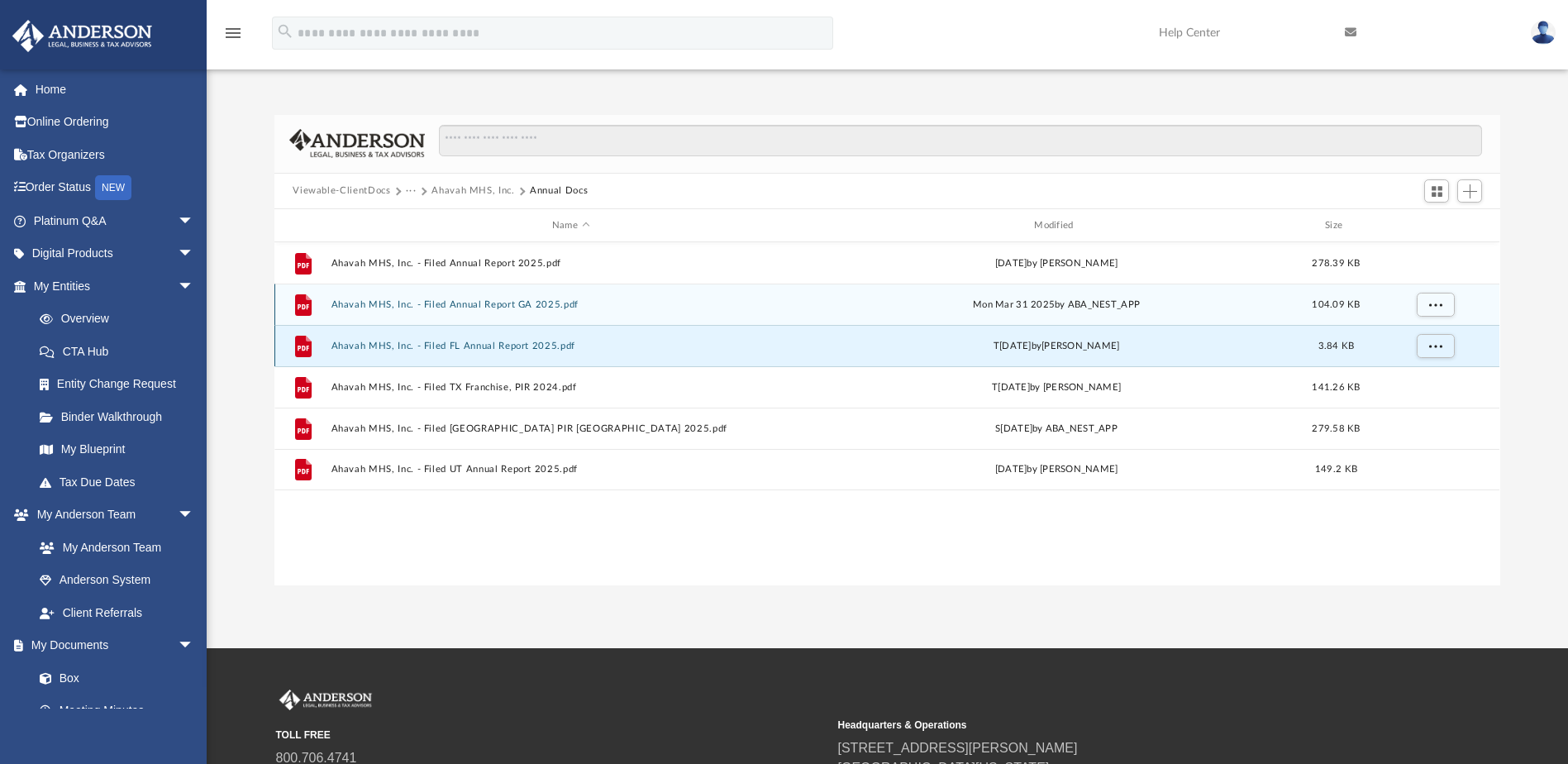
click at [532, 349] on button "Ahavah MHS, Inc. - Filed FL Annual Report 2025.pdf" at bounding box center [570, 345] width 478 height 11
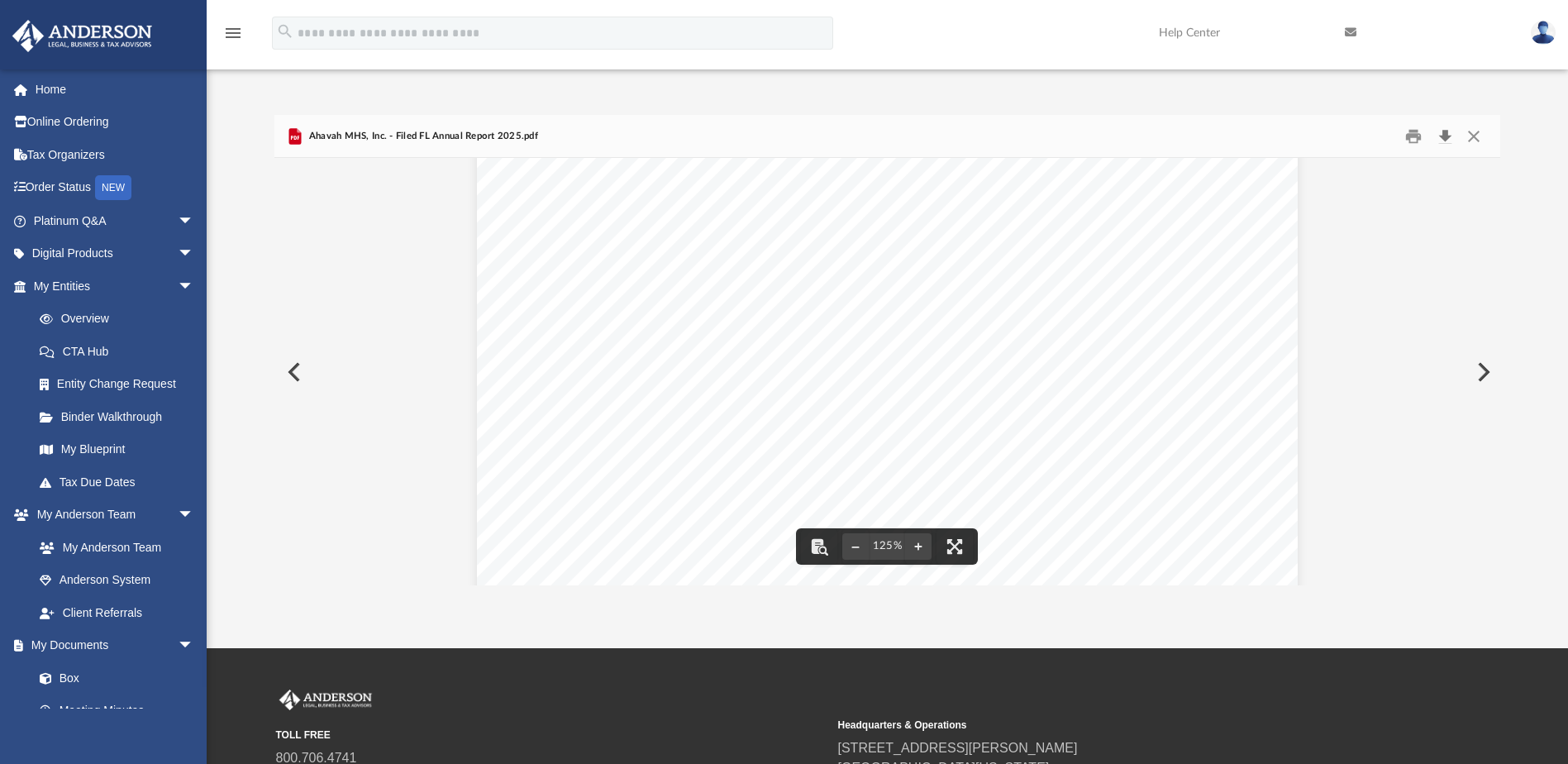
click at [1449, 127] on button "Download" at bounding box center [1444, 135] width 29 height 26
click at [1442, 138] on button "Download" at bounding box center [1444, 135] width 29 height 26
click at [1504, 103] on div "Difficulty viewing your box folder? You can also access your account directly o…" at bounding box center [887, 332] width 1361 height 505
click at [1500, 107] on div "Difficulty viewing your box folder? You can also access your account directly o…" at bounding box center [887, 332] width 1361 height 505
drag, startPoint x: 1455, startPoint y: 2, endPoint x: 1162, endPoint y: 85, distance: 304.5
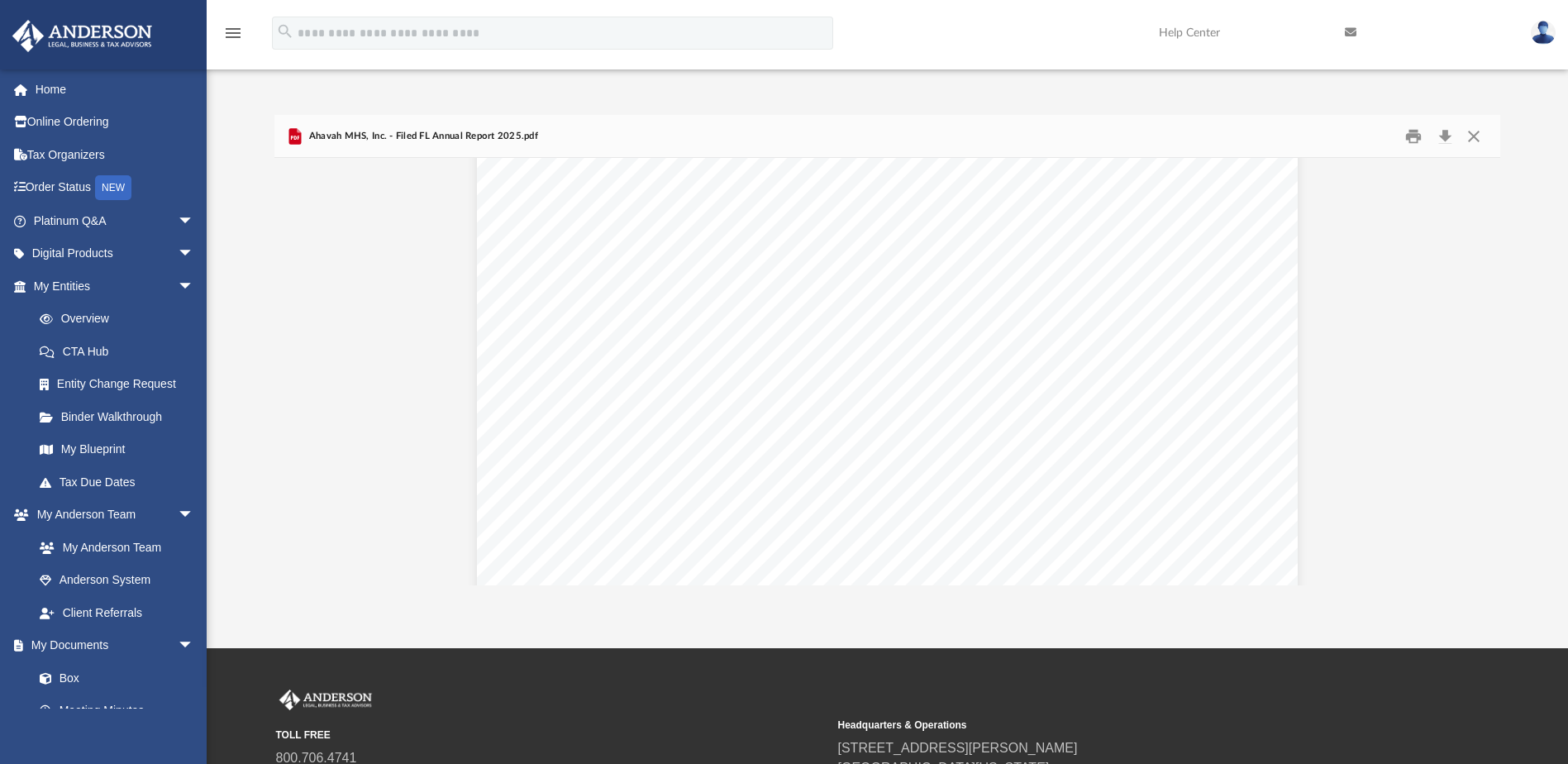
click at [1162, 85] on div "Difficulty viewing your box folder? You can also access your account directly o…" at bounding box center [887, 332] width 1361 height 505
click at [1490, 121] on div "Ahavah MHS, Inc. - Filed FL Annual Report 2025.pdf" at bounding box center [887, 136] width 1225 height 44
click at [1448, 130] on button "Download" at bounding box center [1444, 135] width 29 height 26
click at [1444, 133] on button "Download" at bounding box center [1444, 135] width 29 height 26
click at [459, 121] on div "Ahavah MHS, Inc. - Filed FL Annual Report 2025.pdf" at bounding box center [887, 136] width 1225 height 44
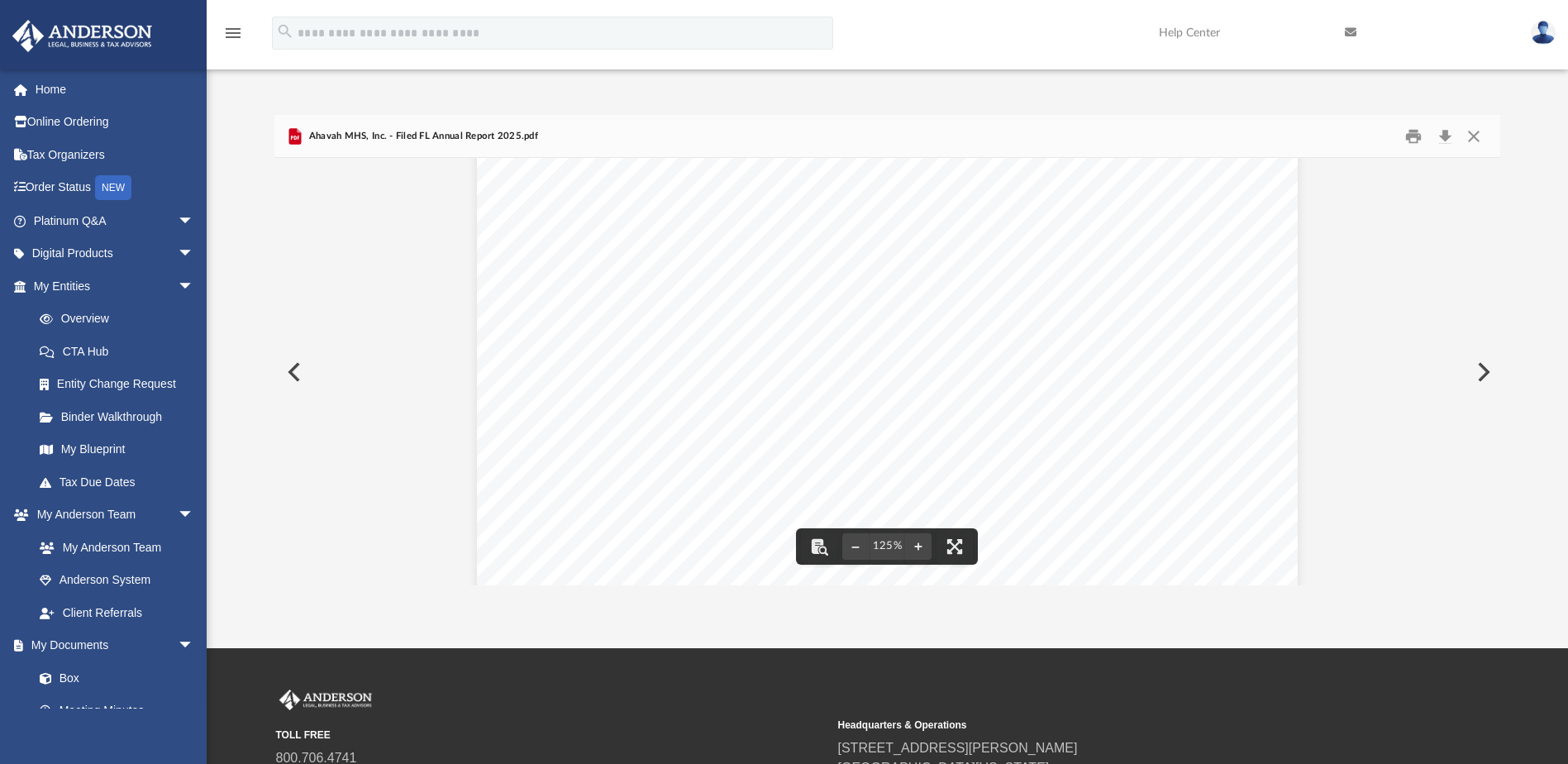
click at [461, 131] on span "Ahavah MHS, Inc. - Filed FL Annual Report 2025.pdf" at bounding box center [421, 136] width 233 height 15
click at [1473, 133] on button "Close" at bounding box center [1473, 135] width 29 height 26
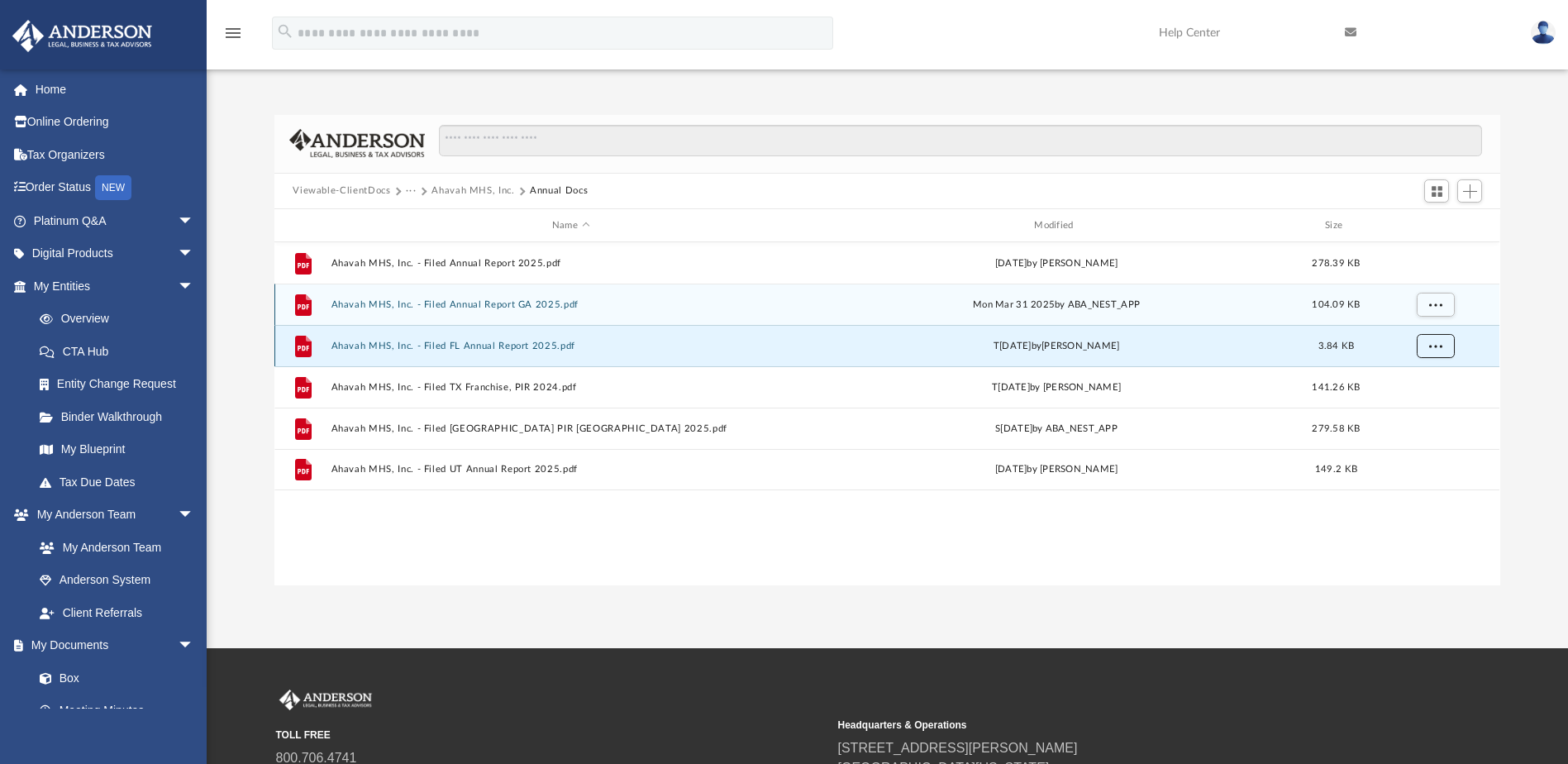
click at [1442, 345] on span "More options" at bounding box center [1435, 345] width 13 height 9
click at [1420, 405] on li "Download" at bounding box center [1421, 405] width 48 height 17
click at [531, 340] on button "Ahavah MHS, Inc. - Filed FL Annual Report 2025.pdf" at bounding box center [570, 345] width 478 height 11
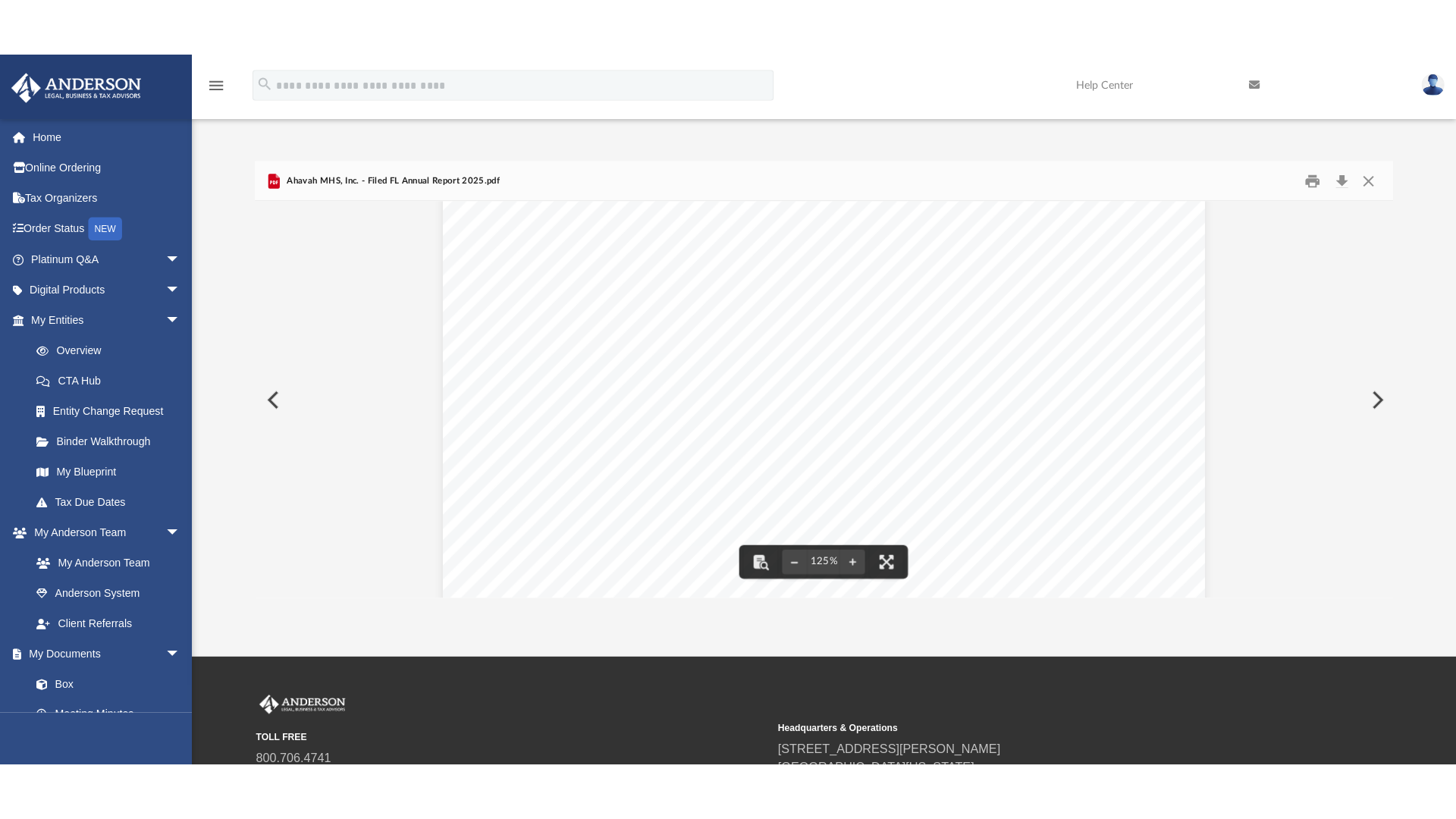
scroll to position [152, 0]
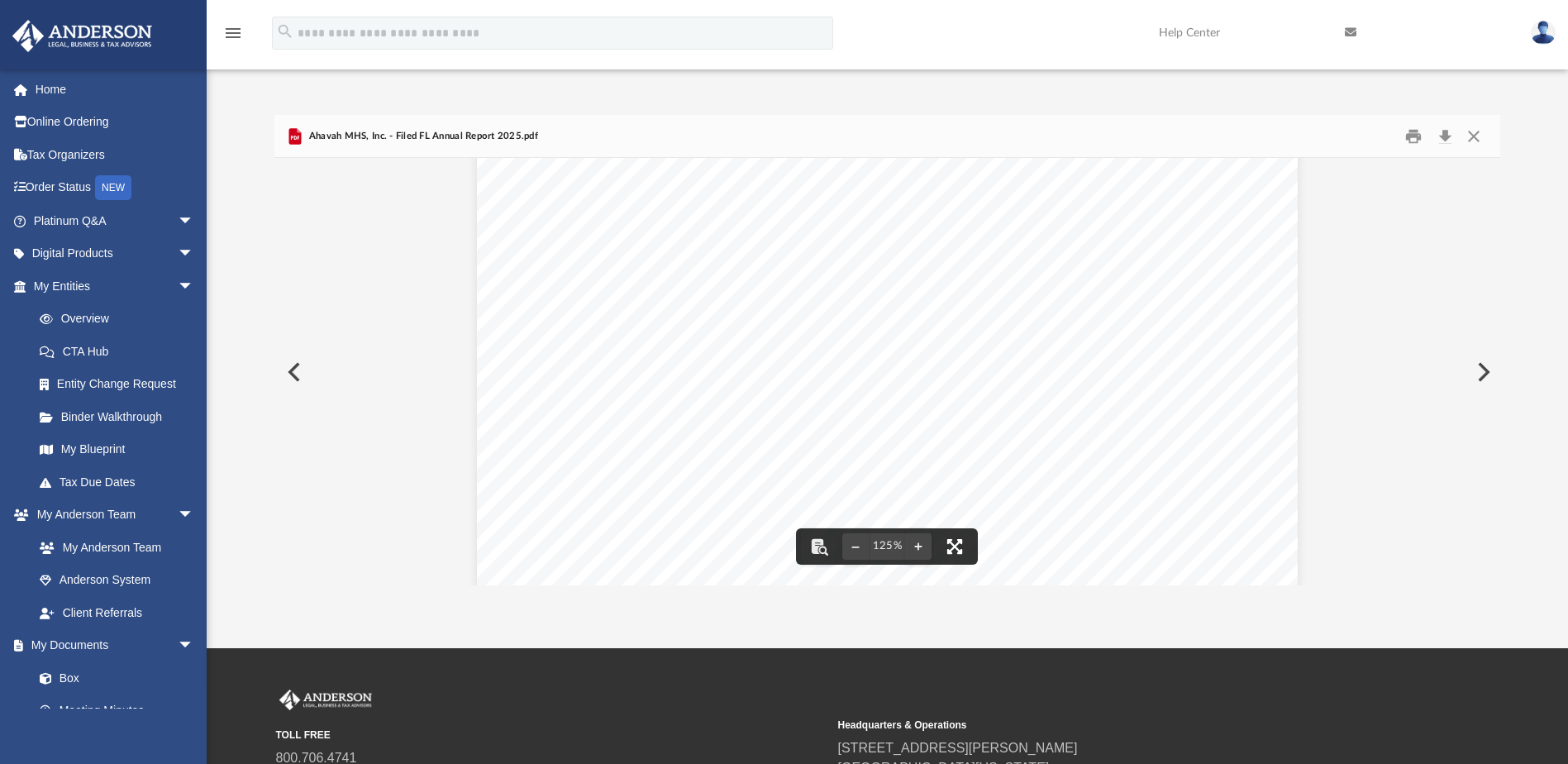
click at [956, 542] on button "File preview" at bounding box center [955, 546] width 37 height 37
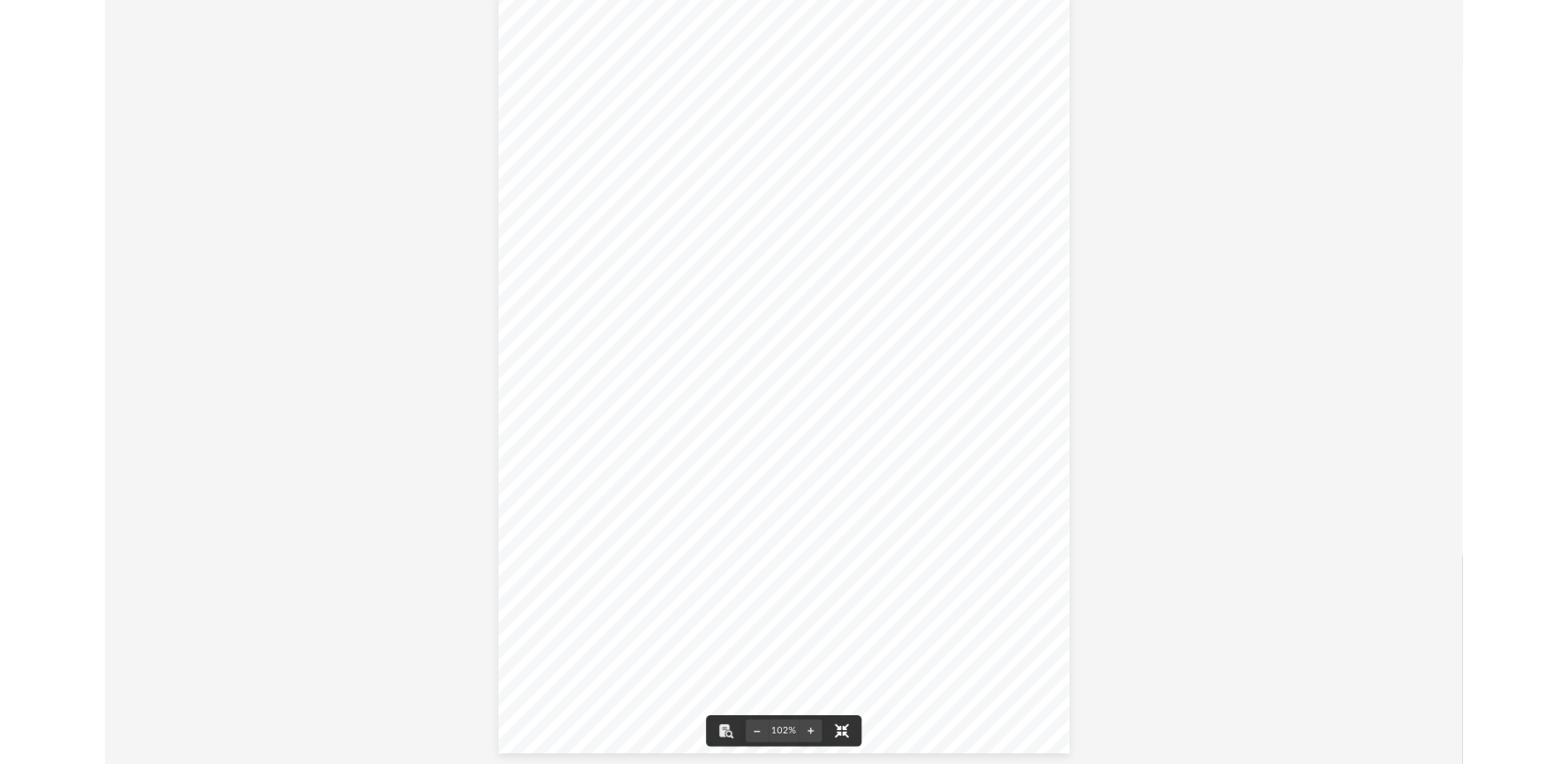
scroll to position [0, 0]
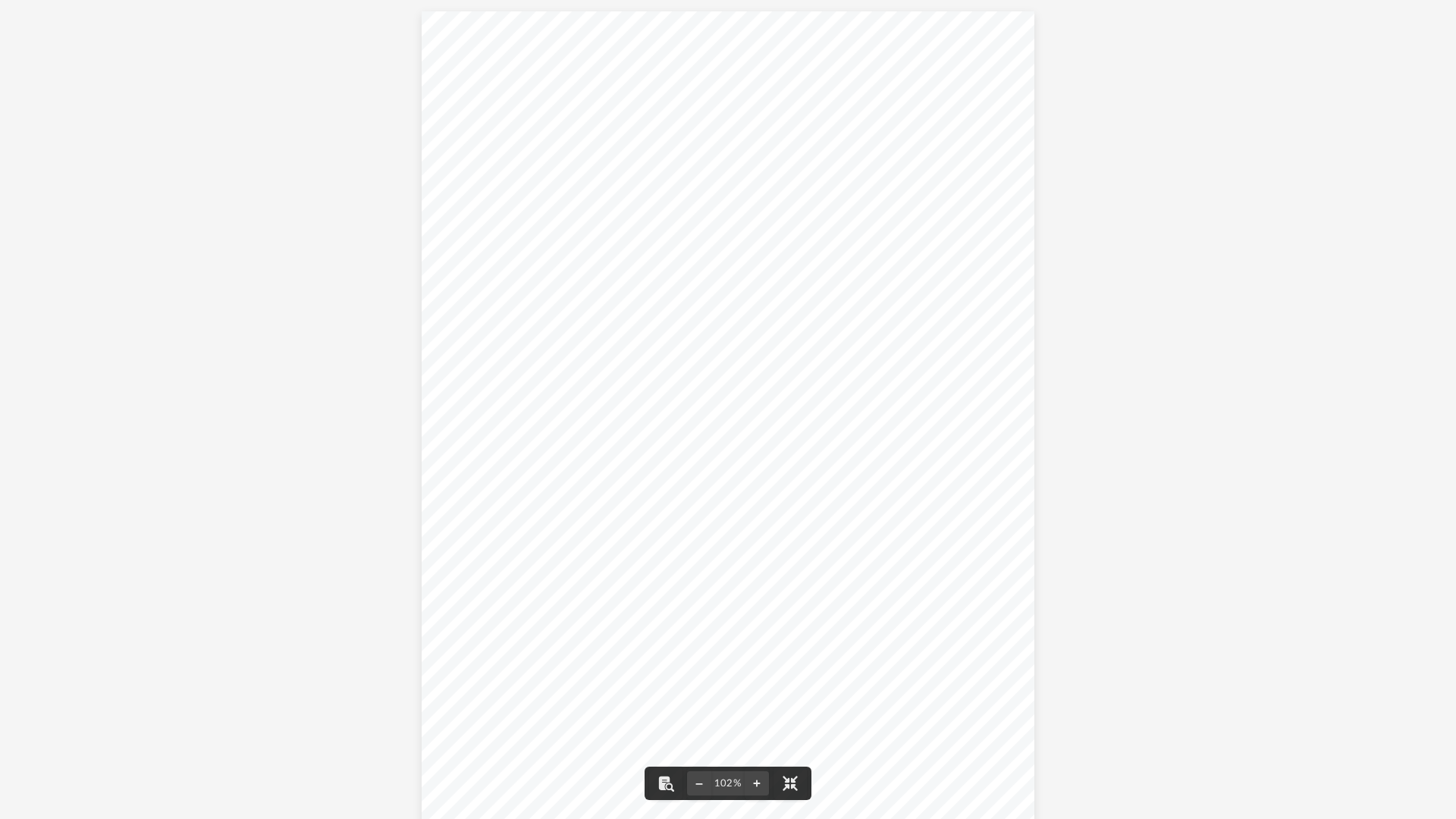
click at [1211, 457] on div "[STREET_ADDRESS][PERSON_NAME] Current Principal Place of Business: Current Mail…" at bounding box center [728, 419] width 1456 height 839
click at [285, 274] on div "[STREET_ADDRESS][PERSON_NAME] Current Principal Place of Business: Current Mail…" at bounding box center [728, 419] width 1456 height 839
drag, startPoint x: 1392, startPoint y: 66, endPoint x: 1412, endPoint y: 26, distance: 44.7
click at [1392, 66] on div "[STREET_ADDRESS][PERSON_NAME] Current Principal Place of Business: Current Mail…" at bounding box center [728, 419] width 1456 height 839
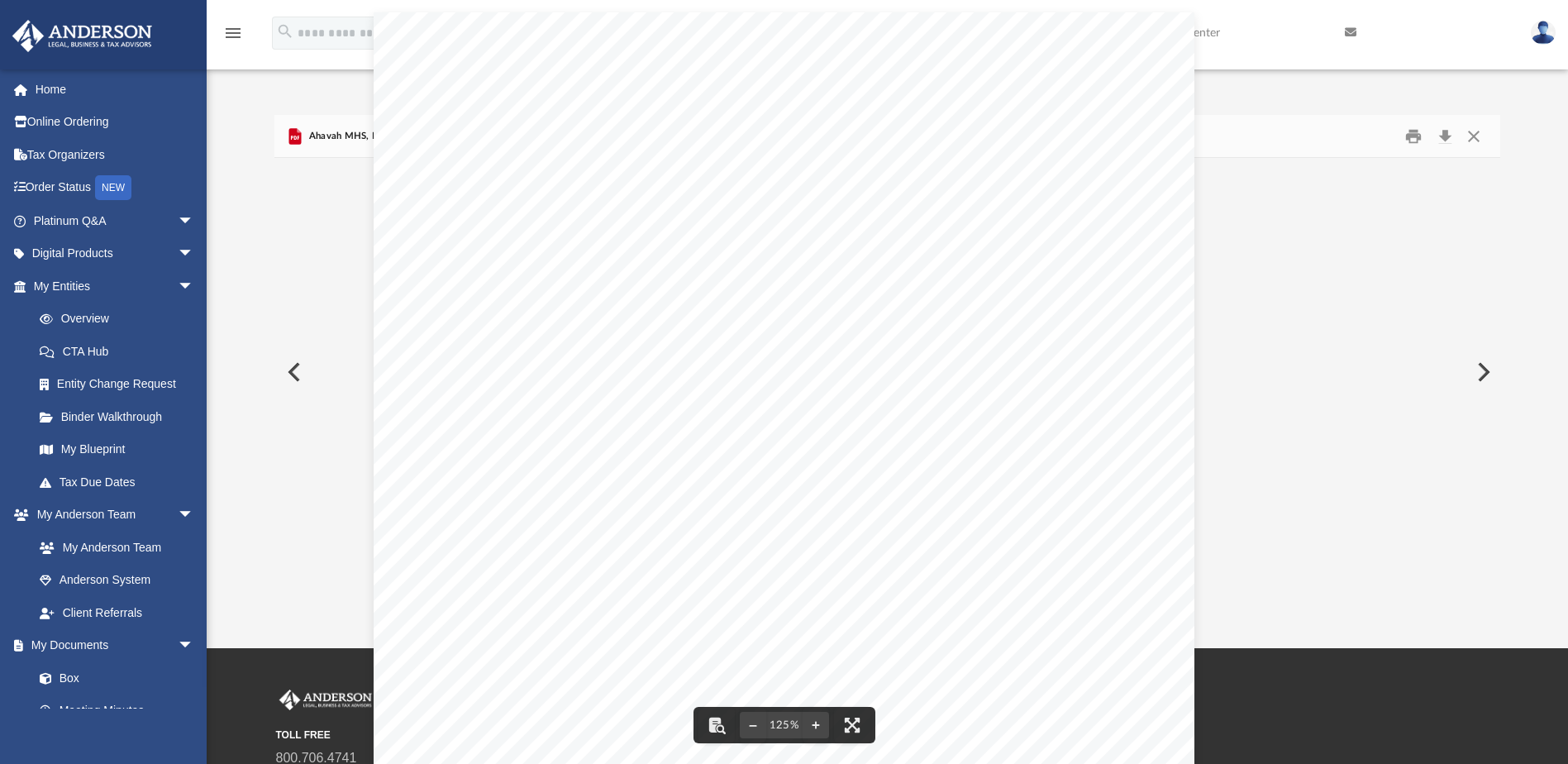
scroll to position [363, 1214]
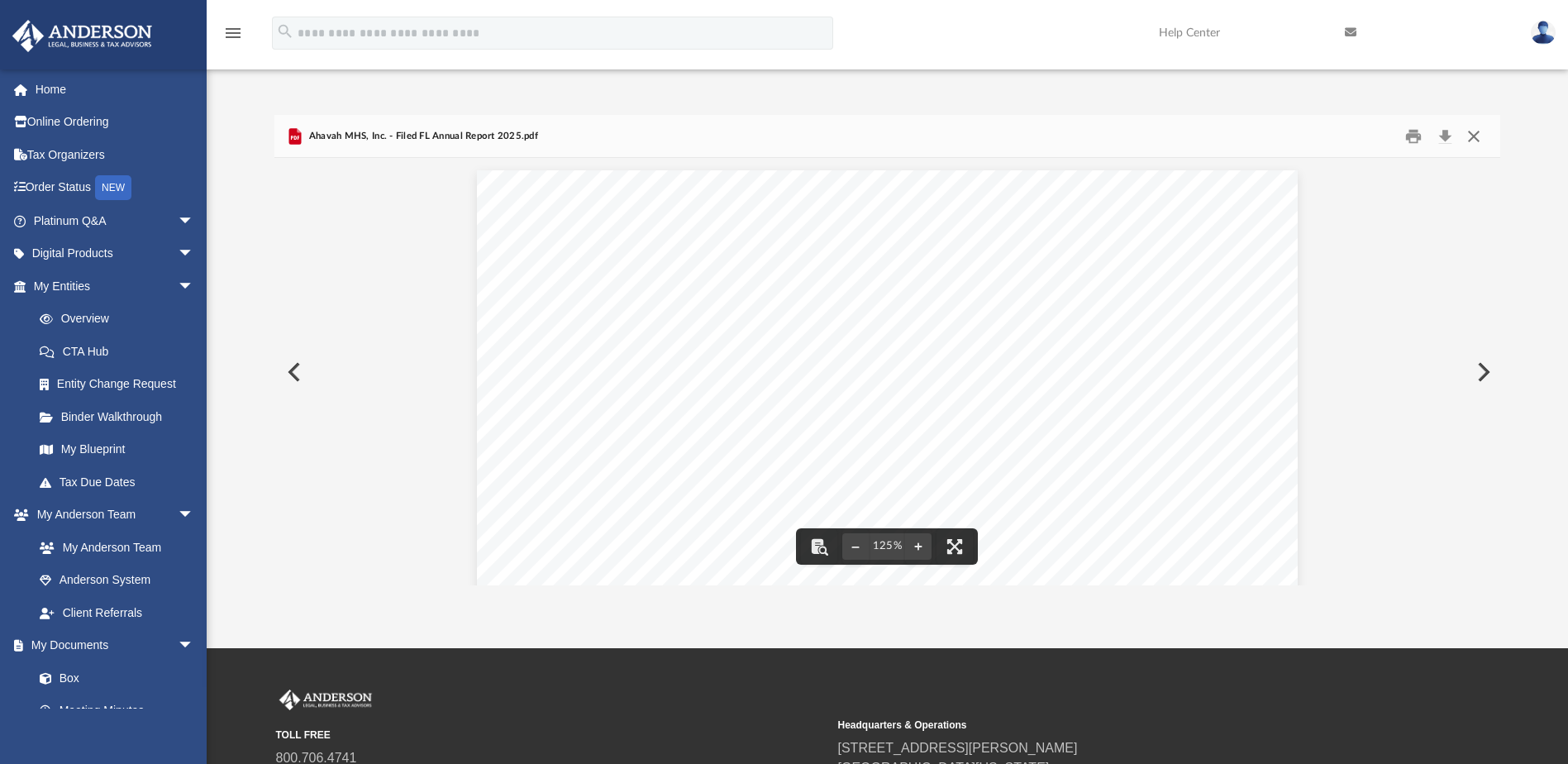
click at [1475, 141] on button "Close" at bounding box center [1473, 135] width 29 height 26
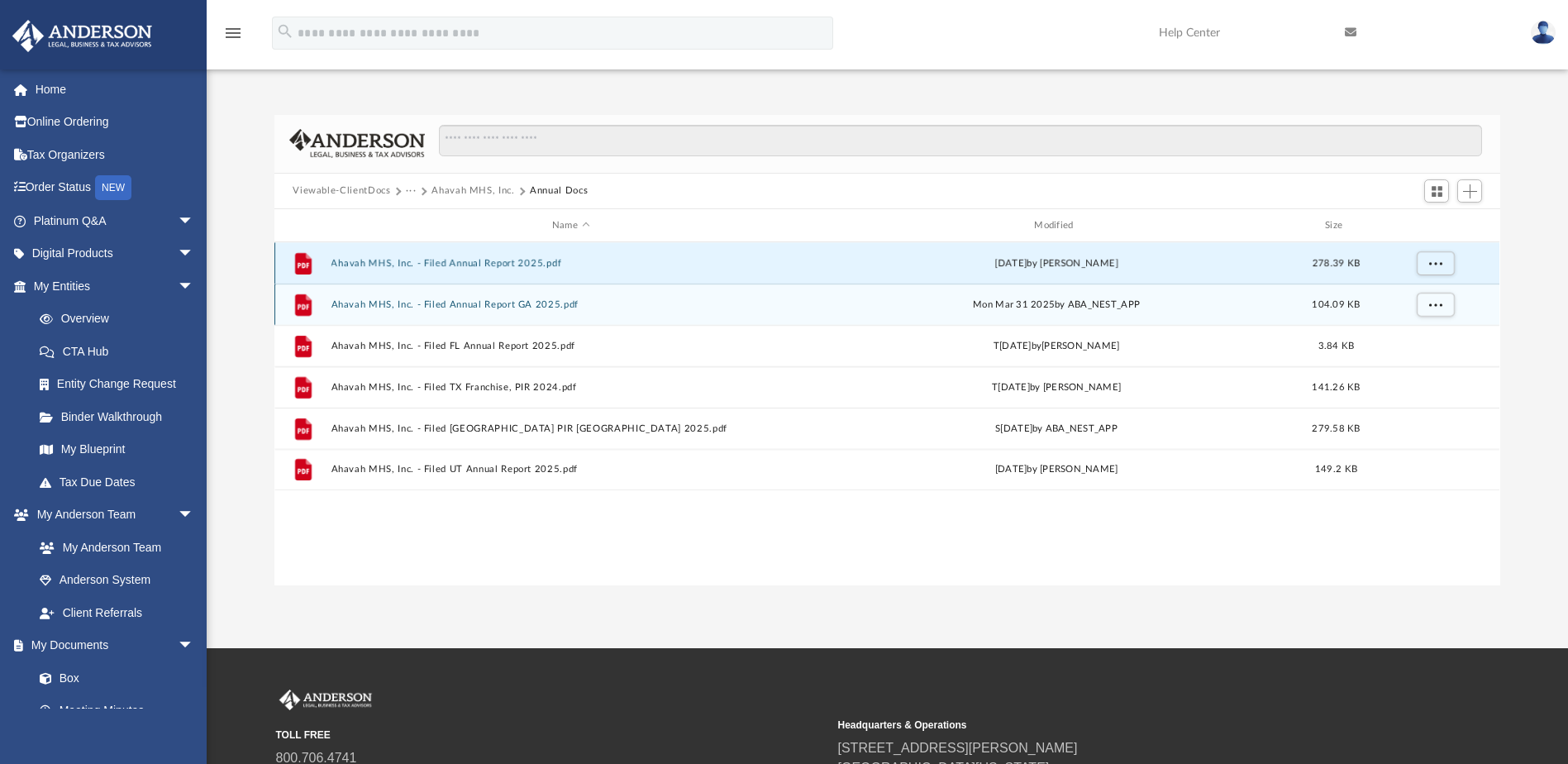
click at [492, 269] on button "Ahavah MHS, Inc. - Filed Annual Report 2025.pdf" at bounding box center [570, 264] width 478 height 11
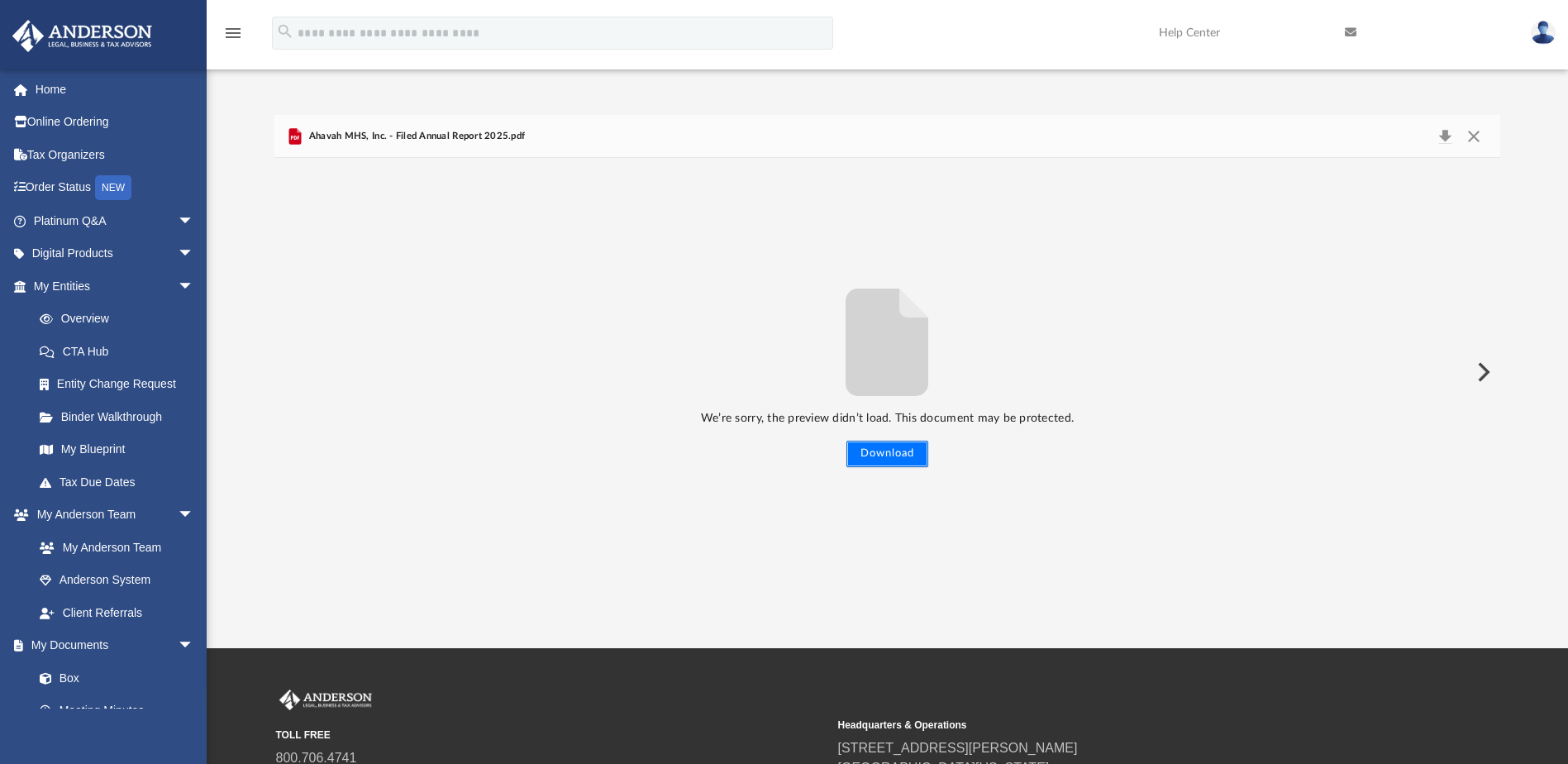
click at [886, 453] on button "Download" at bounding box center [887, 454] width 82 height 27
click at [898, 453] on button "Download" at bounding box center [887, 454] width 82 height 27
click at [893, 460] on button "Download" at bounding box center [887, 454] width 82 height 27
click at [1475, 133] on button "Close" at bounding box center [1473, 136] width 29 height 23
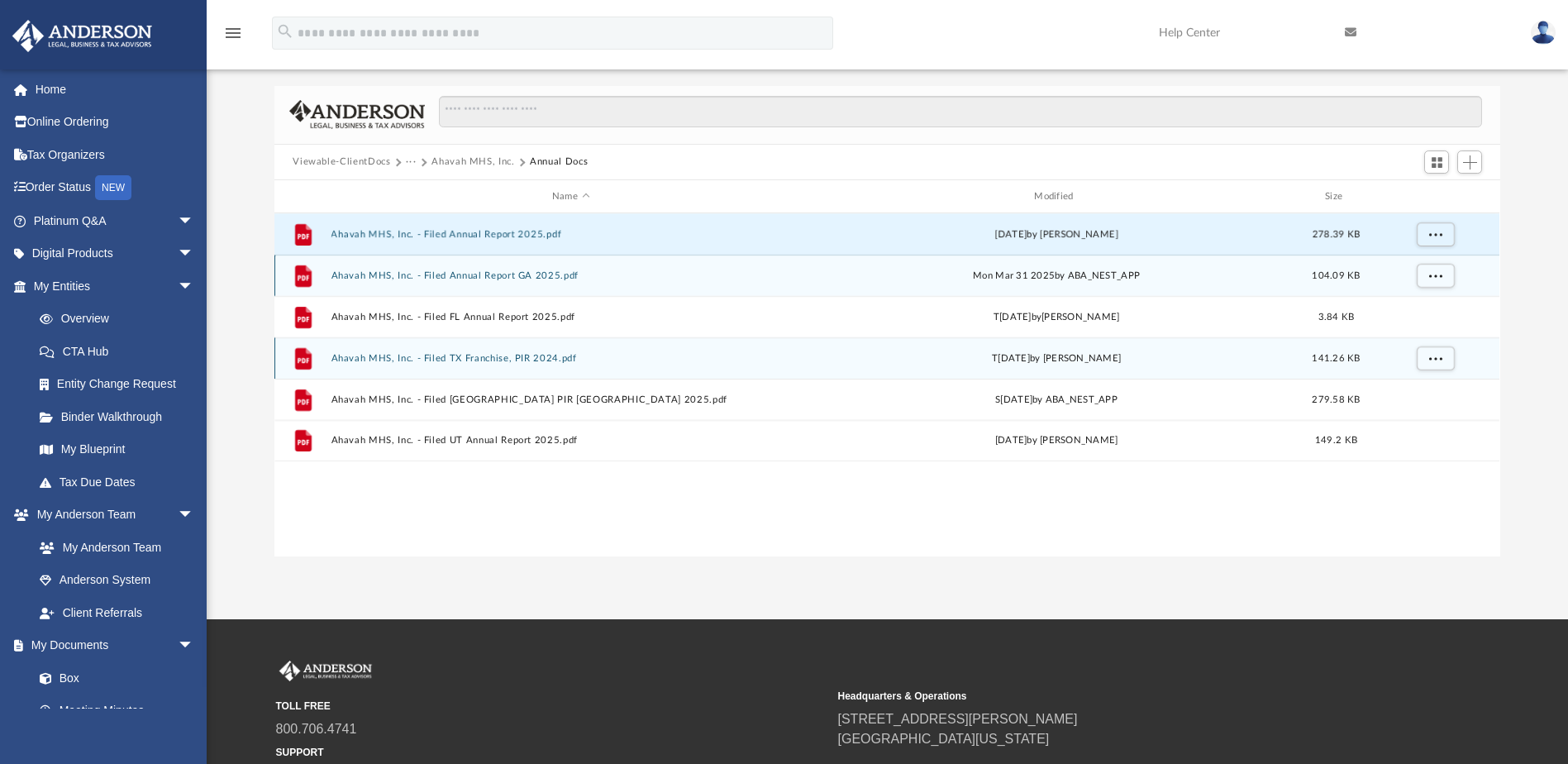
scroll to position [0, 0]
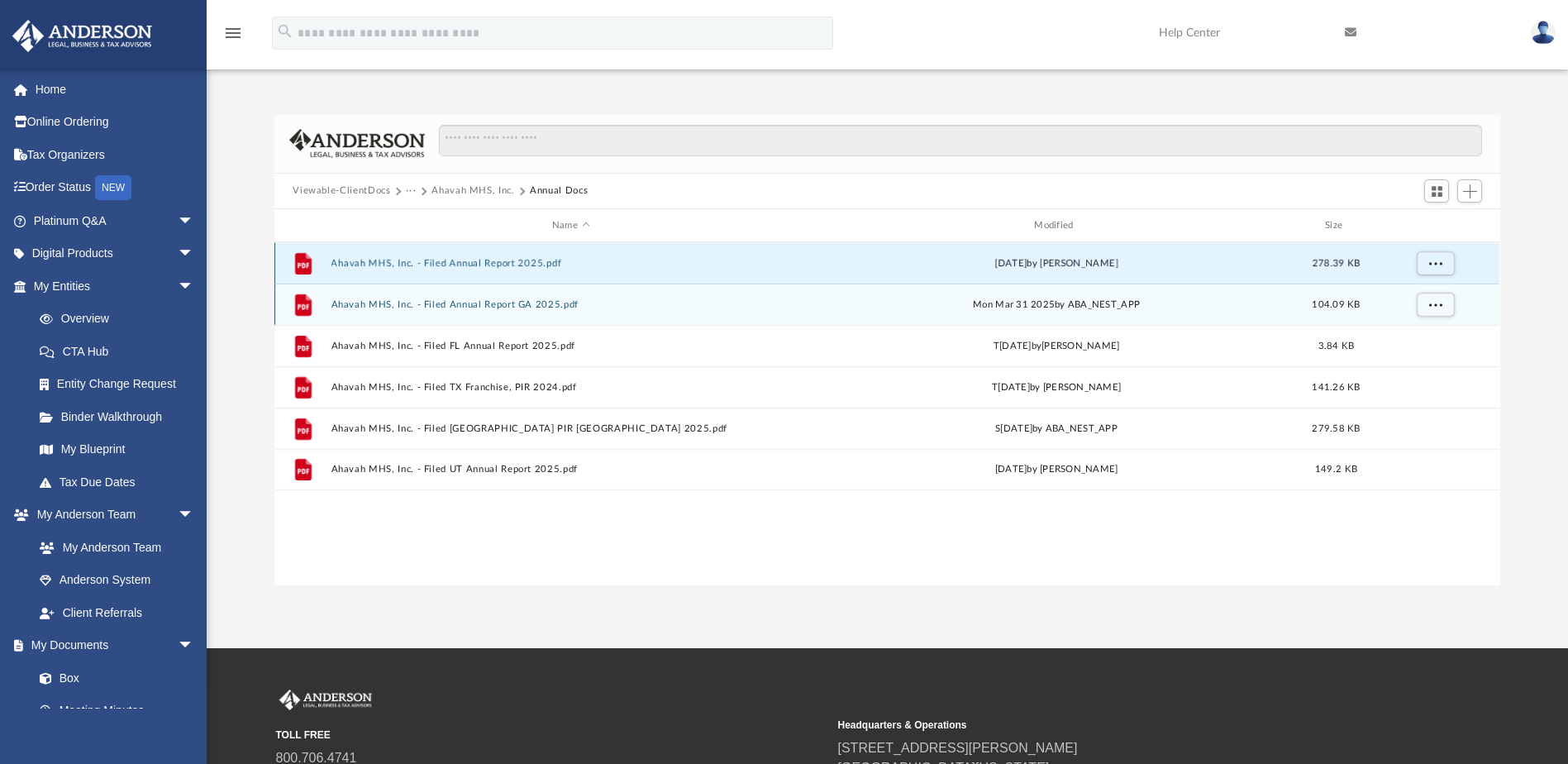
click at [524, 263] on button "Ahavah MHS, Inc. - Filed Annual Report 2025.pdf" at bounding box center [570, 264] width 478 height 11
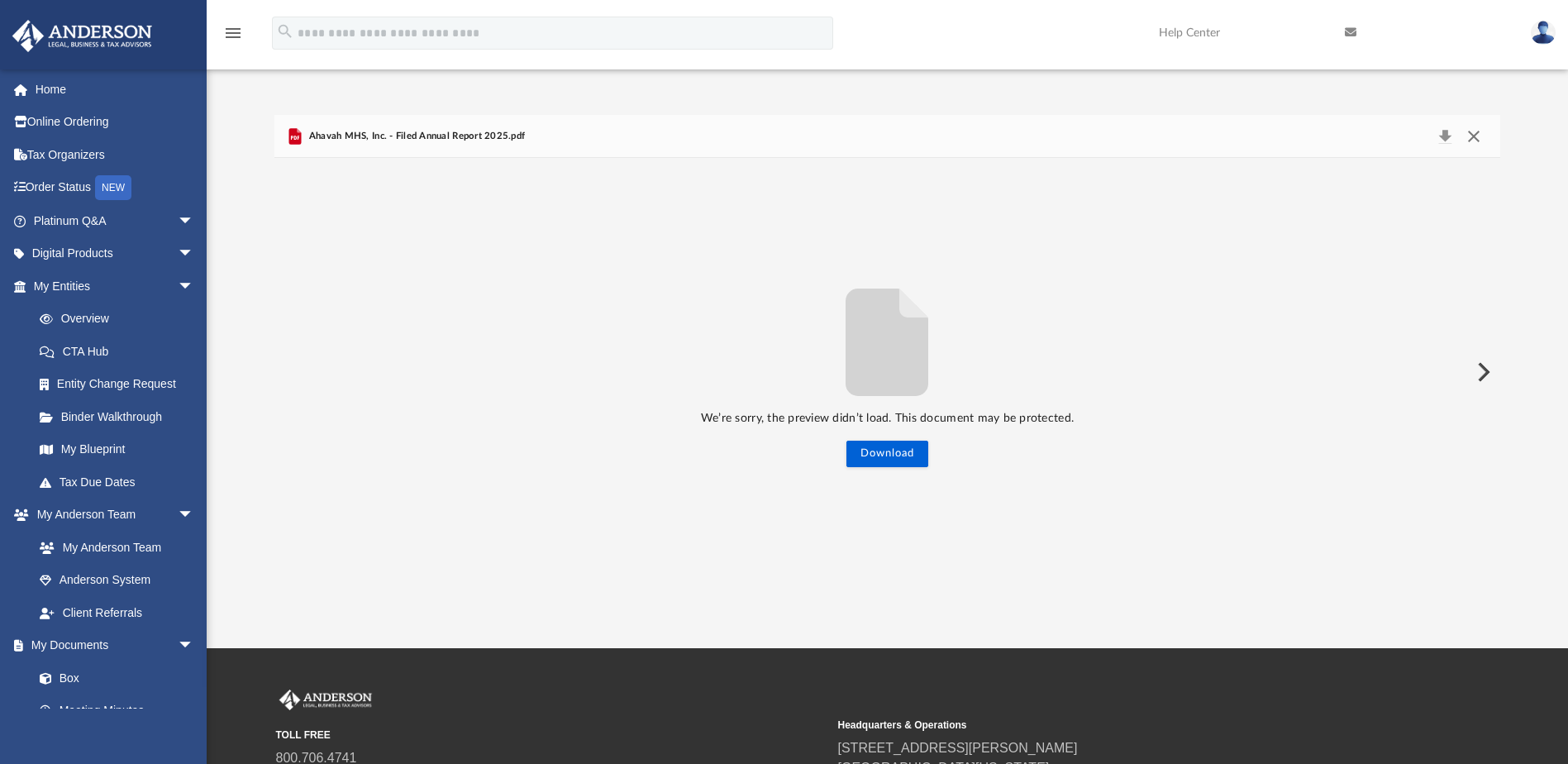
click at [1475, 132] on button "Close" at bounding box center [1473, 136] width 29 height 23
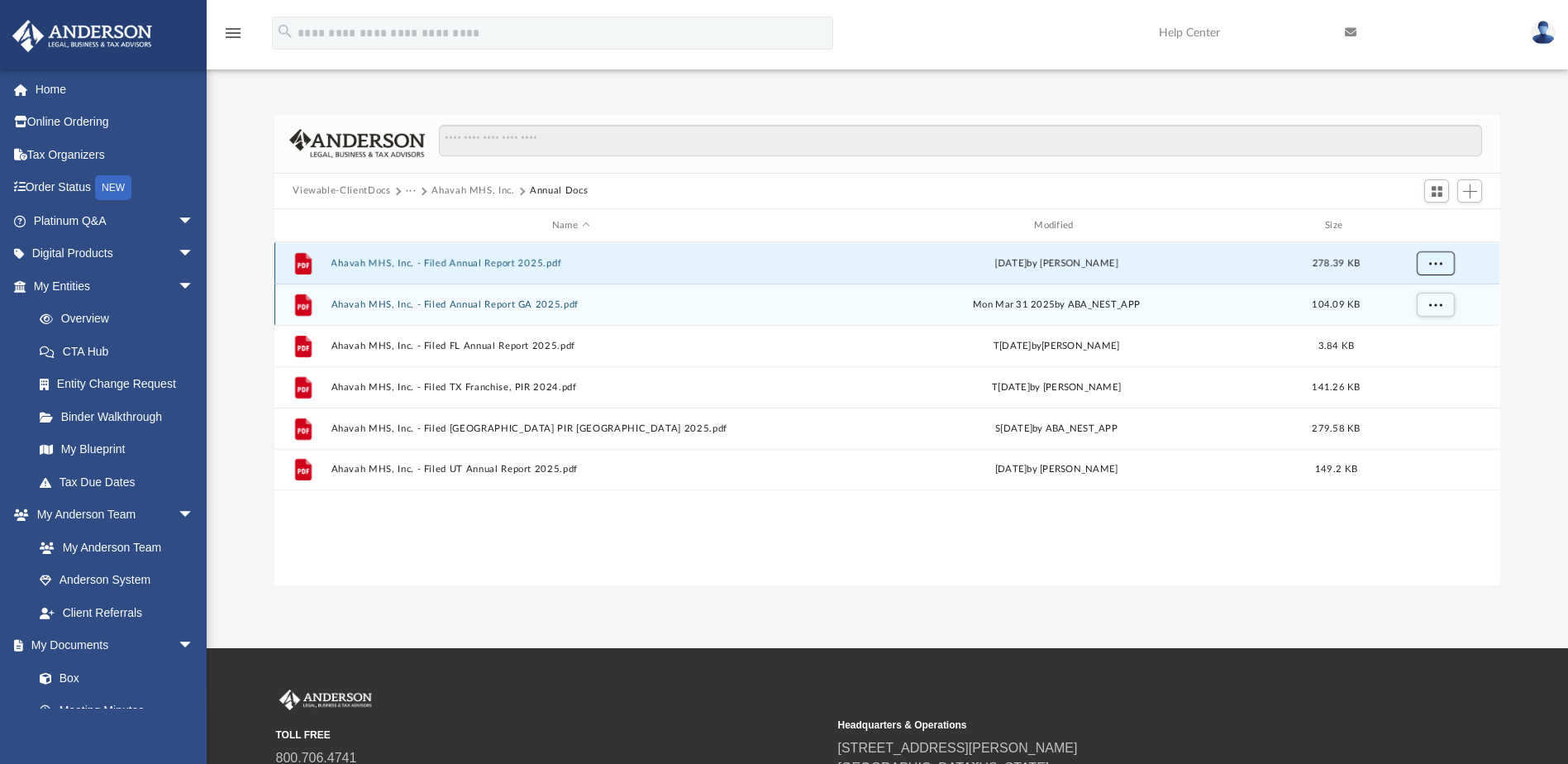
click at [1435, 264] on span "More options" at bounding box center [1435, 264] width 13 height 9
click at [1410, 331] on li "Download" at bounding box center [1421, 323] width 48 height 17
click at [1434, 266] on span "More options" at bounding box center [1435, 264] width 13 height 9
click at [1417, 328] on li "Download" at bounding box center [1421, 323] width 48 height 17
click at [1426, 263] on button "More options" at bounding box center [1435, 264] width 38 height 25
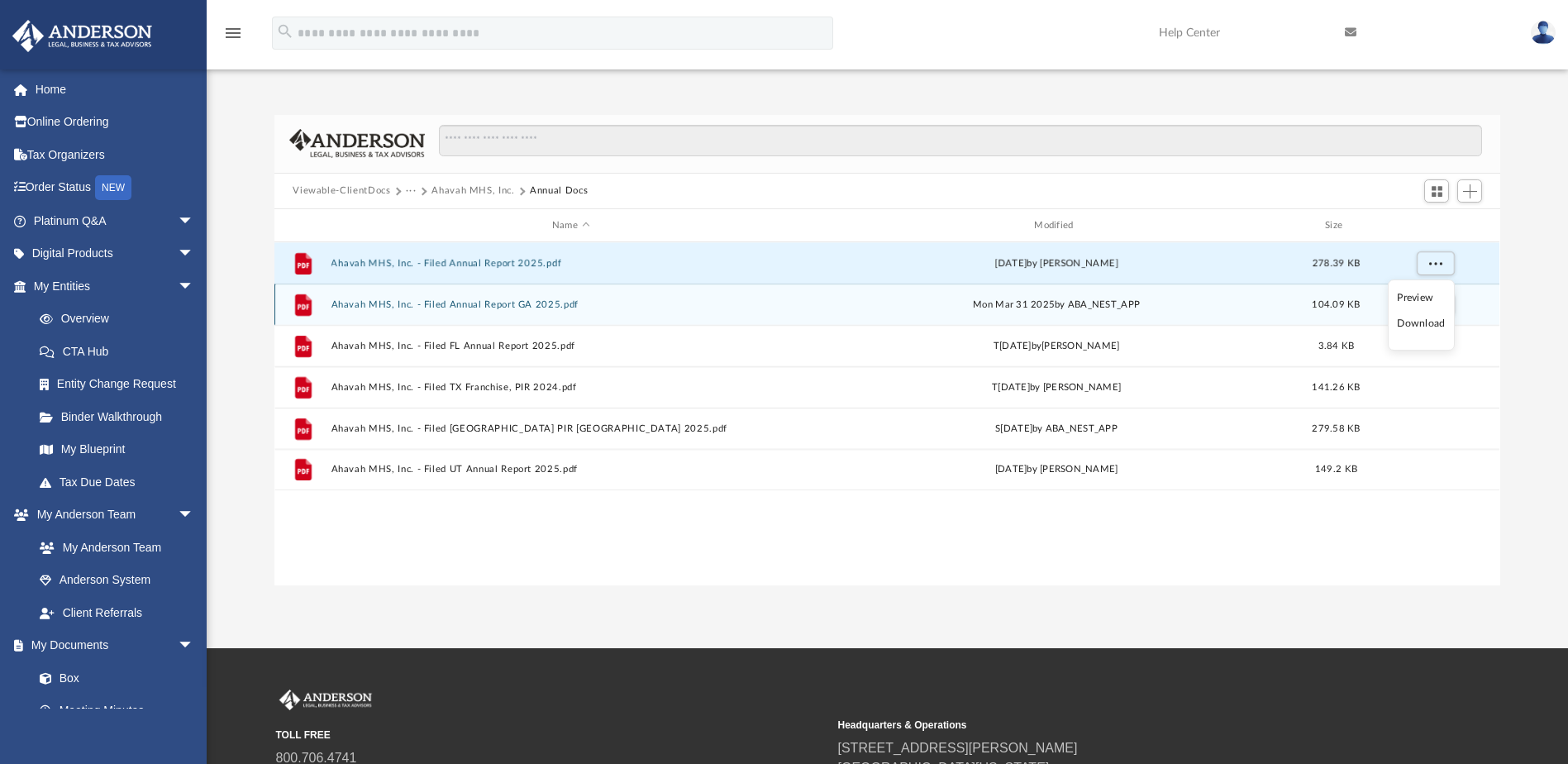
click at [1415, 316] on li "Download" at bounding box center [1421, 323] width 48 height 17
click at [1440, 252] on button "More options" at bounding box center [1435, 264] width 38 height 25
click at [1416, 326] on li "Download" at bounding box center [1421, 323] width 48 height 17
click at [520, 266] on button "Ahavah MHS, Inc. - Filed Annual Report 2025.pdf" at bounding box center [570, 264] width 478 height 11
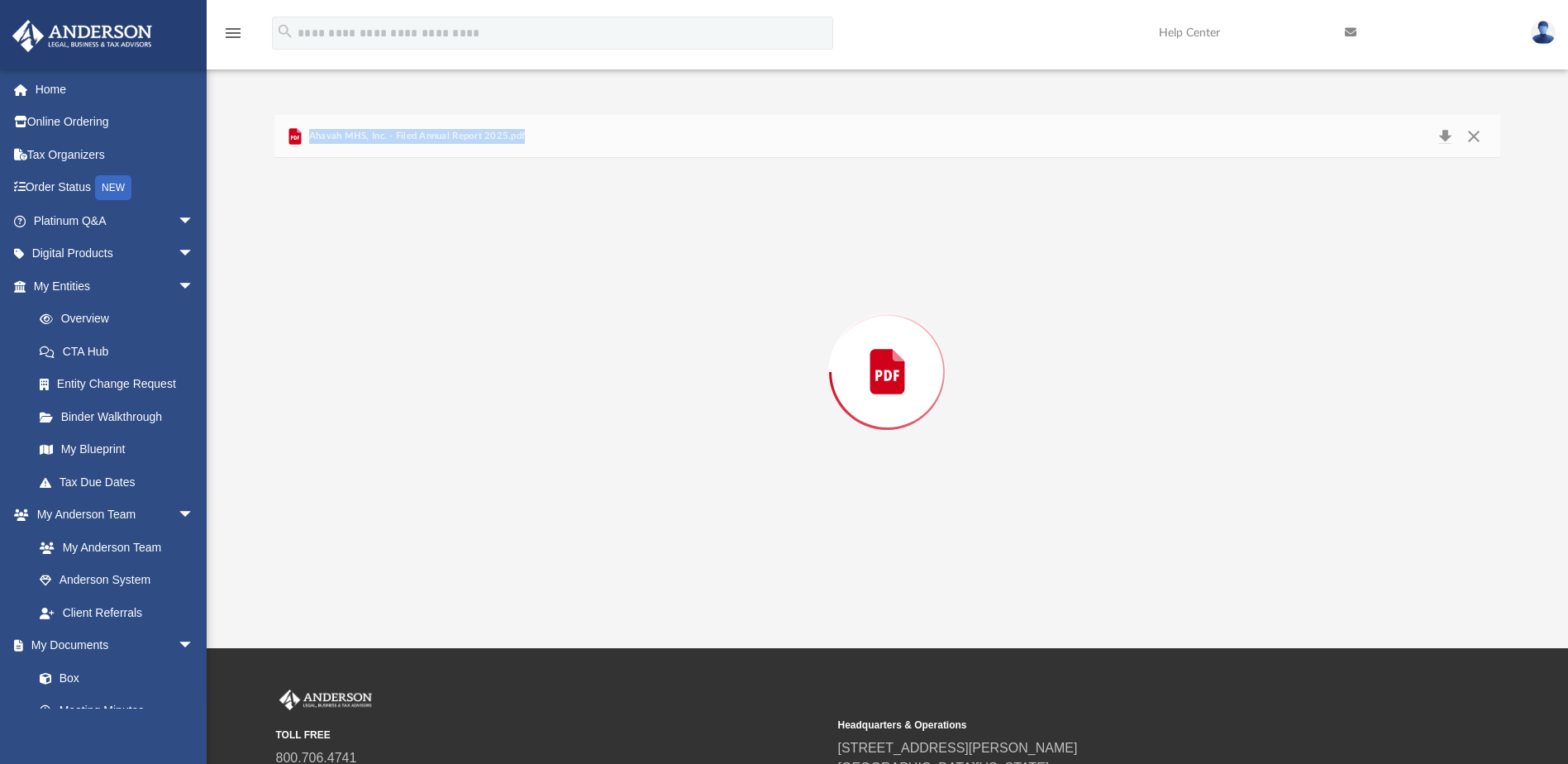
click at [520, 266] on div "Preview" at bounding box center [887, 370] width 1225 height 427
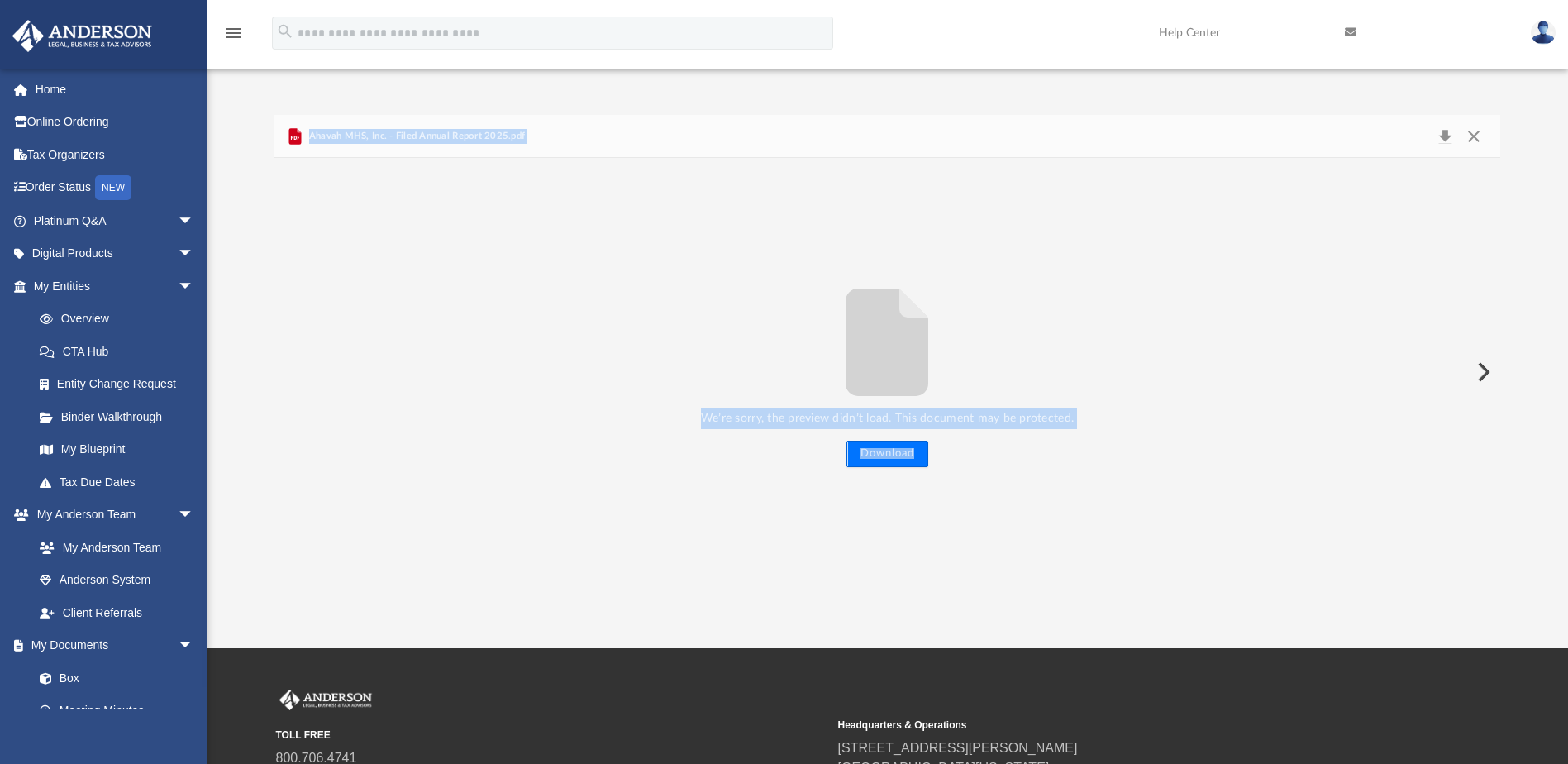
click at [880, 453] on button "Download" at bounding box center [887, 454] width 82 height 27
